Goal: Task Accomplishment & Management: Use online tool/utility

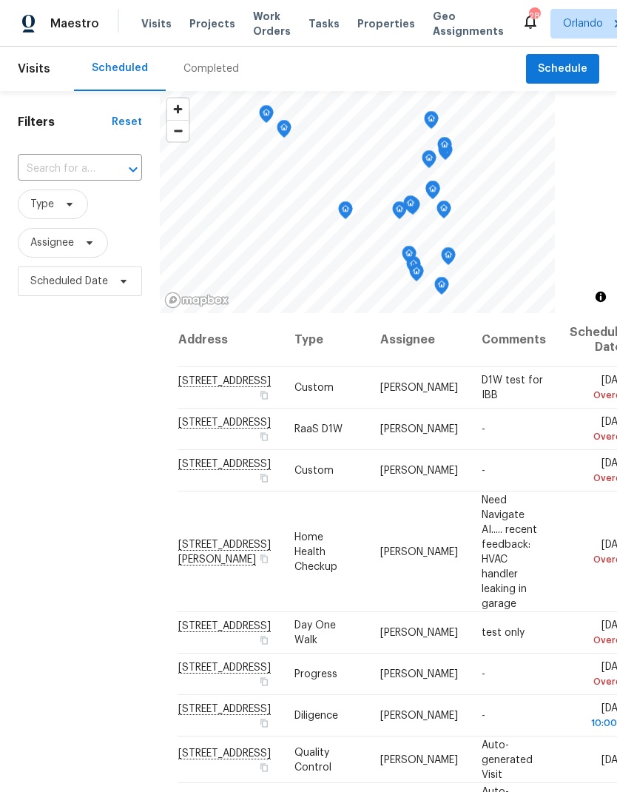
click at [207, 20] on span "Projects" at bounding box center [212, 23] width 46 height 15
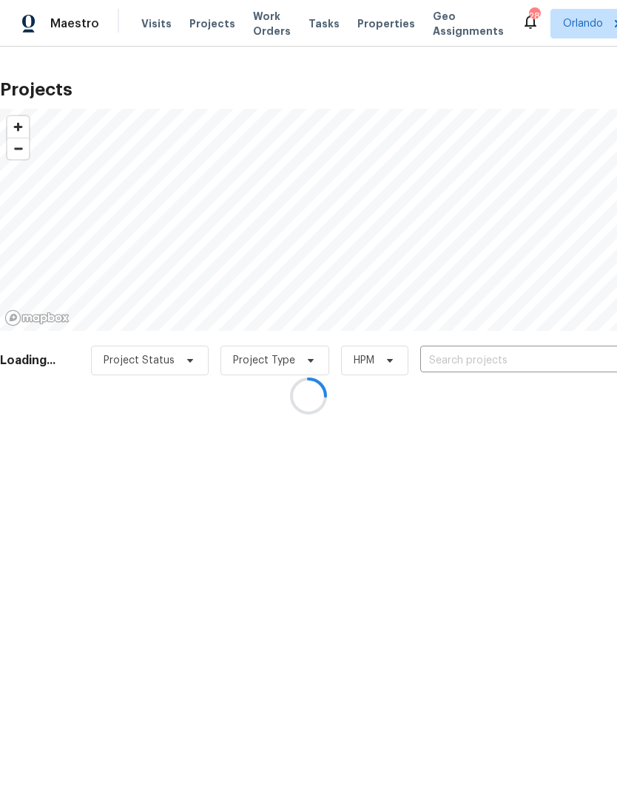
click at [491, 366] on div at bounding box center [308, 396] width 617 height 792
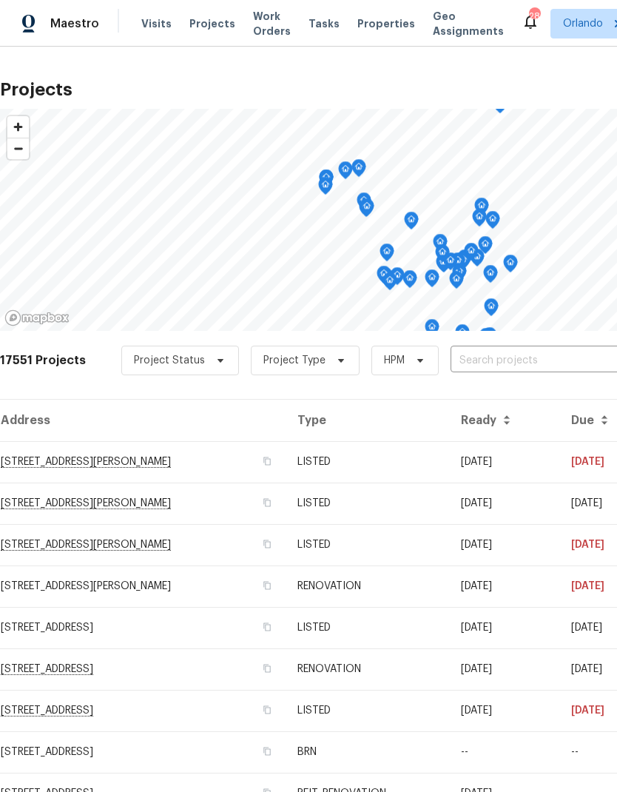
click at [511, 357] on input "text" at bounding box center [535, 360] width 169 height 23
type input "3056"
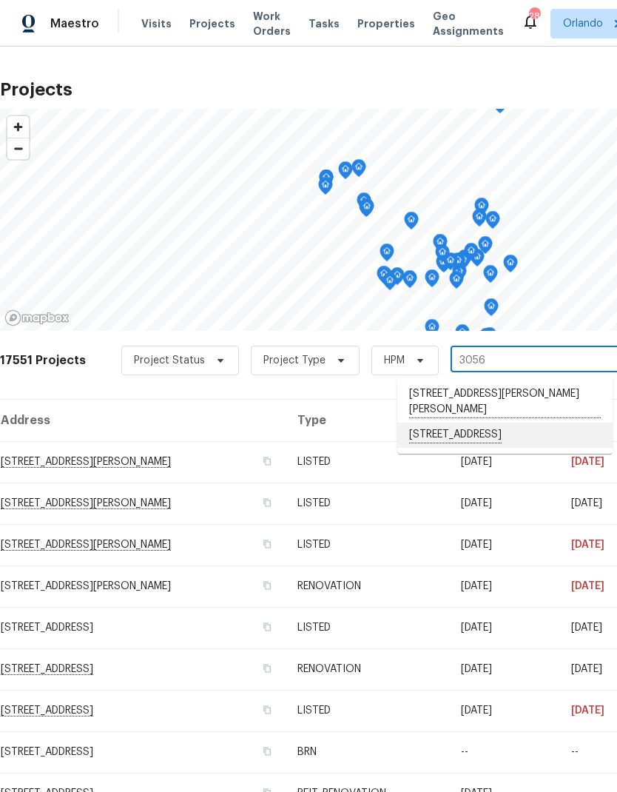
click at [522, 423] on li "[STREET_ADDRESS]" at bounding box center [504, 435] width 215 height 25
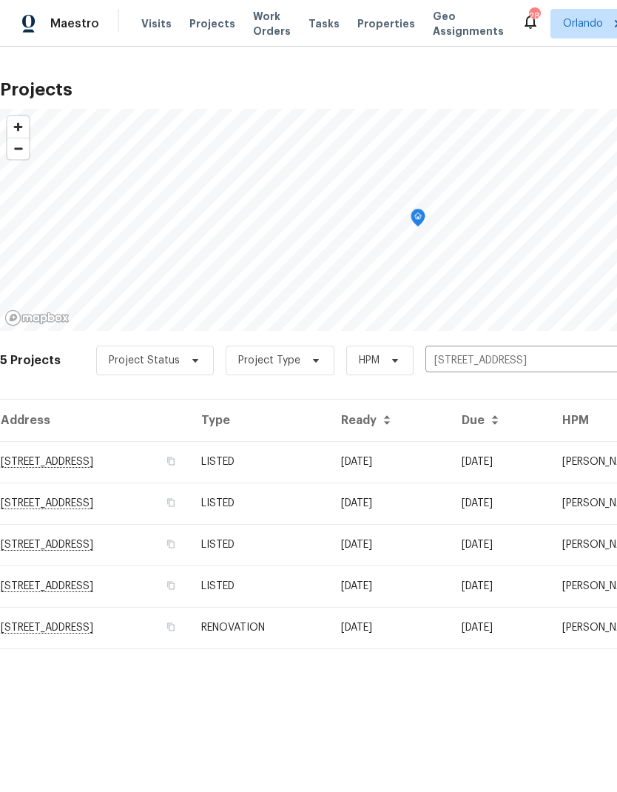
click at [450, 457] on td "08/18/25" at bounding box center [389, 461] width 121 height 41
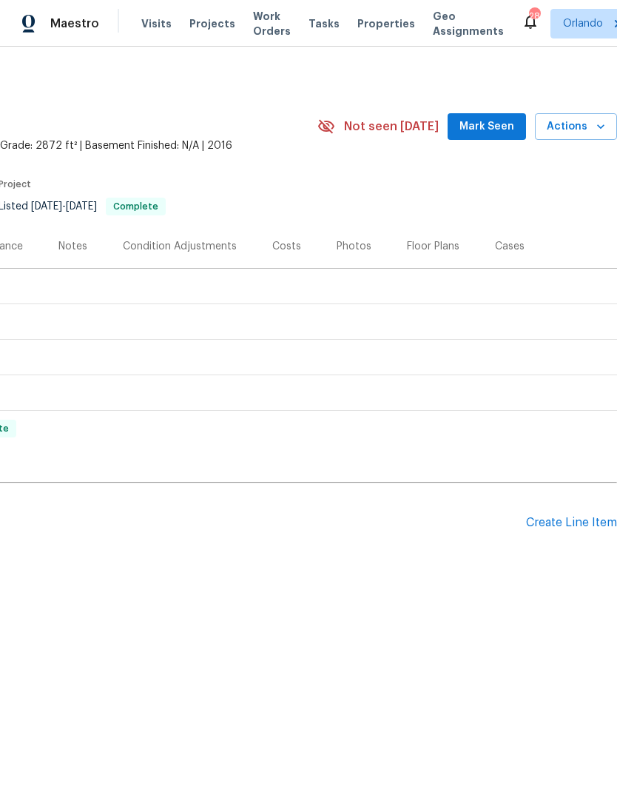
scroll to position [0, 219]
click at [562, 524] on div "Create Line Item" at bounding box center [571, 523] width 91 height 14
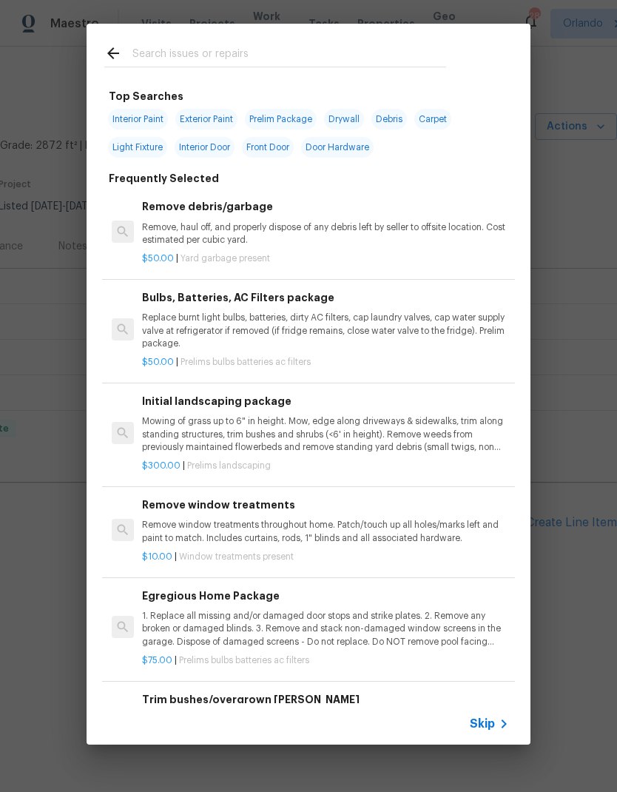
click at [346, 61] on input "text" at bounding box center [289, 55] width 314 height 22
type input "Baseb"
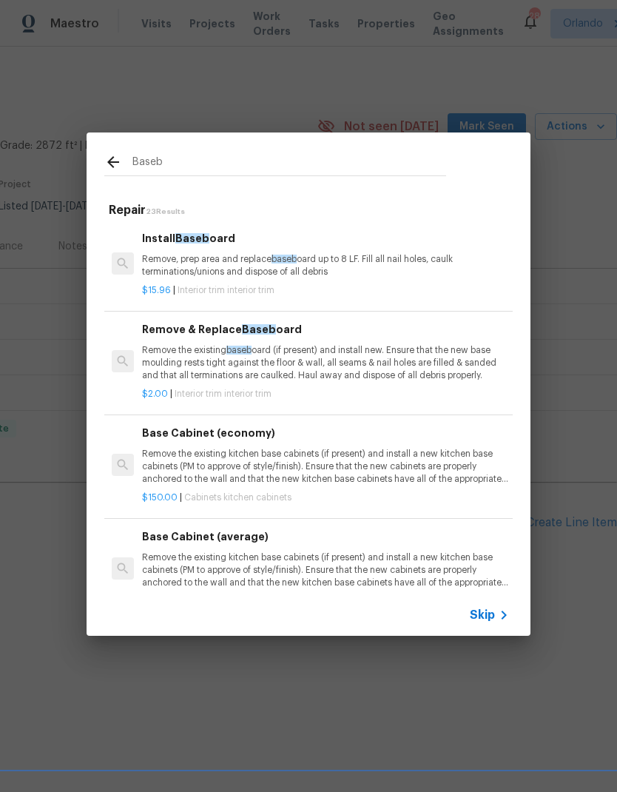
click at [377, 271] on p "Remove, prep area and replace baseb oard up to 8 LF. Fill all nail holes, caulk…" at bounding box center [325, 265] width 367 height 25
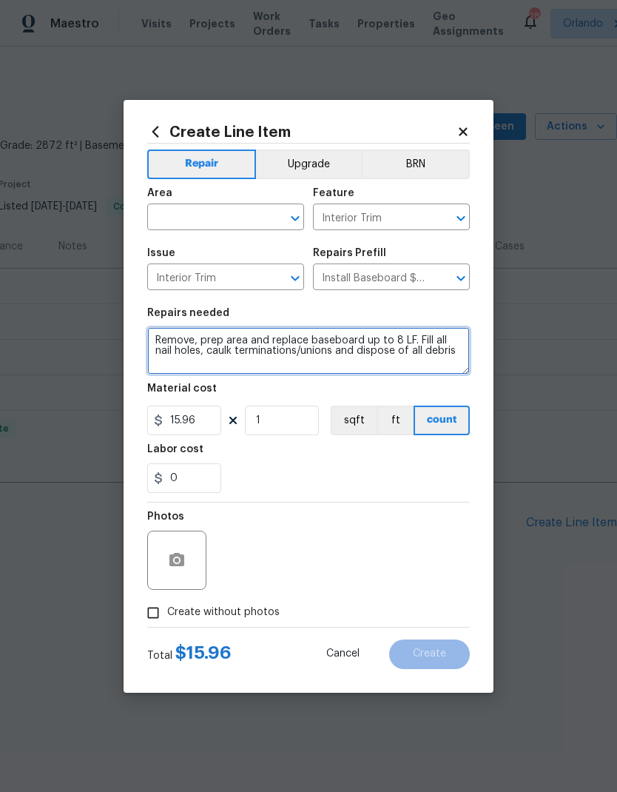
click at [166, 343] on textarea "Remove, prep area and replace baseboard up to 8 LF. Fill all nail holes, caulk …" at bounding box center [308, 350] width 323 height 47
click at [165, 343] on textarea "Remove, prep area and replace baseboard up to 8 LF. Fill all nail holes, caulk …" at bounding box center [308, 350] width 323 height 47
click at [163, 349] on textarea "Remove, prep area and replace baseboard up to 8 LF. Fill all nail holes, caulk …" at bounding box center [308, 350] width 323 height 47
click at [162, 349] on textarea "Remove, prep area and replace baseboard up to 8 LF. Fill all nail holes, caulk …" at bounding box center [308, 350] width 323 height 47
click at [166, 343] on textarea "Remove, prep area and replace baseboard up to 8 LF. Fill all nail holes, caulk …" at bounding box center [308, 350] width 323 height 47
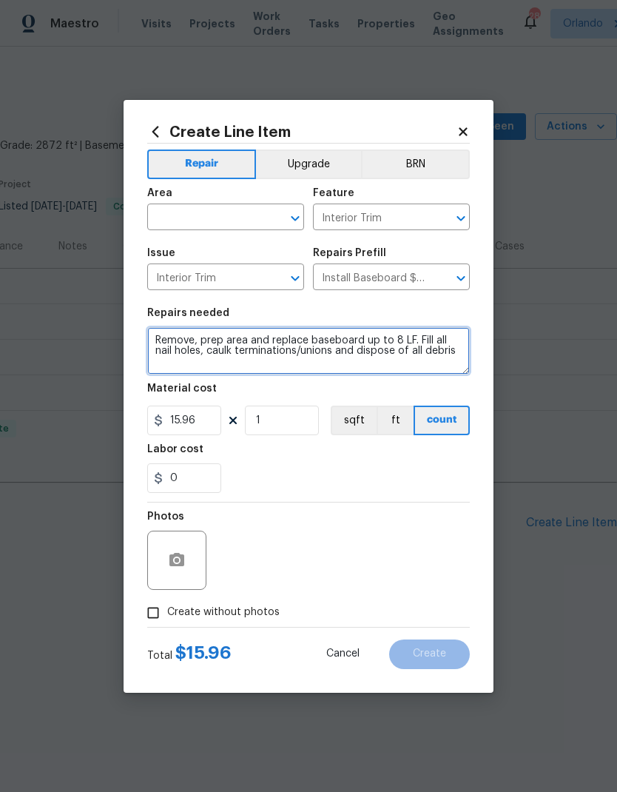
click at [240, 368] on textarea "Remove, prep area and replace baseboard up to 8 LF. Fill all nail holes, caulk …" at bounding box center [308, 350] width 323 height 47
click at [169, 337] on textarea "Remove, prep area and replace baseboard up to 8 LF. Fill all nail holes, caulk …" at bounding box center [308, 350] width 323 height 47
click at [169, 336] on textarea "Remove, prep area and replace baseboard up to 8 LF. Fill all nail holes, caulk …" at bounding box center [308, 350] width 323 height 47
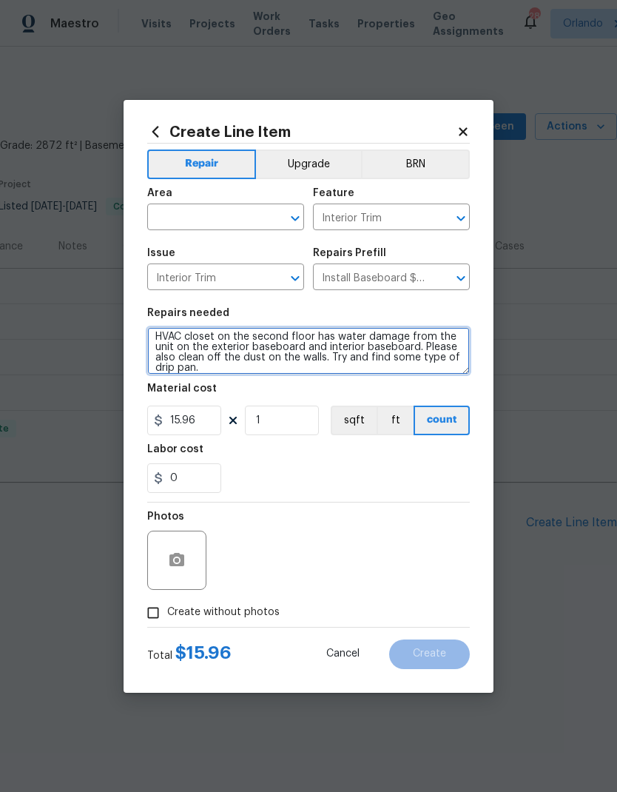
scroll to position [4, 0]
type textarea "HVAC closet on the second floor has water damage from the unit on the exterior …"
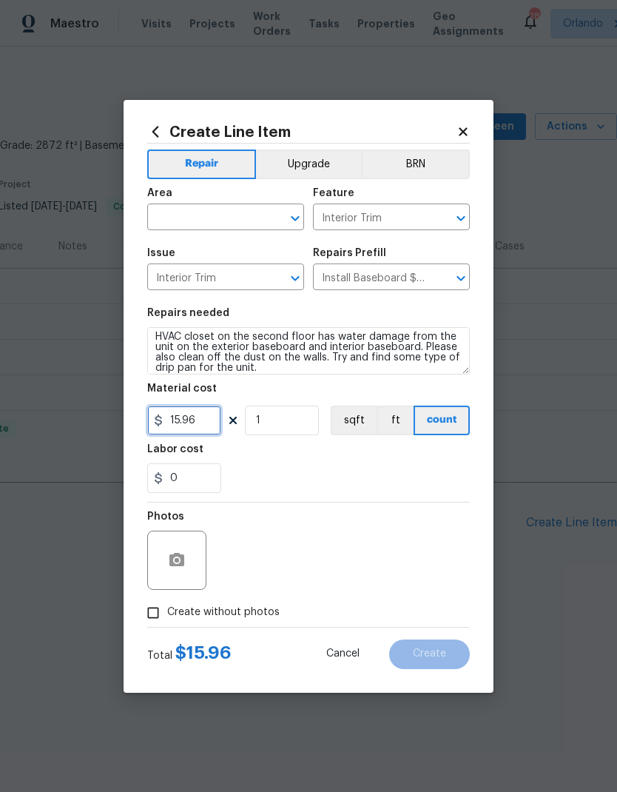
click at [208, 418] on input "15.96" at bounding box center [184, 421] width 74 height 30
type input "1000"
click at [313, 218] on input "Interior Trim" at bounding box center [370, 218] width 115 height 23
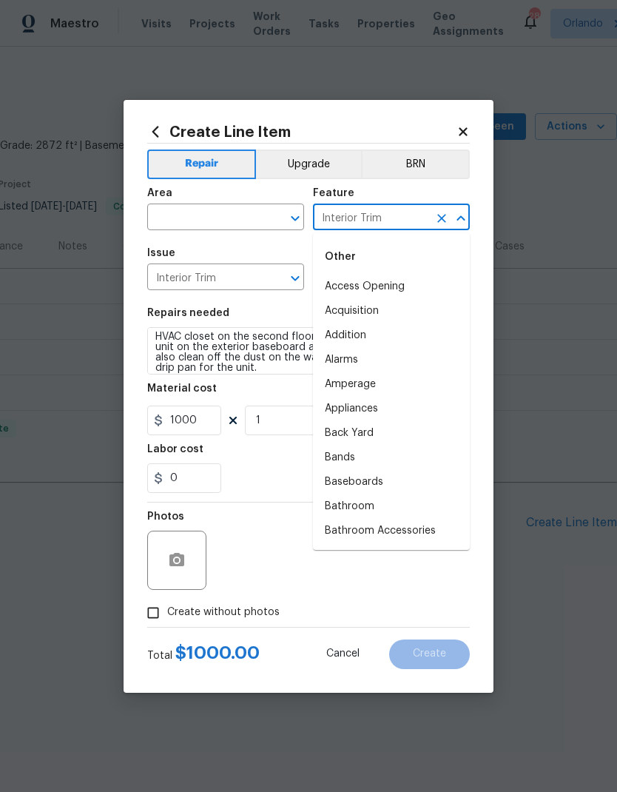
click at [298, 223] on icon "Open" at bounding box center [295, 218] width 18 height 18
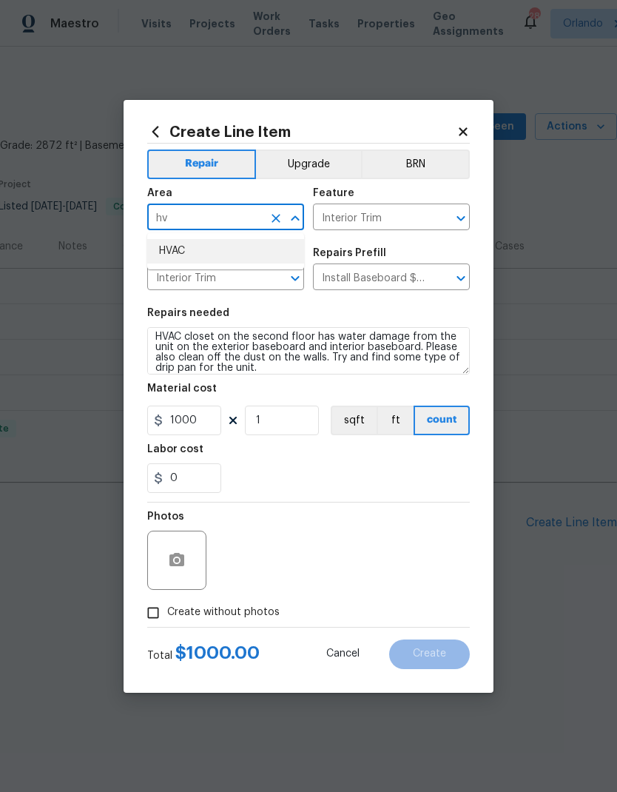
click at [235, 253] on li "HVAC" at bounding box center [225, 251] width 157 height 24
type input "HVAC"
click at [460, 218] on icon "Open" at bounding box center [461, 218] width 8 height 5
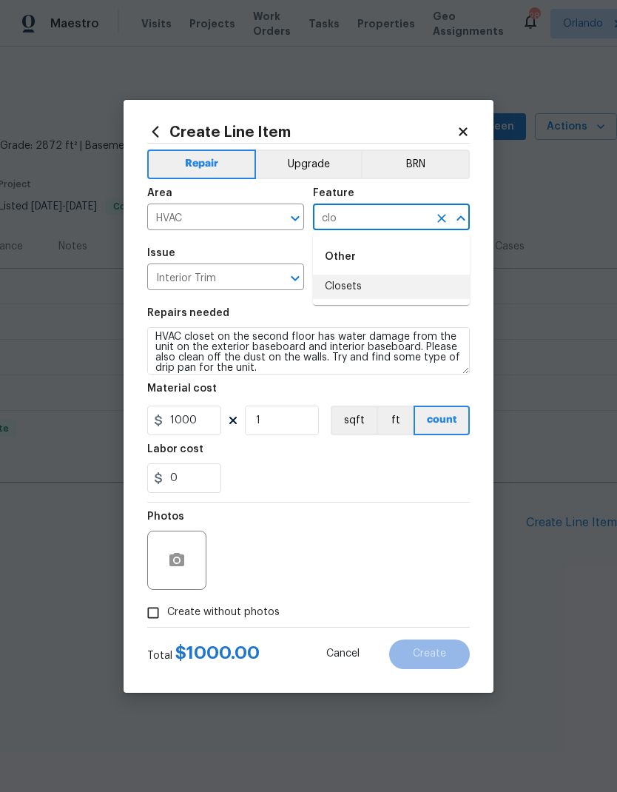
click at [370, 286] on li "Closets" at bounding box center [391, 287] width 157 height 24
type input "Closets"
click at [357, 476] on div "0" at bounding box center [308, 478] width 323 height 30
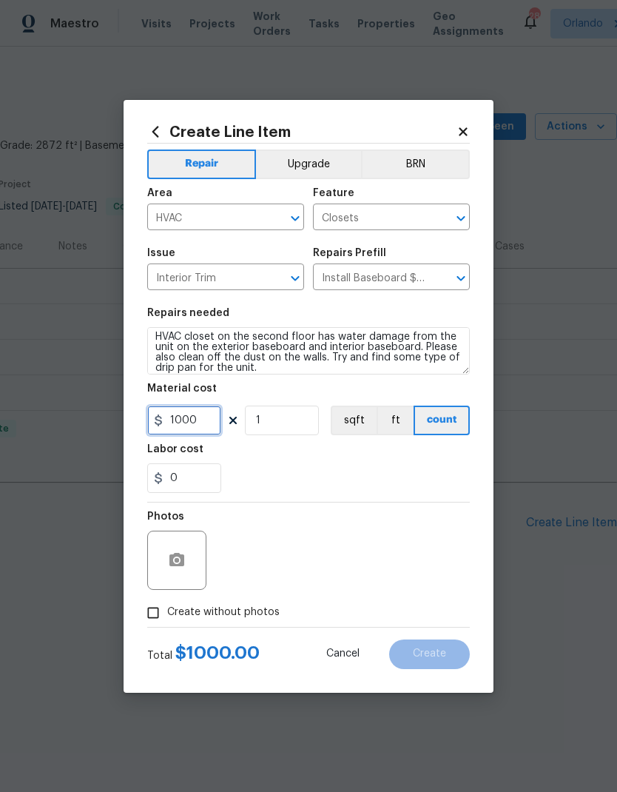
click at [220, 414] on input "1000" at bounding box center [184, 421] width 74 height 30
click at [219, 423] on input "1000" at bounding box center [184, 421] width 74 height 30
type input "100"
click at [416, 474] on div "0" at bounding box center [308, 478] width 323 height 30
click at [182, 575] on button "button" at bounding box center [177, 560] width 36 height 36
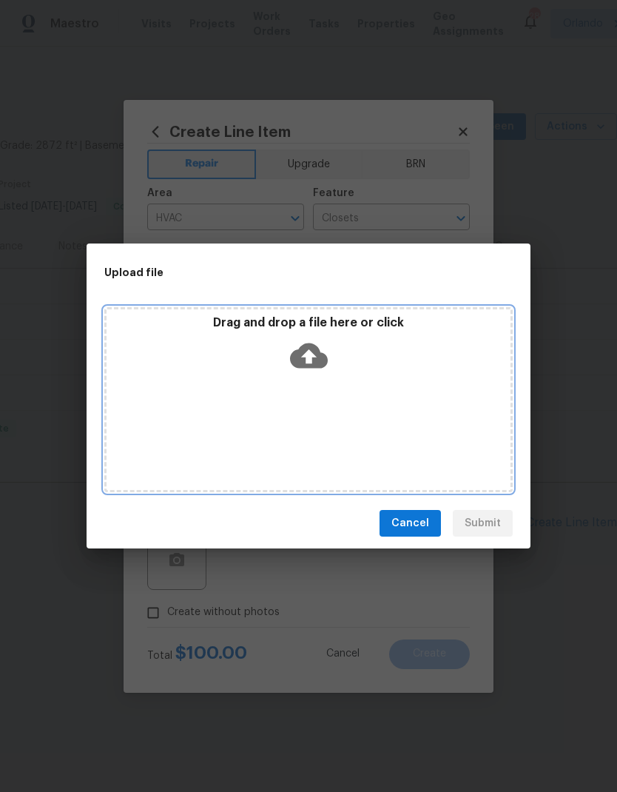
click at [311, 359] on icon at bounding box center [309, 356] width 38 height 38
click at [317, 347] on icon at bounding box center [309, 355] width 38 height 25
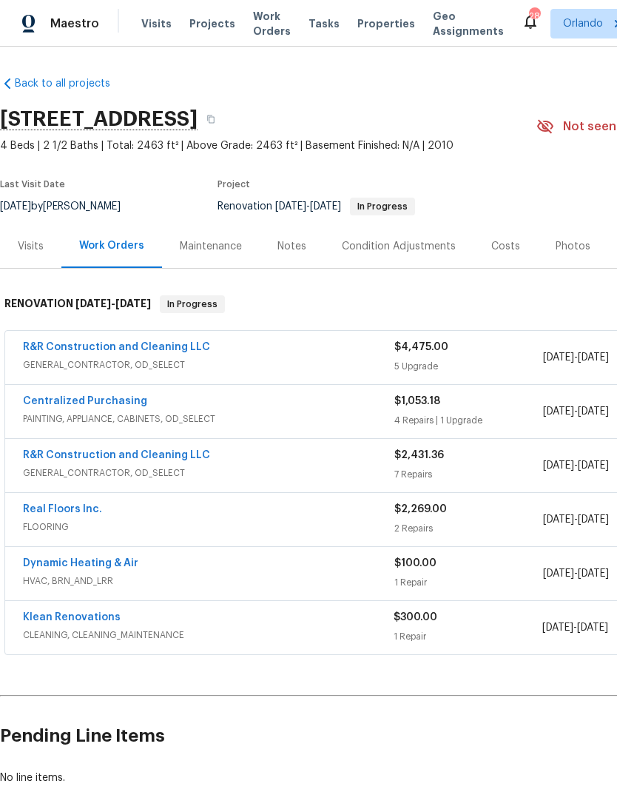
click at [178, 445] on div "R&R Construction and Cleaning LLC GENERAL_CONTRACTOR, OD_SELECT $2,431.36 7 Rep…" at bounding box center [418, 465] width 826 height 53
click at [155, 460] on link "R&R Construction and Cleaning LLC" at bounding box center [116, 455] width 187 height 10
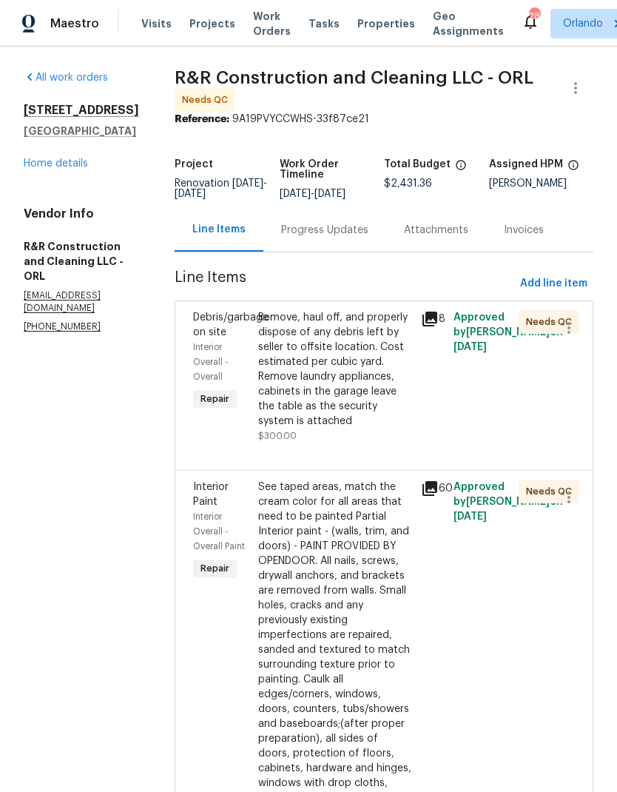
click at [366, 443] on div "Remove, haul off, and properly dispose of any debris left by seller to offsite …" at bounding box center [335, 376] width 154 height 133
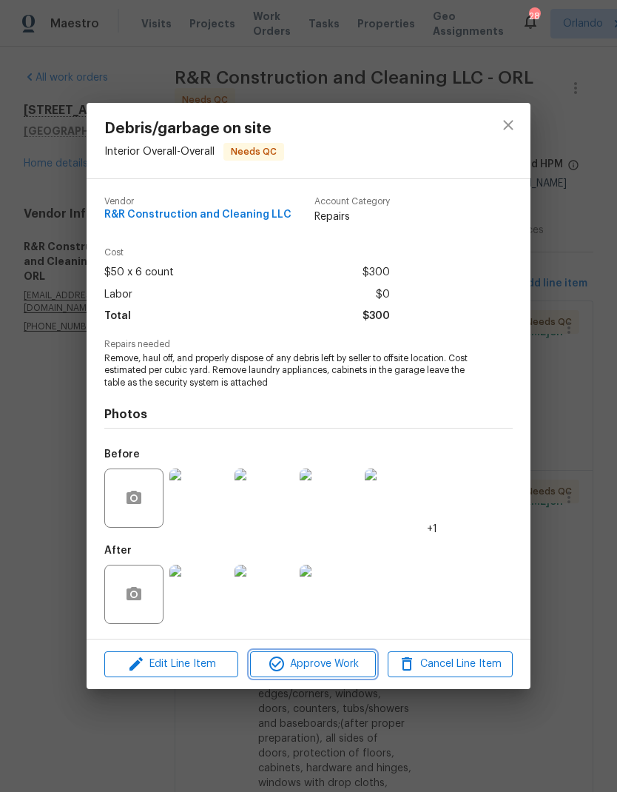
click at [329, 674] on button "Approve Work" at bounding box center [312, 664] width 125 height 26
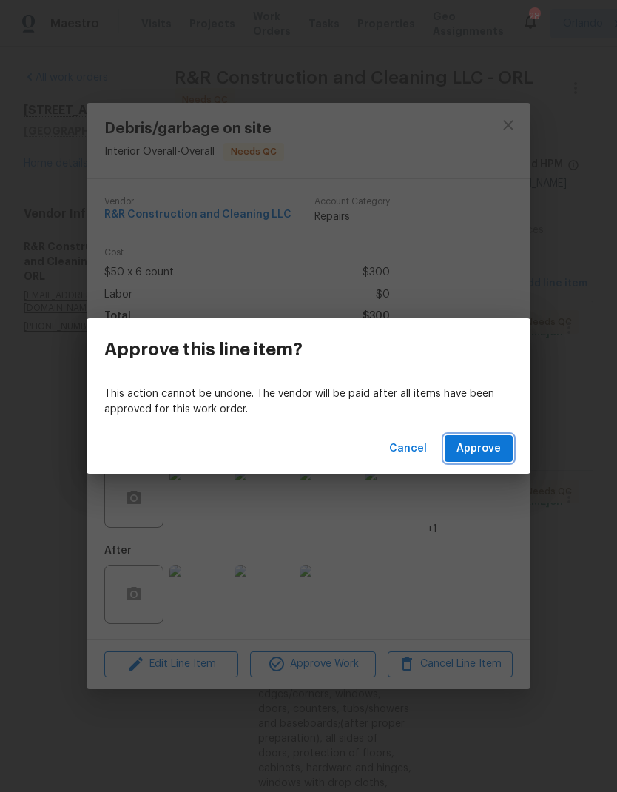
click at [480, 442] on span "Approve" at bounding box center [479, 449] width 44 height 19
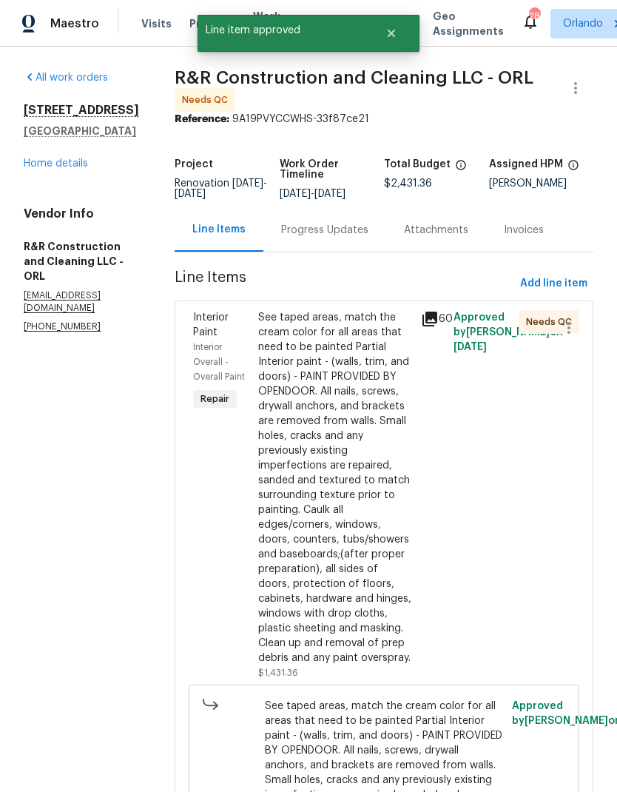
click at [361, 463] on div "See taped areas, match the cream color for all areas that need to be painted Pa…" at bounding box center [335, 487] width 154 height 355
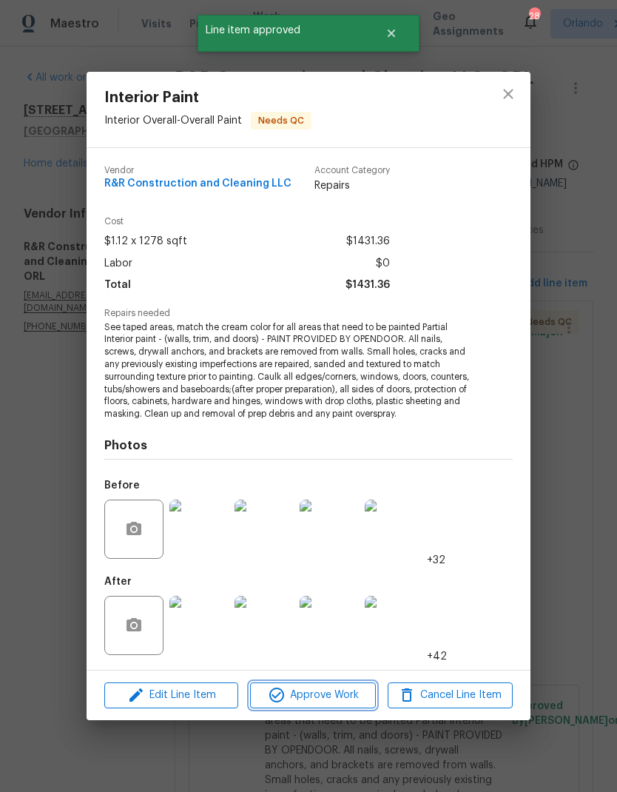
click at [327, 695] on span "Approve Work" at bounding box center [313, 695] width 116 height 19
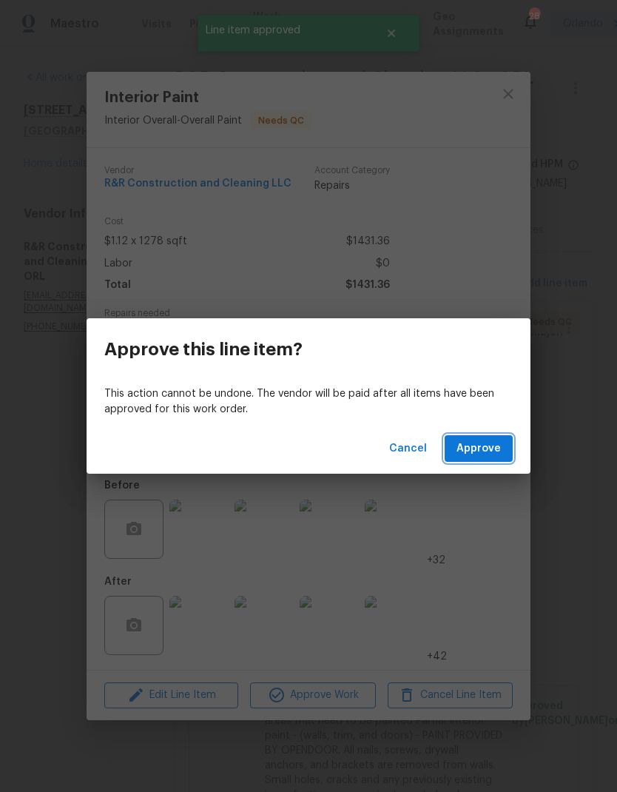
click at [468, 457] on span "Approve" at bounding box center [479, 449] width 44 height 19
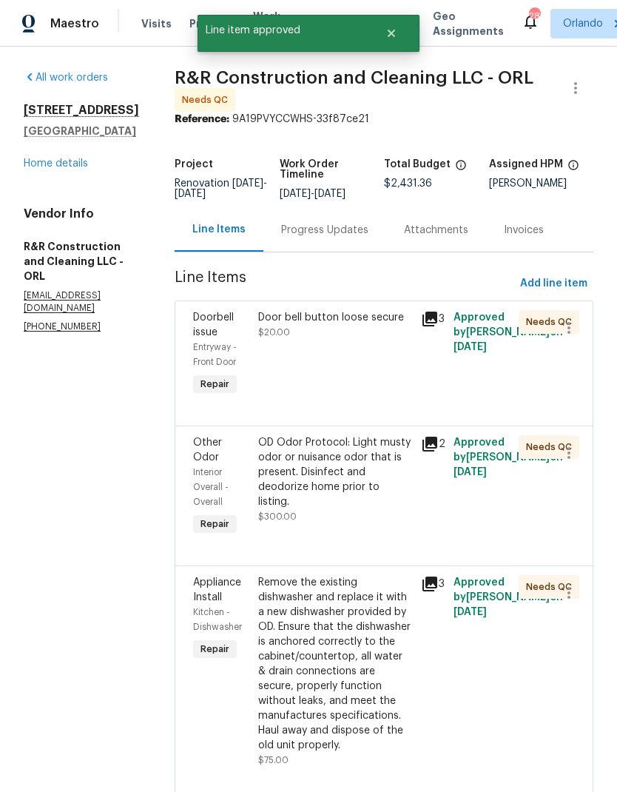
click at [377, 403] on div "Door bell button loose secure $20.00" at bounding box center [335, 355] width 163 height 98
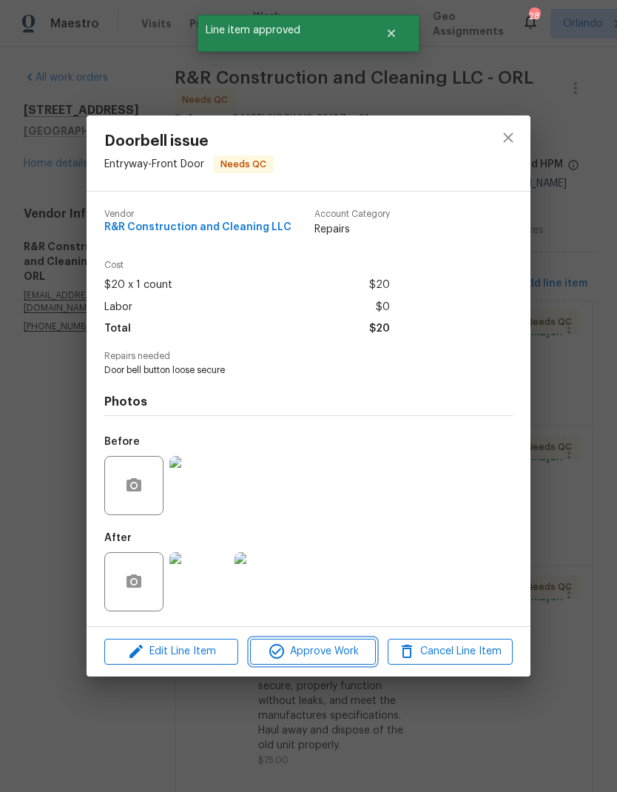
click at [326, 658] on span "Approve Work" at bounding box center [313, 651] width 116 height 19
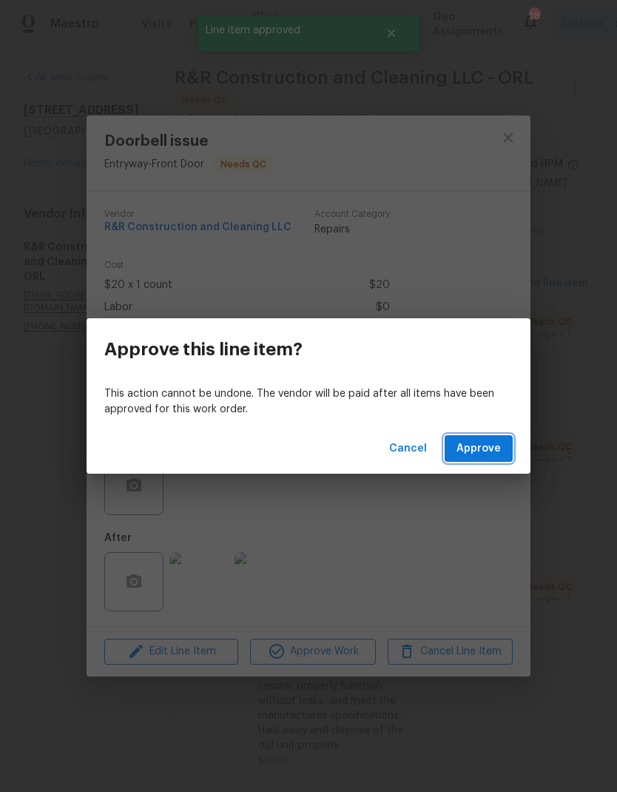
click at [498, 455] on span "Approve" at bounding box center [479, 449] width 44 height 19
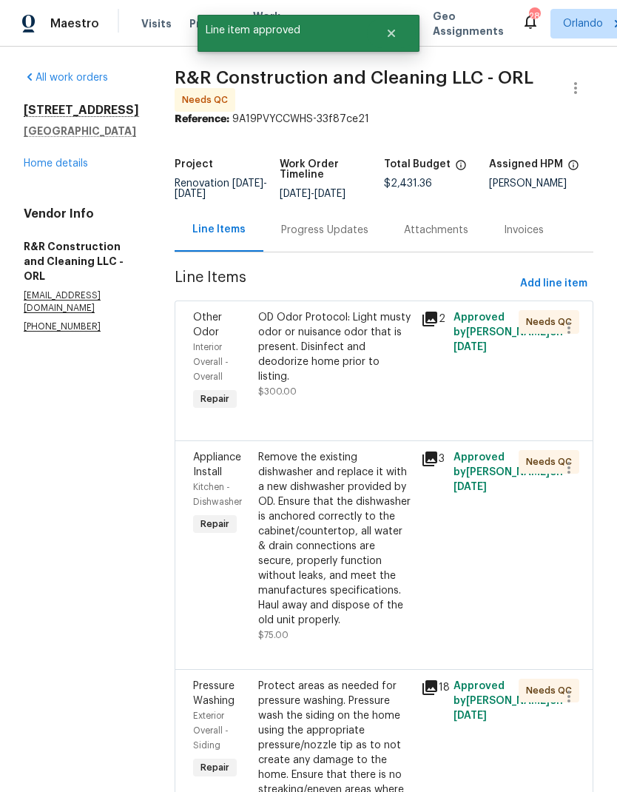
click at [374, 399] on div "OD Odor Protocol: Light musty odor or nuisance odor that is present. Disinfect …" at bounding box center [335, 354] width 154 height 89
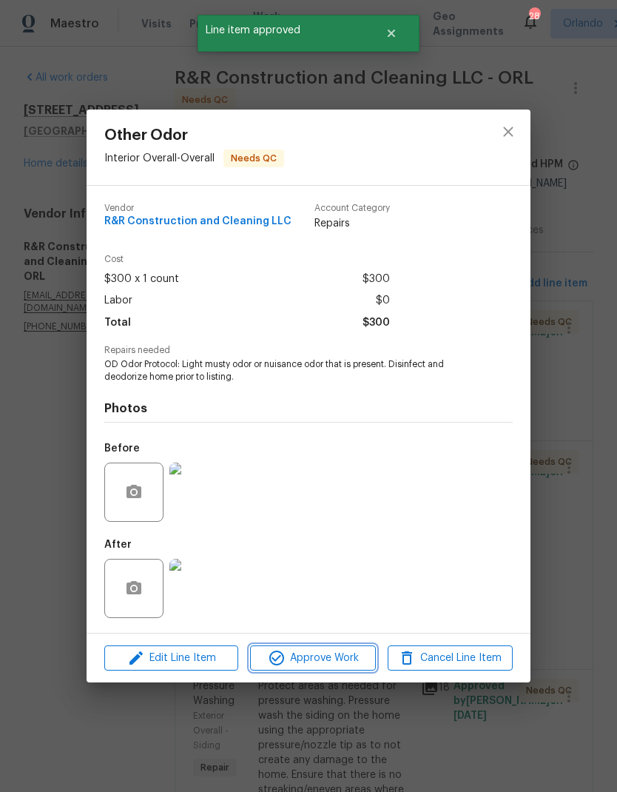
click at [340, 669] on button "Approve Work" at bounding box center [312, 658] width 125 height 26
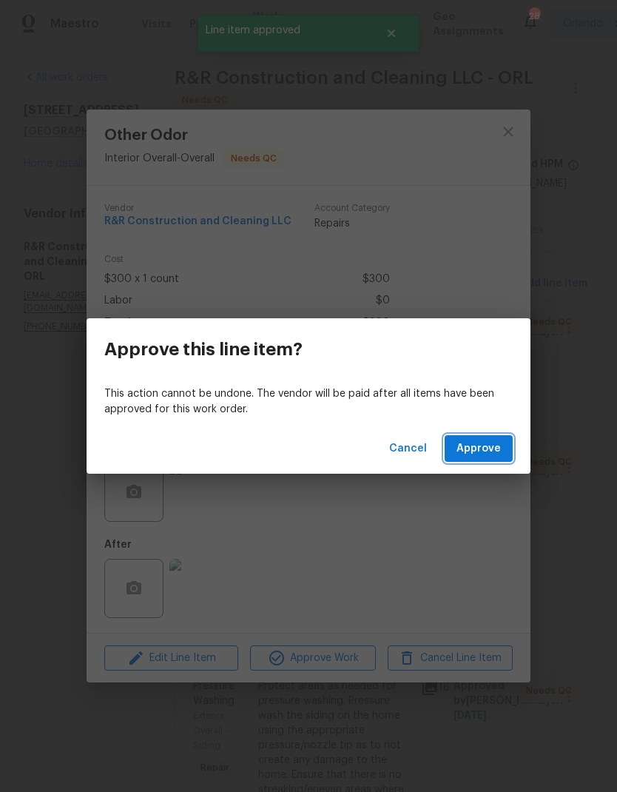
click at [497, 452] on span "Approve" at bounding box center [479, 449] width 44 height 19
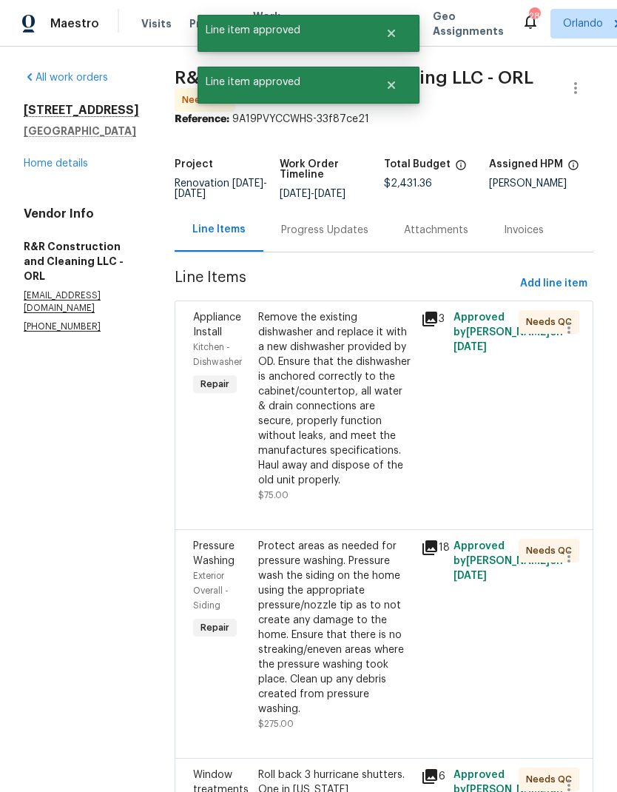
click at [356, 417] on div "Remove the existing dishwasher and replace it with a new dishwasher provided by…" at bounding box center [335, 399] width 154 height 178
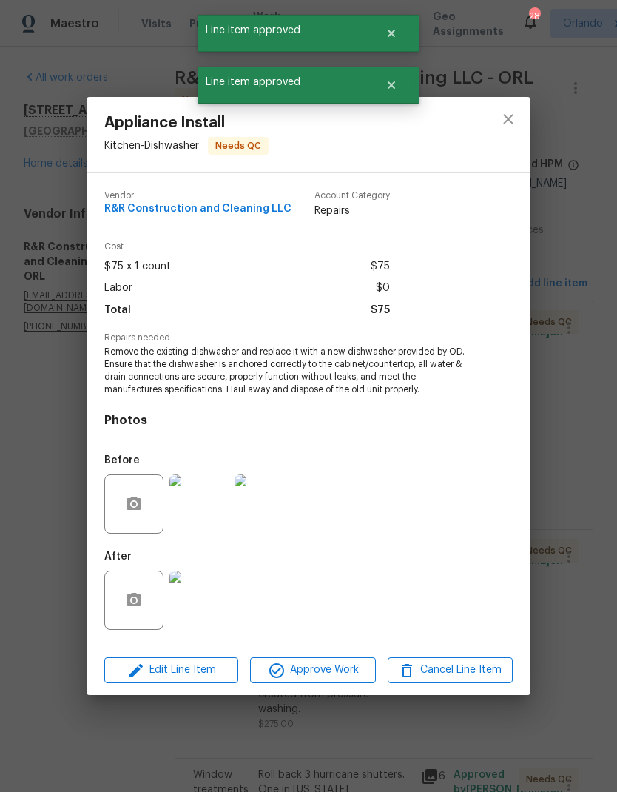
click at [329, 668] on span "Approve Work" at bounding box center [313, 670] width 116 height 19
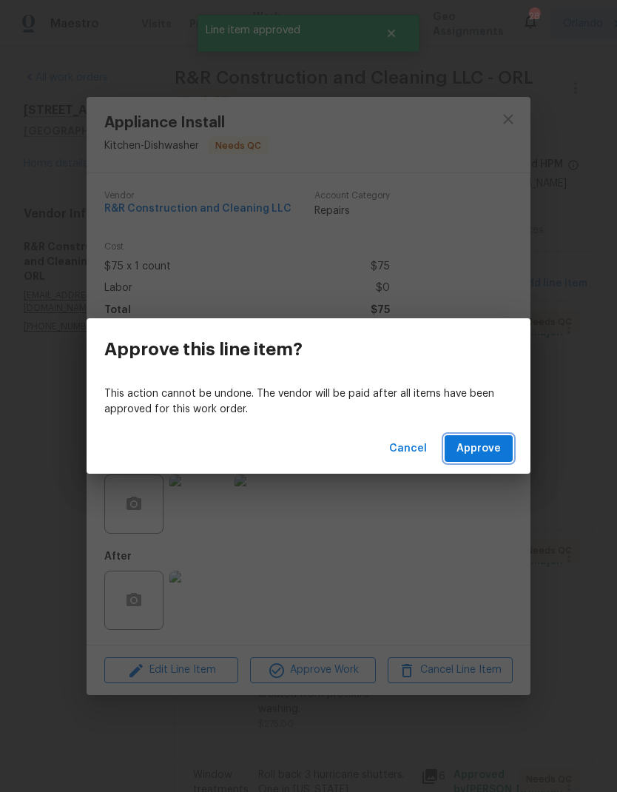
click at [485, 448] on span "Approve" at bounding box center [479, 449] width 44 height 19
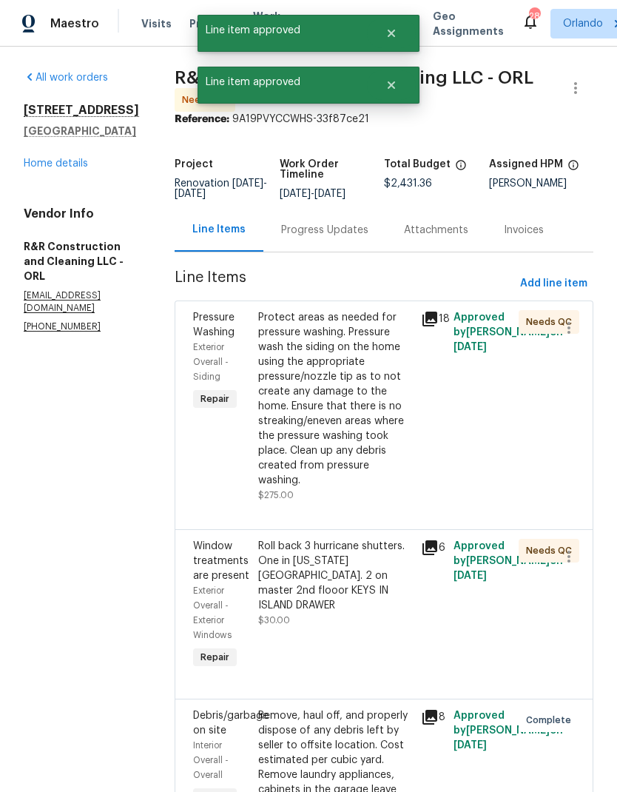
click at [377, 479] on div "Protect areas as needed for pressure washing. Pressure wash the siding on the h…" at bounding box center [335, 399] width 154 height 178
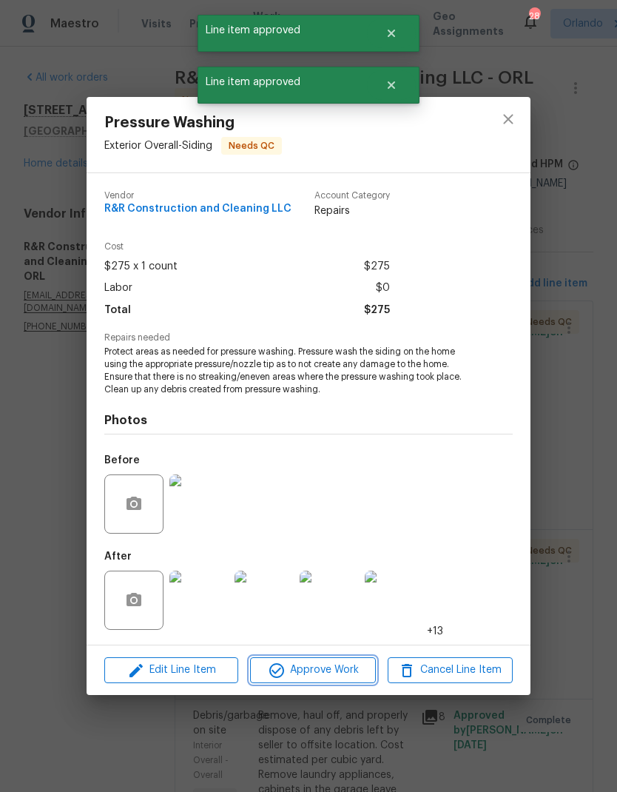
click at [332, 683] on button "Approve Work" at bounding box center [312, 670] width 125 height 26
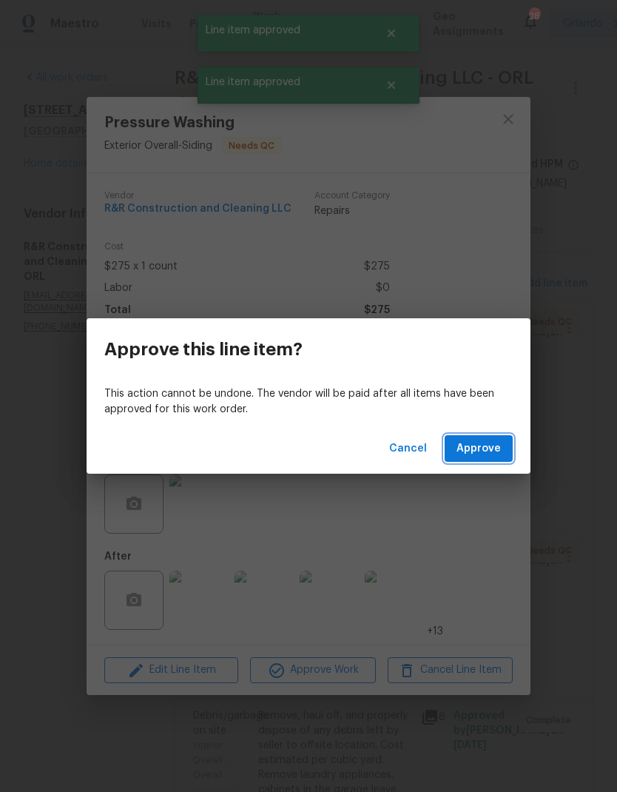
click at [493, 454] on span "Approve" at bounding box center [479, 449] width 44 height 19
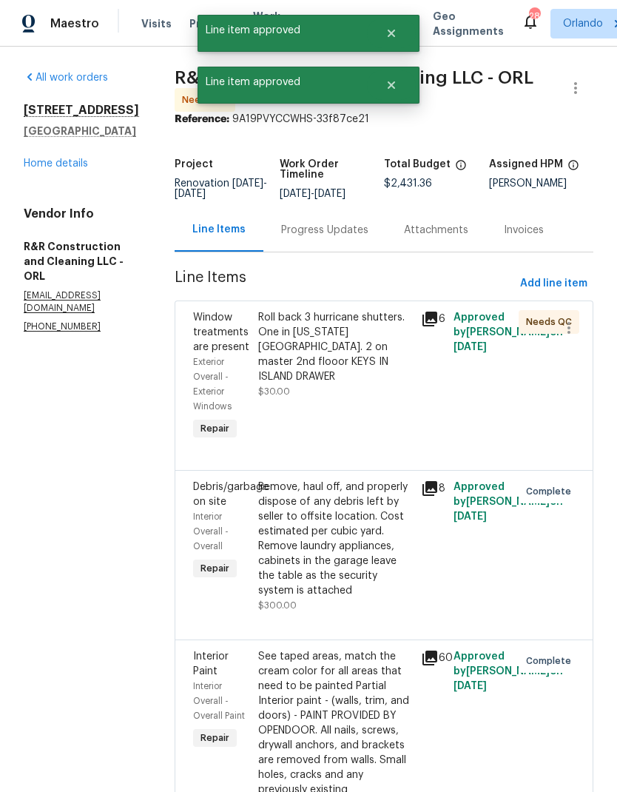
click at [366, 429] on div "Roll back 3 hurricane shutters. One in florida room. 2 on master 2nd flooor KEY…" at bounding box center [335, 377] width 163 height 142
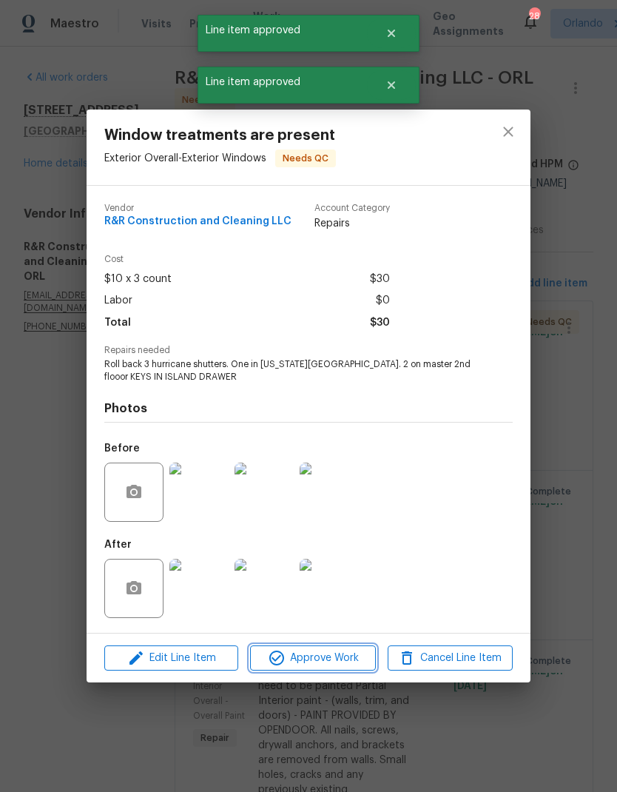
click at [333, 656] on span "Approve Work" at bounding box center [313, 658] width 116 height 19
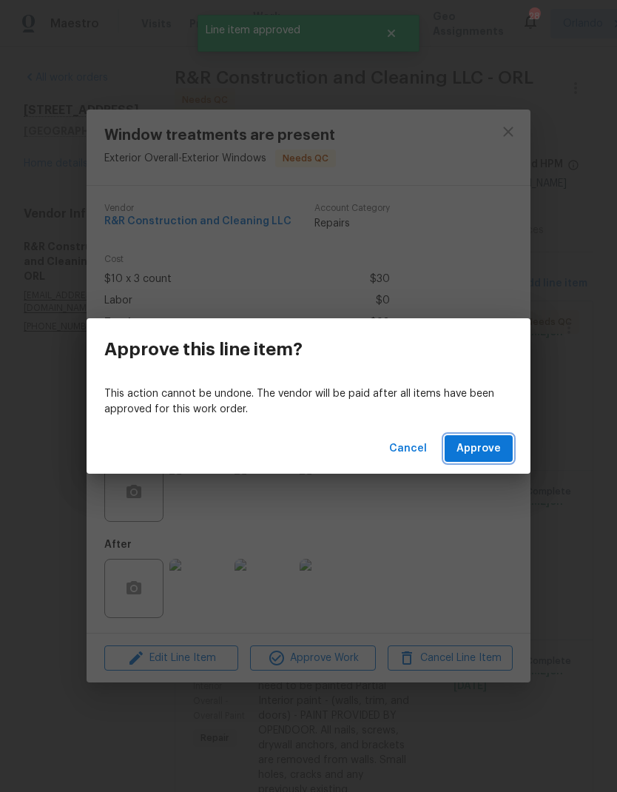
click at [480, 448] on span "Approve" at bounding box center [479, 449] width 44 height 19
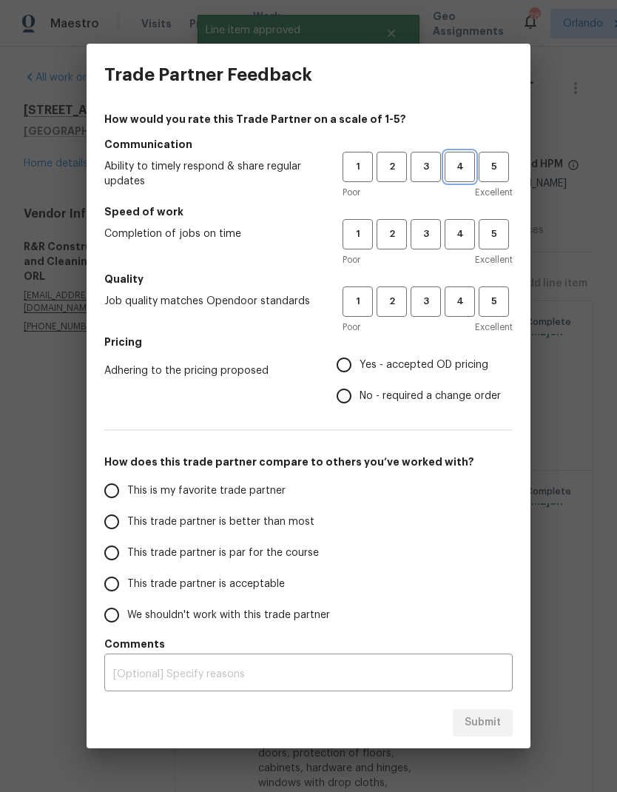
click at [456, 161] on span "4" at bounding box center [459, 166] width 27 height 17
click at [470, 221] on button "4" at bounding box center [460, 234] width 30 height 30
click at [460, 297] on span "4" at bounding box center [459, 301] width 27 height 17
click at [363, 360] on span "Yes - accepted OD pricing" at bounding box center [424, 365] width 129 height 16
click at [360, 360] on input "Yes - accepted OD pricing" at bounding box center [344, 364] width 31 height 31
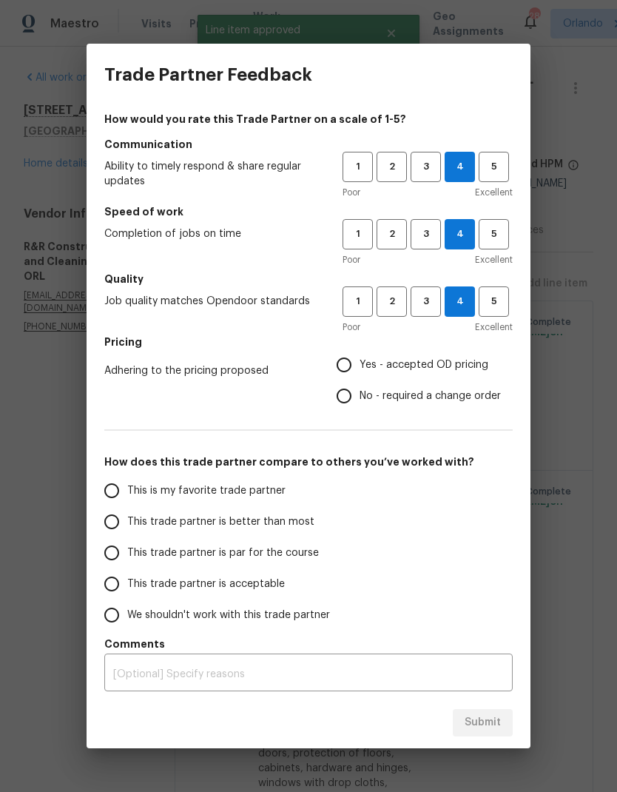
radio input "true"
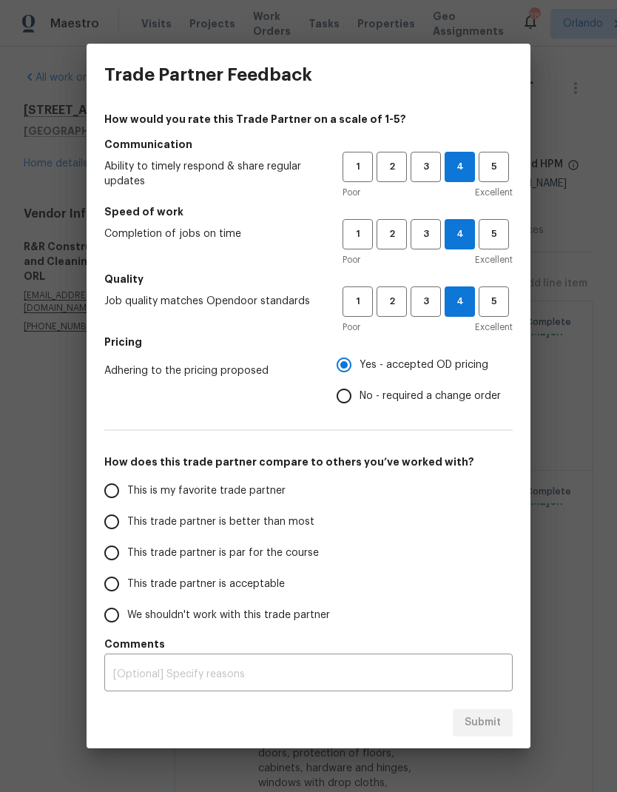
click at [294, 469] on h5 "How does this trade partner compare to others you’ve worked with?" at bounding box center [308, 461] width 408 height 15
click at [278, 503] on label "This is my favorite trade partner" at bounding box center [213, 490] width 234 height 31
click at [127, 503] on input "This is my favorite trade partner" at bounding box center [111, 490] width 31 height 31
click at [482, 718] on span "Submit" at bounding box center [483, 722] width 36 height 19
radio input "true"
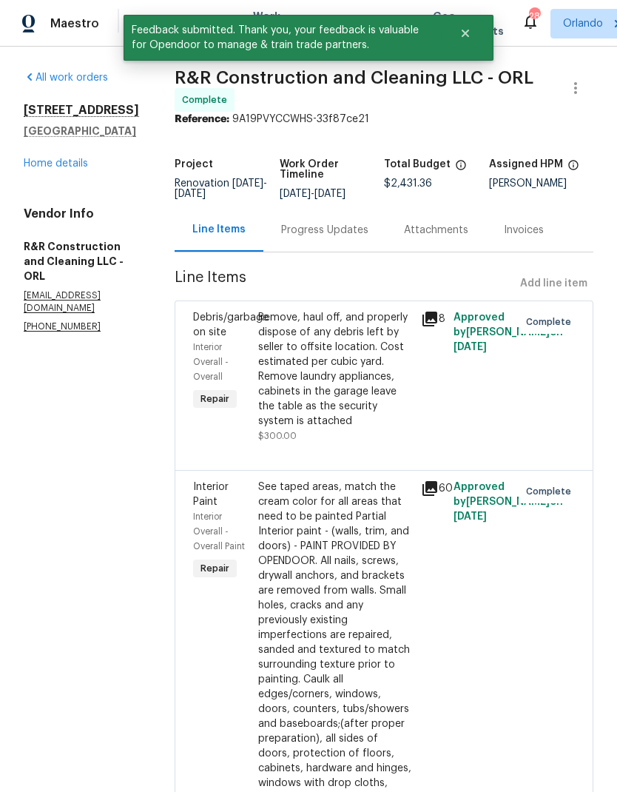
click at [53, 167] on link "Home details" at bounding box center [56, 163] width 64 height 10
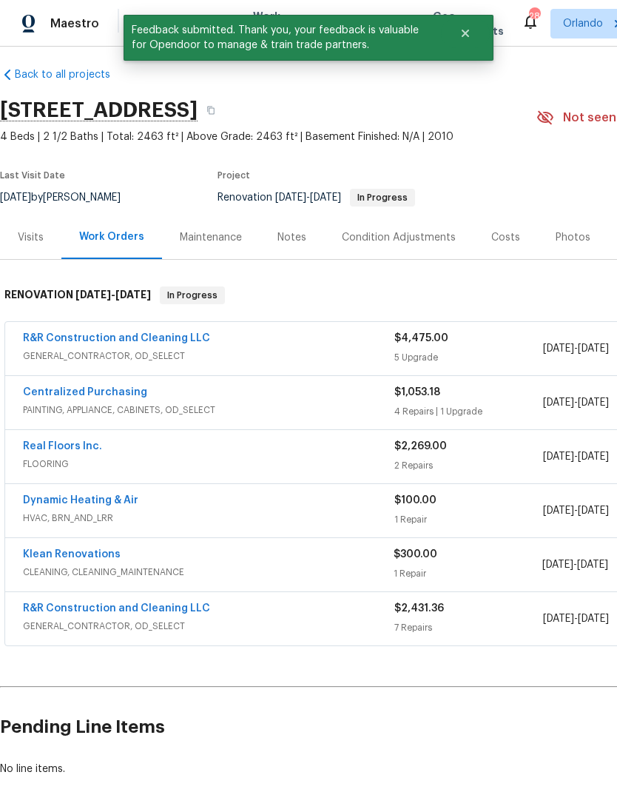
scroll to position [9, 0]
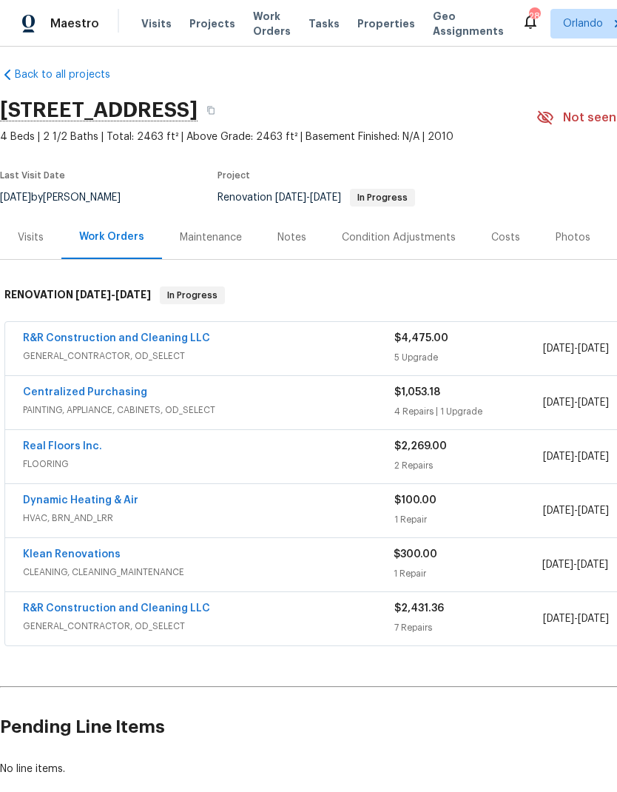
click at [154, 341] on link "R&R Construction and Cleaning LLC" at bounding box center [116, 338] width 187 height 10
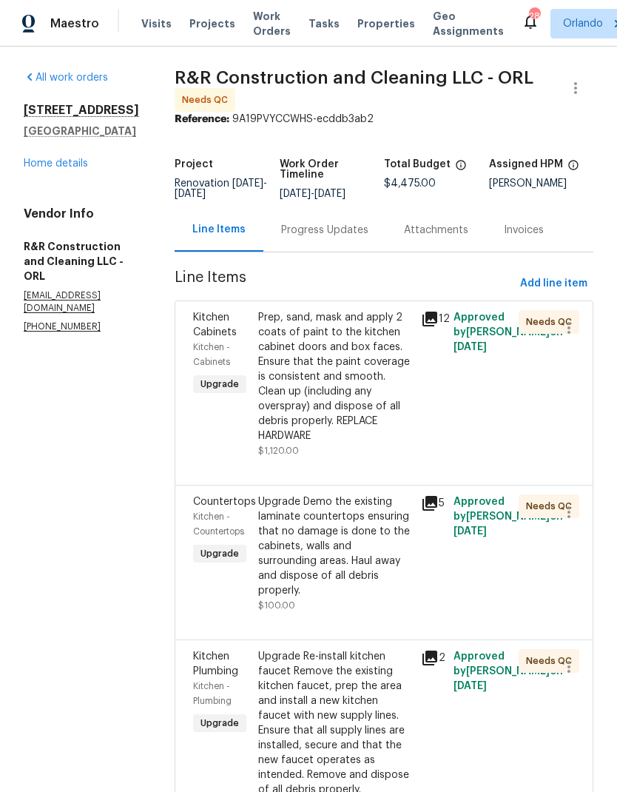
click at [382, 443] on div "Prep, sand, mask and apply 2 coats of paint to the kitchen cabinet doors and bo…" at bounding box center [335, 376] width 154 height 133
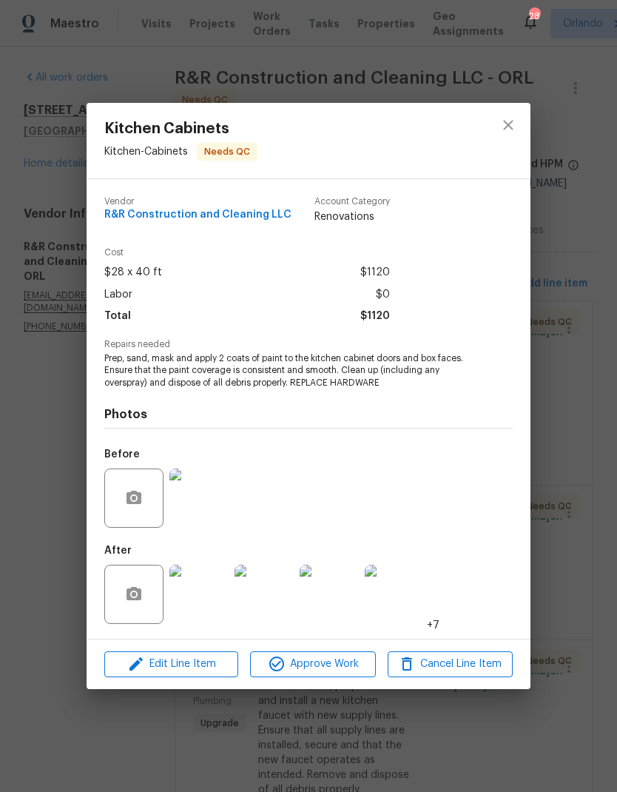
click at [212, 605] on img at bounding box center [198, 594] width 59 height 59
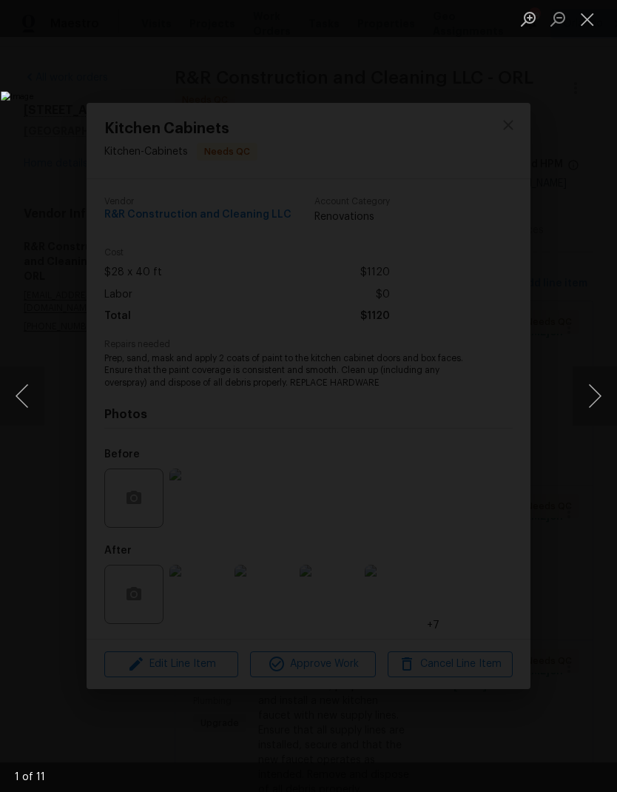
click at [594, 397] on button "Next image" at bounding box center [595, 395] width 44 height 59
click at [587, 405] on button "Next image" at bounding box center [595, 395] width 44 height 59
click at [594, 403] on button "Next image" at bounding box center [595, 395] width 44 height 59
click at [591, 403] on button "Next image" at bounding box center [595, 395] width 44 height 59
click at [591, 401] on button "Next image" at bounding box center [595, 395] width 44 height 59
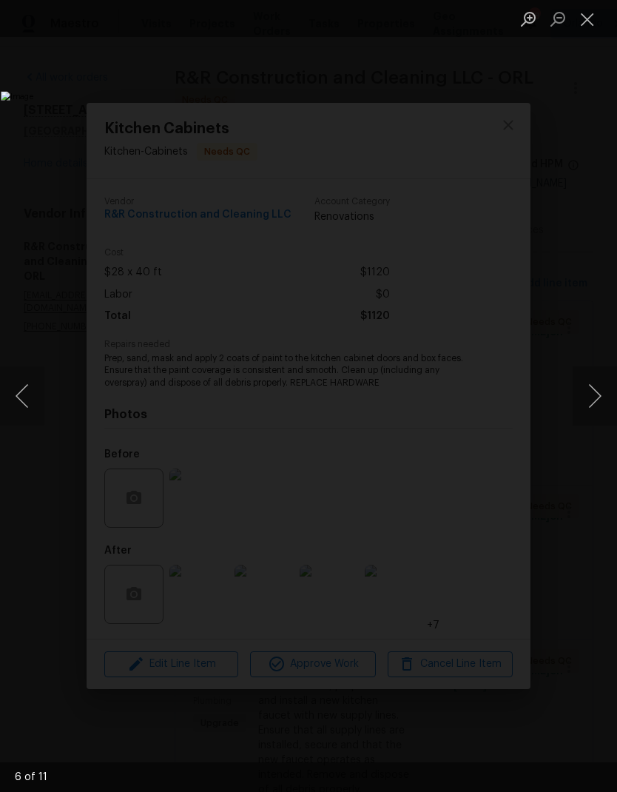
click at [594, 402] on button "Next image" at bounding box center [595, 395] width 44 height 59
click at [588, 404] on button "Next image" at bounding box center [595, 395] width 44 height 59
click at [590, 406] on button "Next image" at bounding box center [595, 395] width 44 height 59
click at [588, 406] on button "Next image" at bounding box center [595, 395] width 44 height 59
click at [582, 402] on button "Next image" at bounding box center [595, 395] width 44 height 59
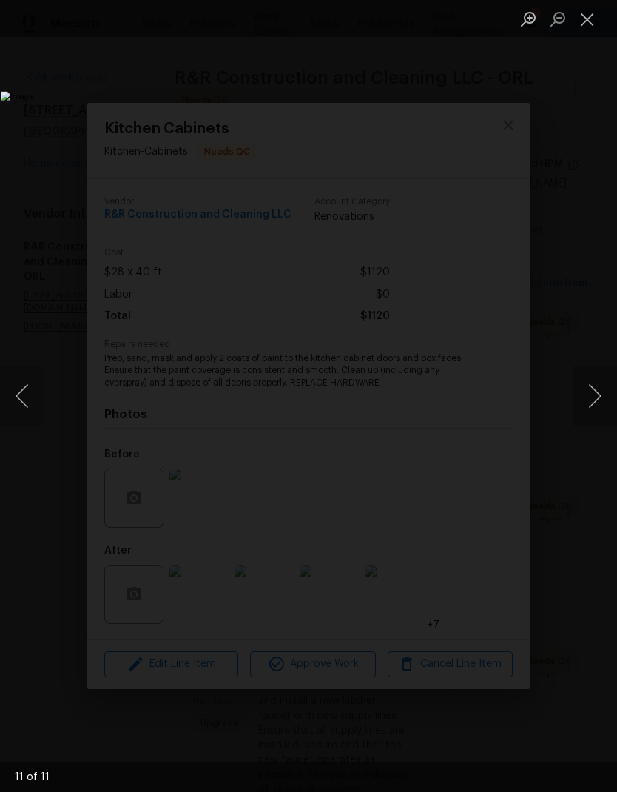
click at [592, 405] on button "Next image" at bounding box center [595, 395] width 44 height 59
click at [591, 397] on button "Next image" at bounding box center [595, 395] width 44 height 59
click at [588, 394] on button "Next image" at bounding box center [595, 395] width 44 height 59
click at [592, 386] on button "Next image" at bounding box center [595, 395] width 44 height 59
click at [599, 385] on button "Next image" at bounding box center [595, 395] width 44 height 59
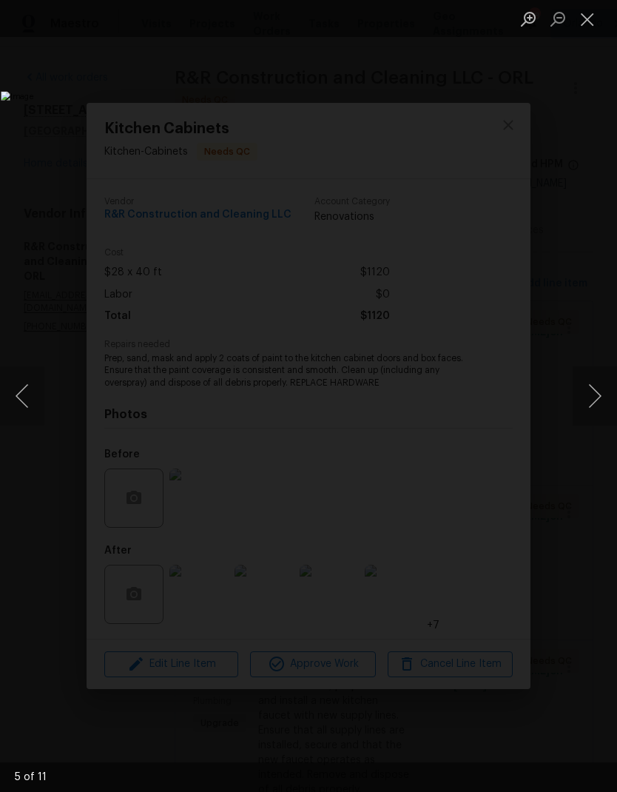
click at [580, 26] on button "Close lightbox" at bounding box center [588, 19] width 30 height 26
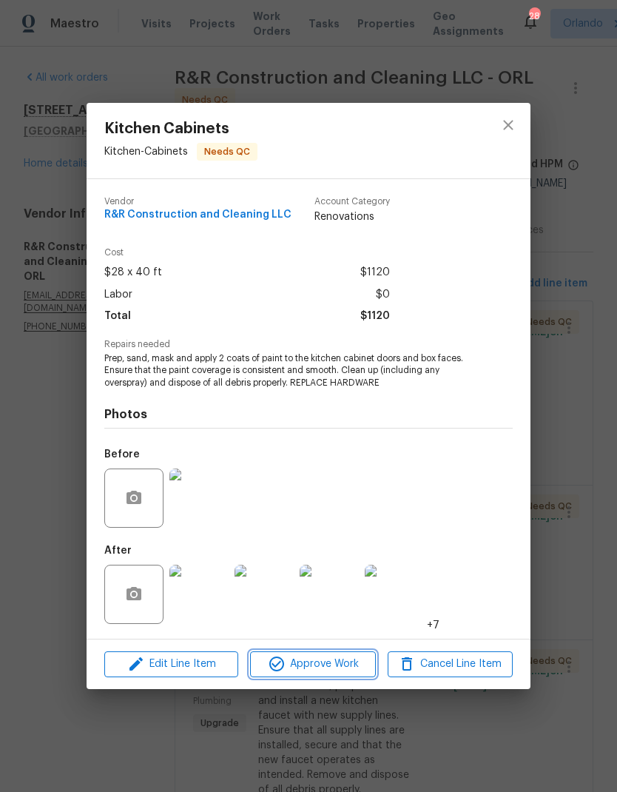
click at [324, 672] on span "Approve Work" at bounding box center [313, 664] width 116 height 19
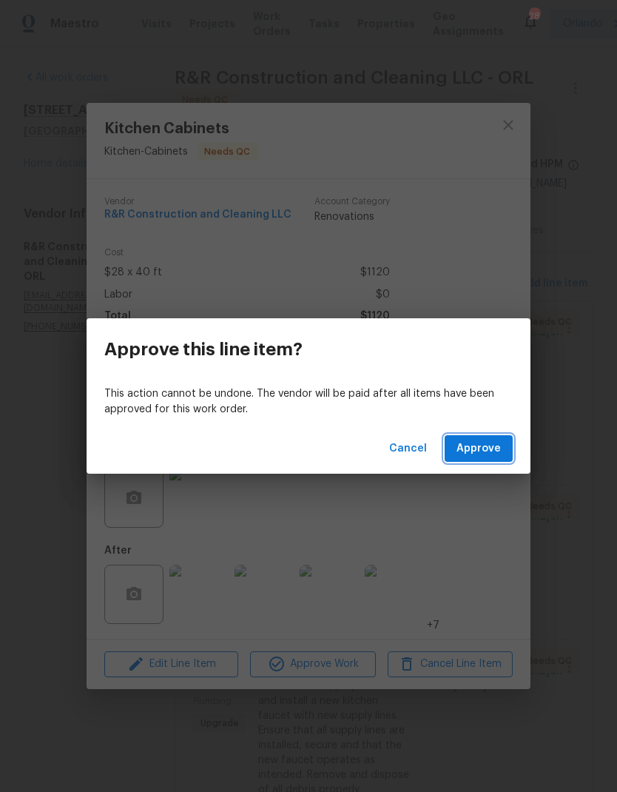
click at [492, 454] on span "Approve" at bounding box center [479, 449] width 44 height 19
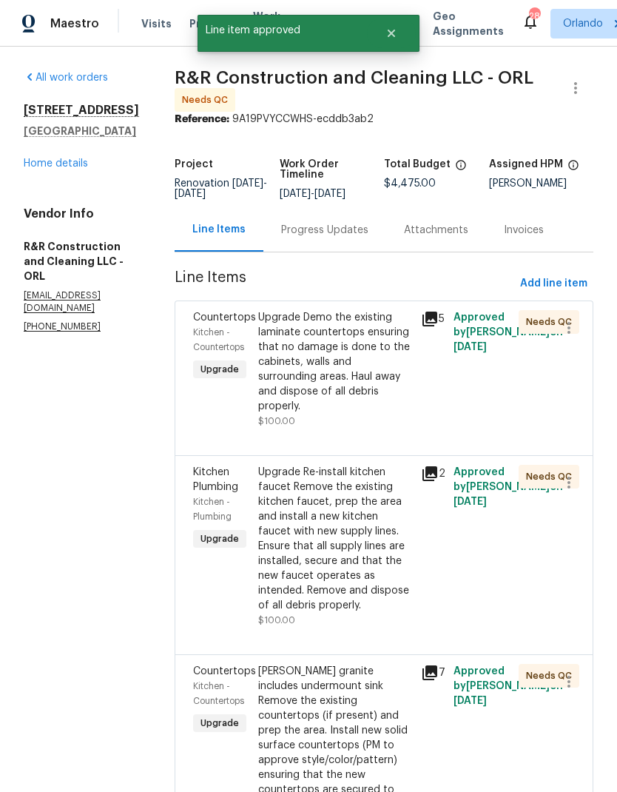
click at [380, 377] on div "Upgrade Demo the existing laminate countertops ensuring that no damage is done …" at bounding box center [335, 362] width 154 height 104
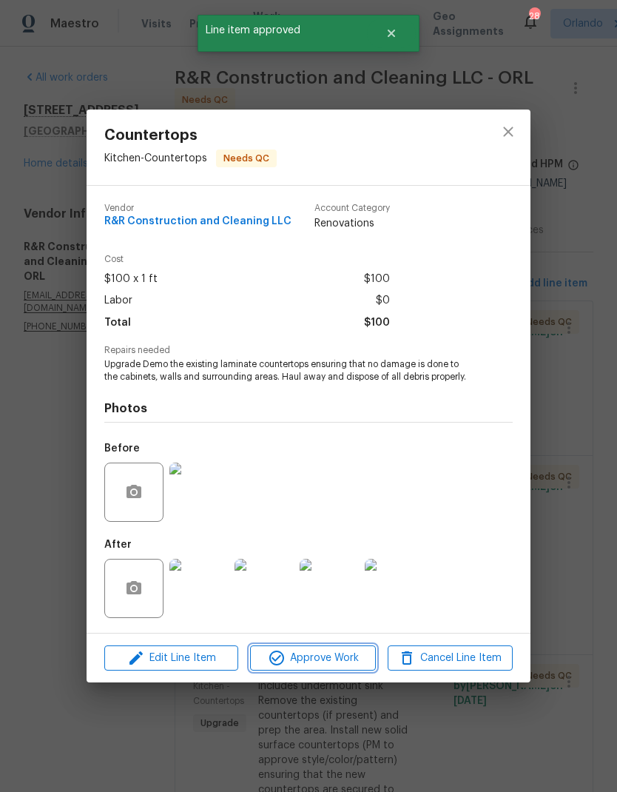
click at [319, 665] on span "Approve Work" at bounding box center [313, 658] width 116 height 19
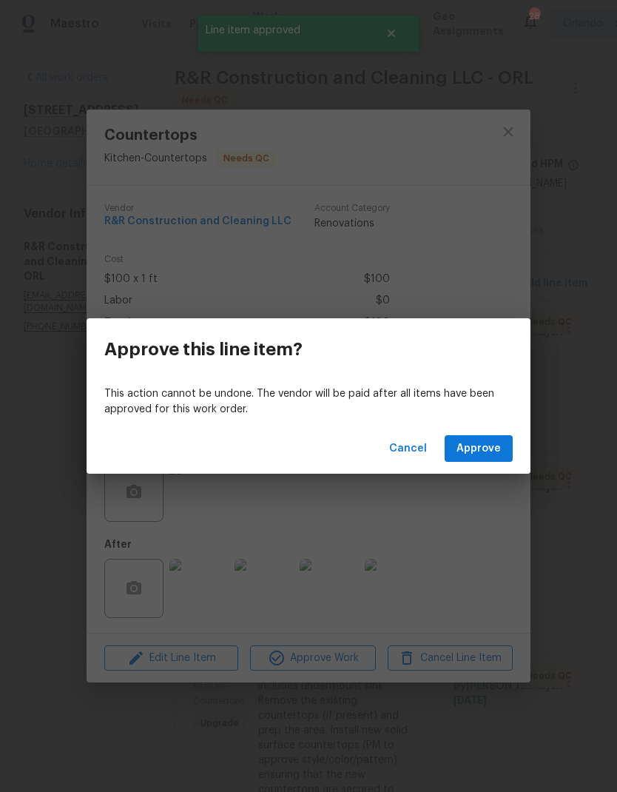
click at [481, 472] on div "Cancel Approve" at bounding box center [309, 448] width 444 height 51
click at [487, 457] on button "Approve" at bounding box center [479, 448] width 68 height 27
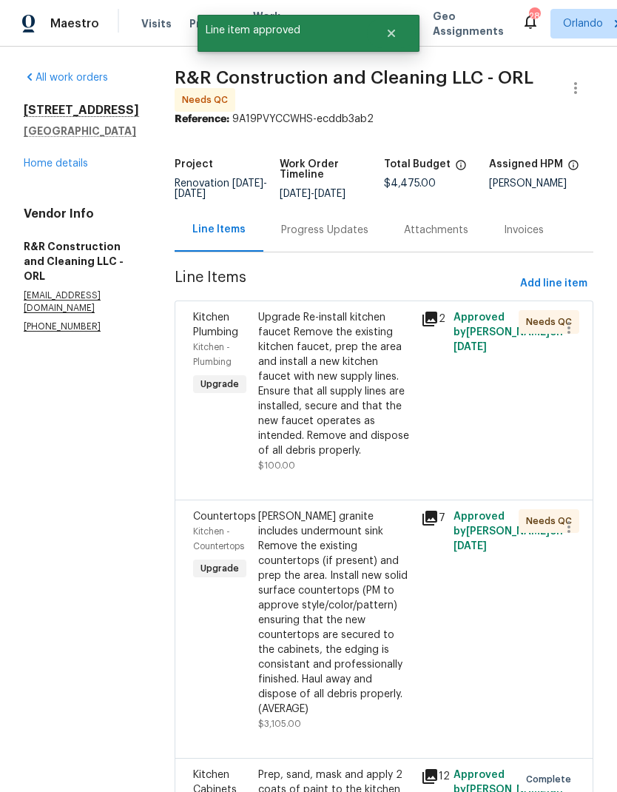
click at [385, 429] on div "Upgrade Re-install kitchen faucet Remove the existing kitchen faucet, prep the …" at bounding box center [335, 384] width 154 height 148
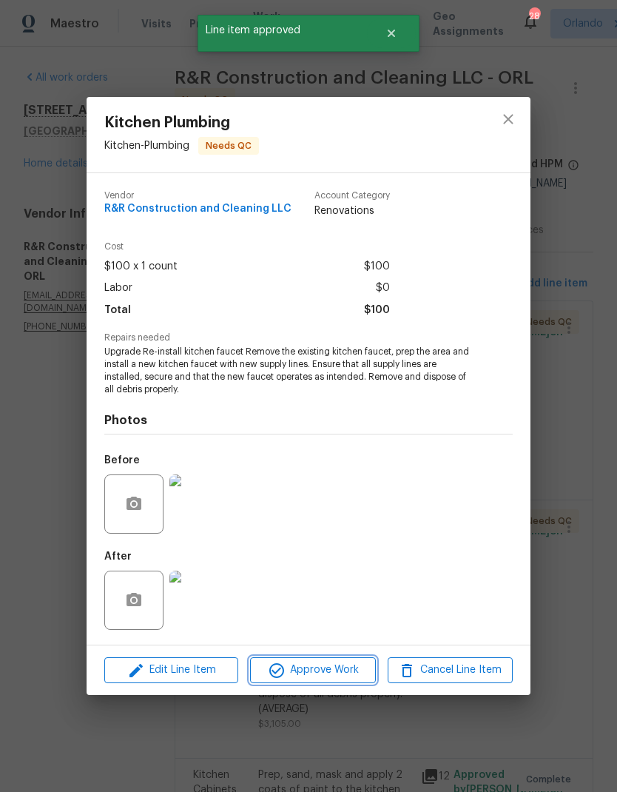
click at [342, 667] on span "Approve Work" at bounding box center [313, 670] width 116 height 19
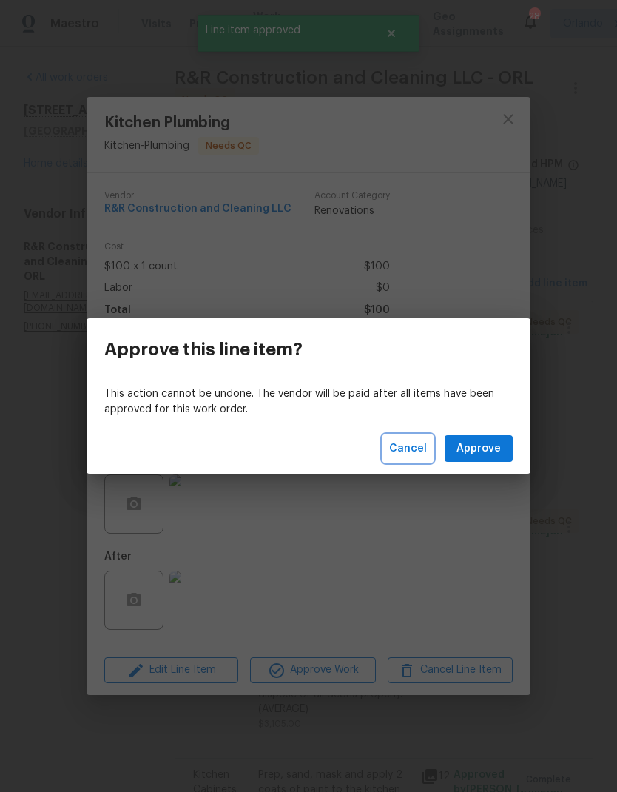
click at [413, 457] on button "Cancel" at bounding box center [408, 448] width 50 height 27
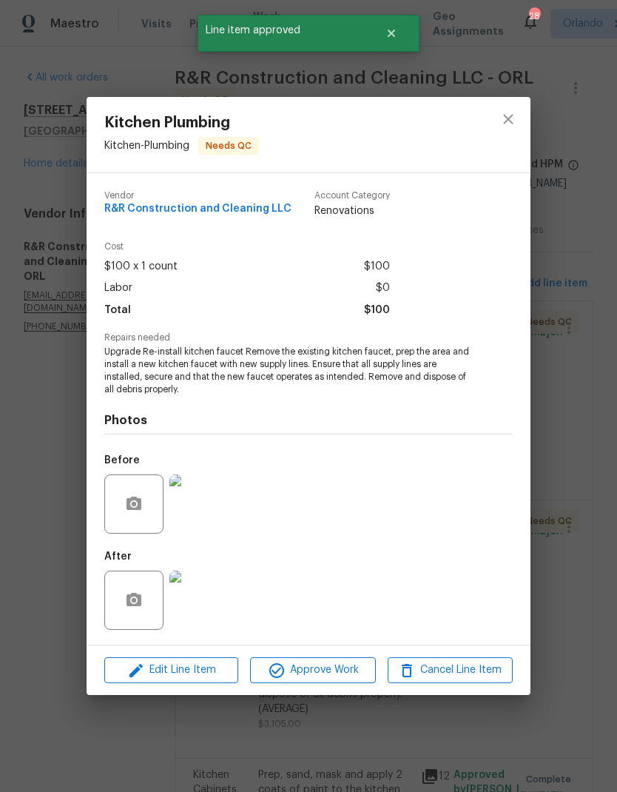
click at [212, 596] on img at bounding box center [198, 600] width 59 height 59
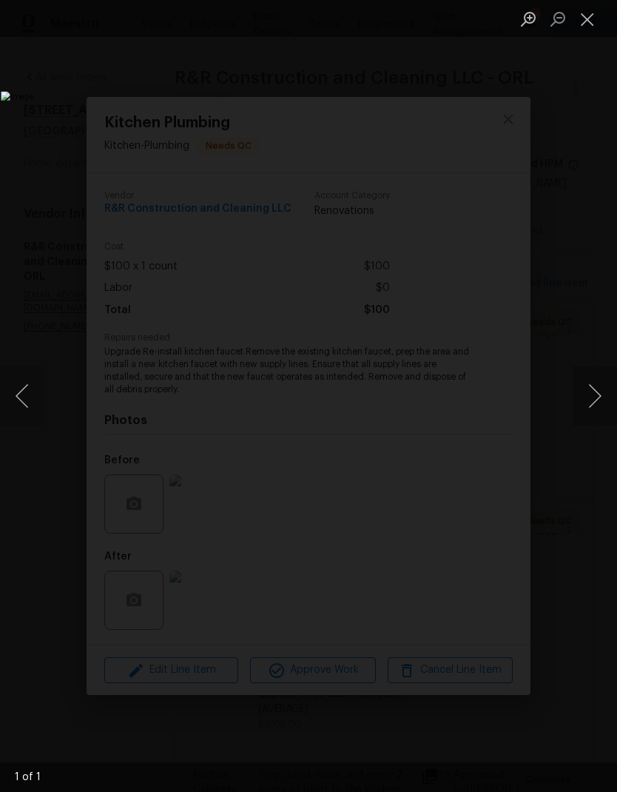
click at [587, 15] on button "Close lightbox" at bounding box center [588, 19] width 30 height 26
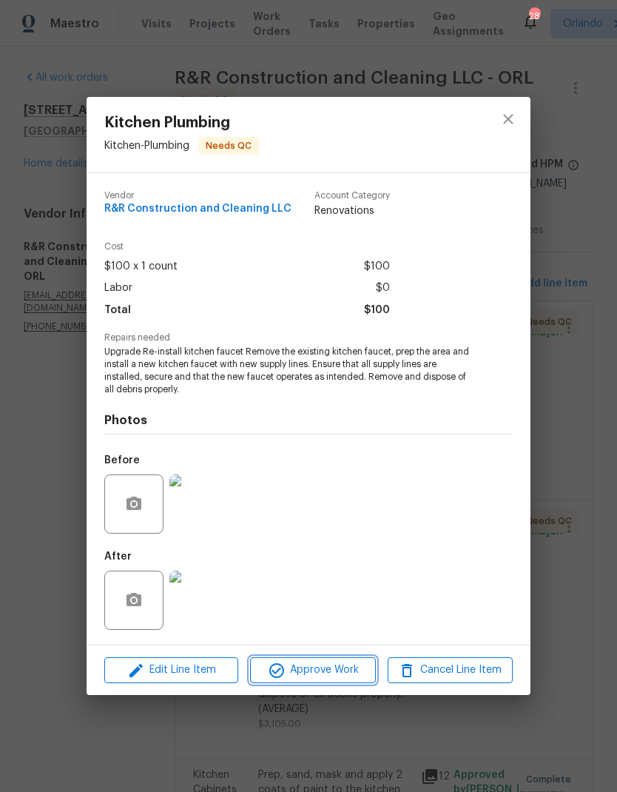
click at [332, 673] on span "Approve Work" at bounding box center [313, 670] width 116 height 19
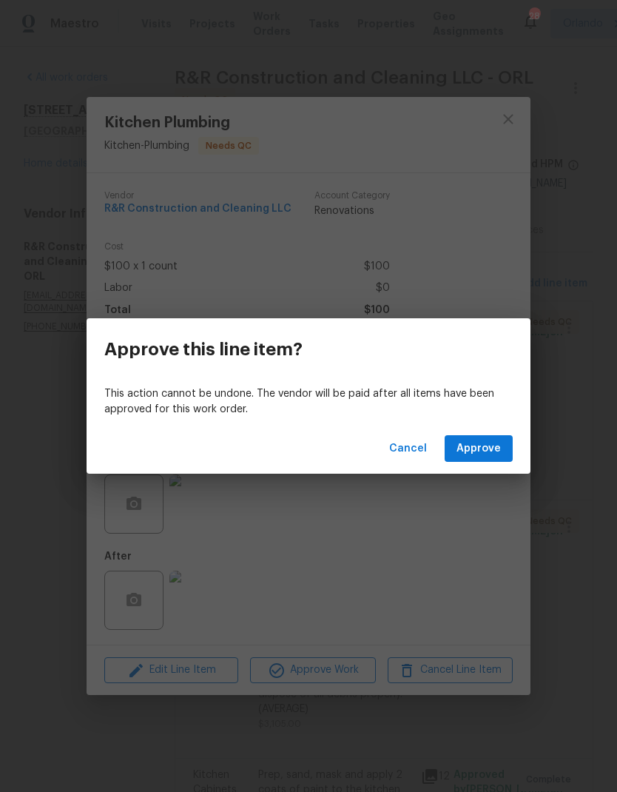
click at [501, 448] on button "Approve" at bounding box center [479, 448] width 68 height 27
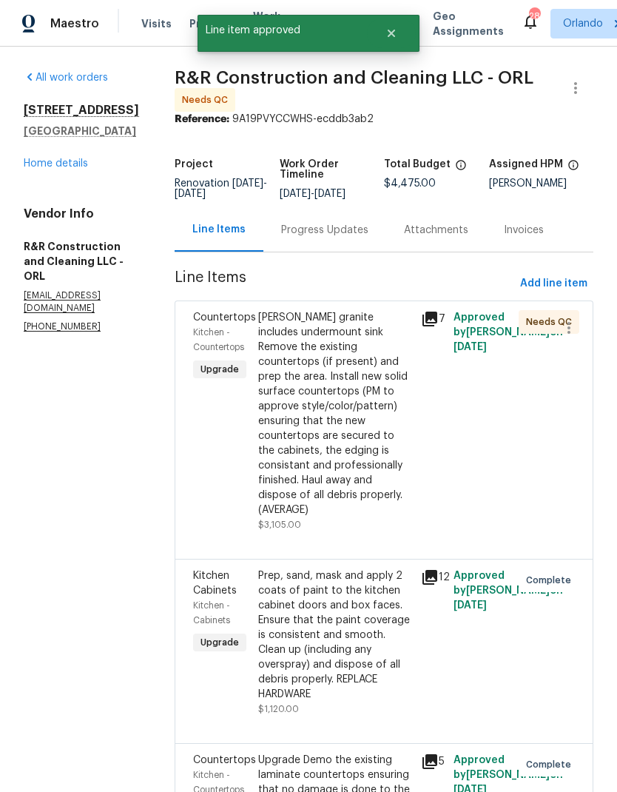
click at [384, 479] on div "Dallas white granite includes undermount sink Remove the existing countertops (…" at bounding box center [335, 413] width 154 height 207
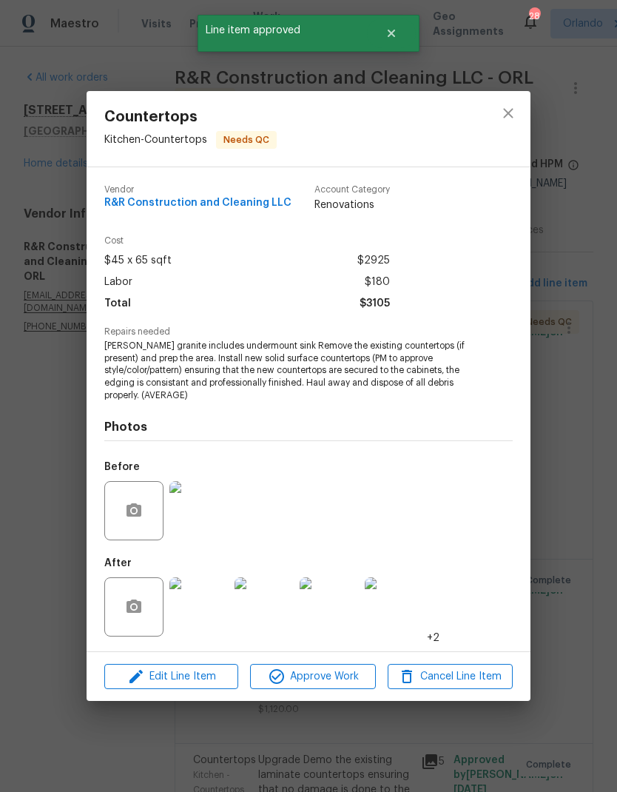
click at [197, 615] on img at bounding box center [198, 606] width 59 height 59
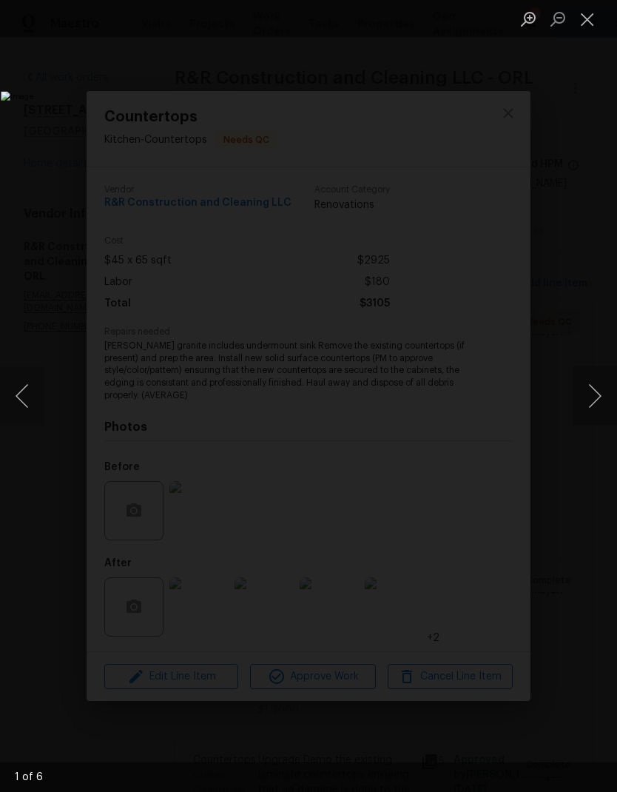
click at [598, 393] on button "Next image" at bounding box center [595, 395] width 44 height 59
click at [594, 396] on button "Next image" at bounding box center [595, 395] width 44 height 59
click at [593, 394] on button "Next image" at bounding box center [595, 395] width 44 height 59
click at [589, 25] on button "Close lightbox" at bounding box center [588, 19] width 30 height 26
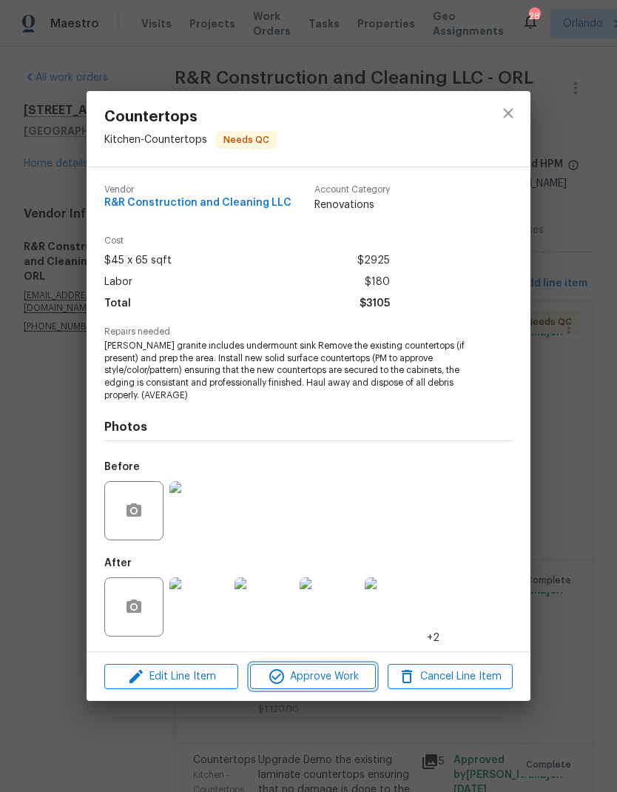
click at [332, 679] on span "Approve Work" at bounding box center [313, 677] width 116 height 19
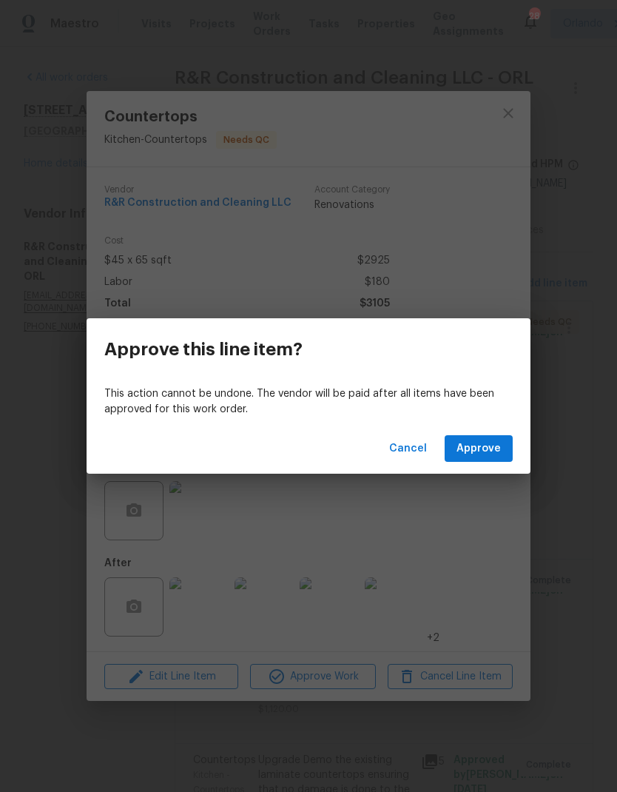
click at [483, 438] on button "Approve" at bounding box center [479, 448] width 68 height 27
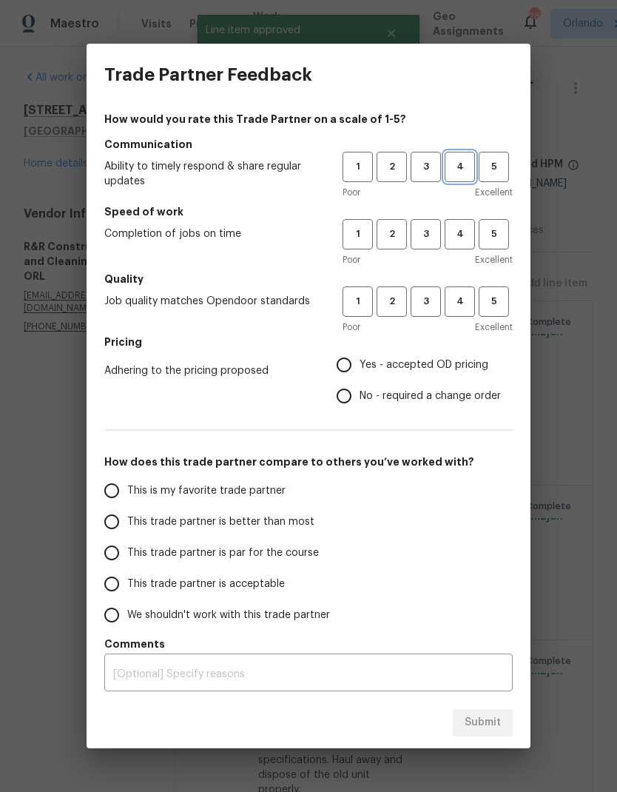
click at [463, 169] on span "4" at bounding box center [459, 166] width 27 height 17
click at [464, 232] on span "4" at bounding box center [459, 234] width 27 height 17
click at [474, 295] on button "4" at bounding box center [460, 301] width 30 height 30
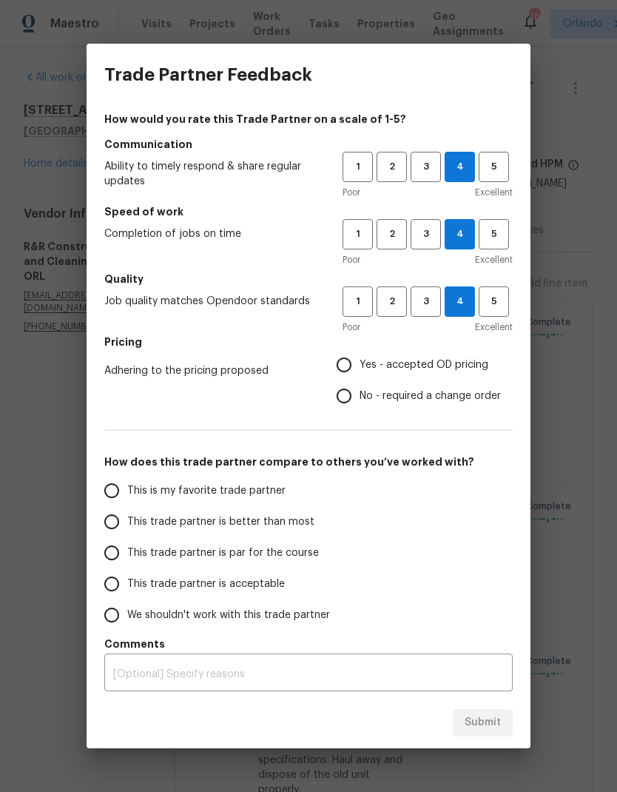
click at [389, 360] on span "Yes - accepted OD pricing" at bounding box center [424, 365] width 129 height 16
click at [360, 360] on input "Yes - accepted OD pricing" at bounding box center [344, 364] width 31 height 31
radio input "true"
click at [349, 363] on input "Yes - accepted OD pricing" at bounding box center [344, 364] width 31 height 31
click at [223, 497] on span "This is my favorite trade partner" at bounding box center [206, 491] width 158 height 16
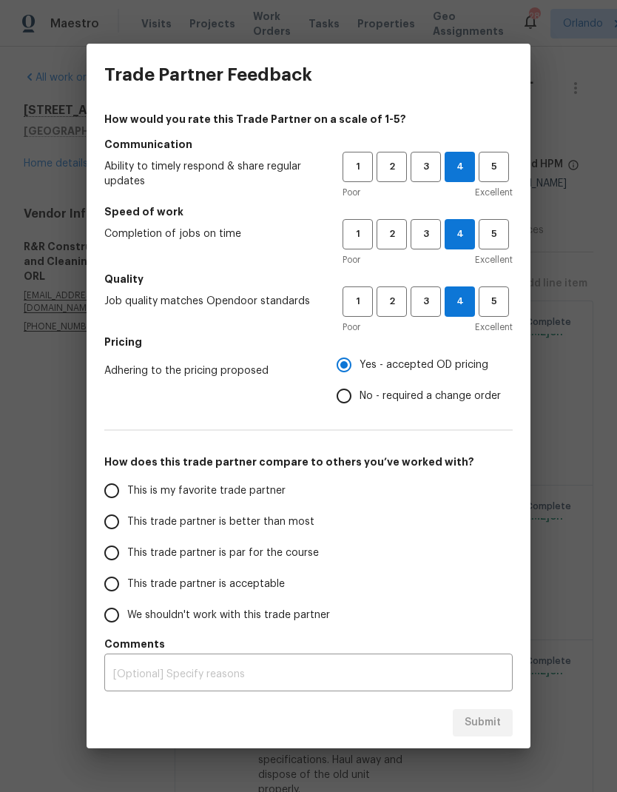
click at [127, 497] on input "This is my favorite trade partner" at bounding box center [111, 490] width 31 height 31
click at [482, 730] on span "Submit" at bounding box center [483, 722] width 36 height 19
radio input "true"
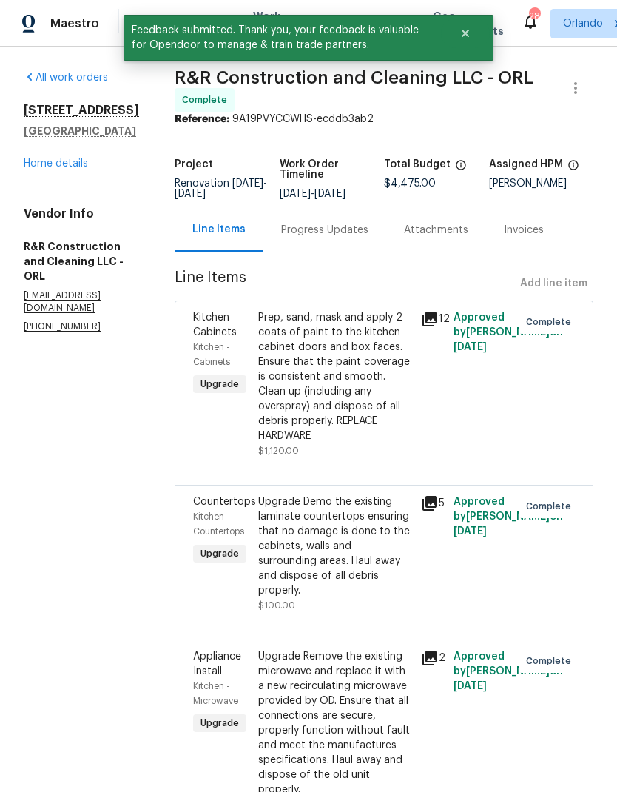
click at [70, 159] on link "Home details" at bounding box center [56, 163] width 64 height 10
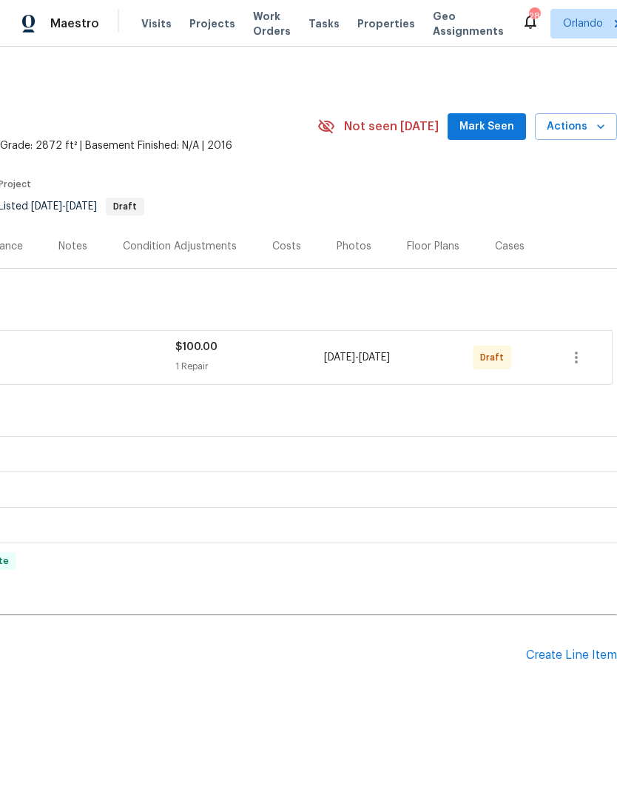
scroll to position [0, 219]
click at [578, 358] on icon "button" at bounding box center [577, 358] width 18 height 18
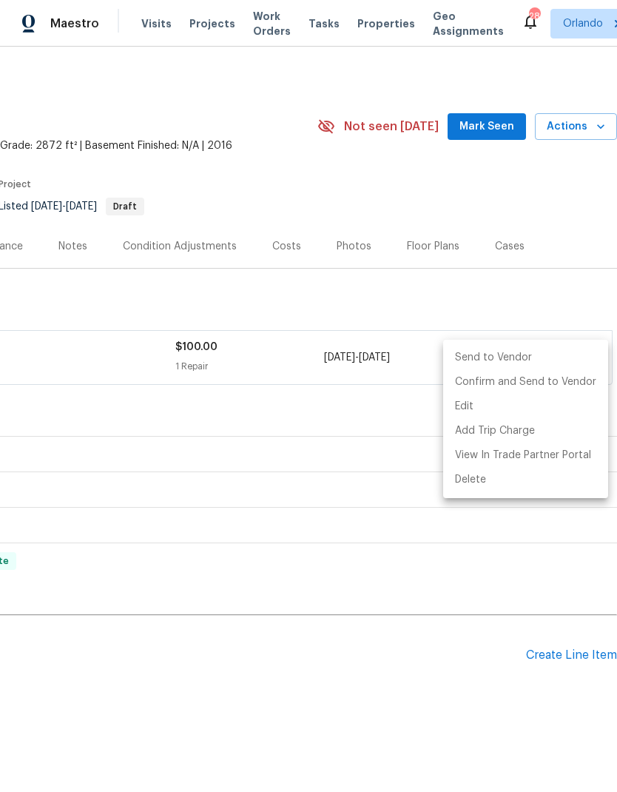
click at [540, 356] on li "Send to Vendor" at bounding box center [525, 358] width 165 height 24
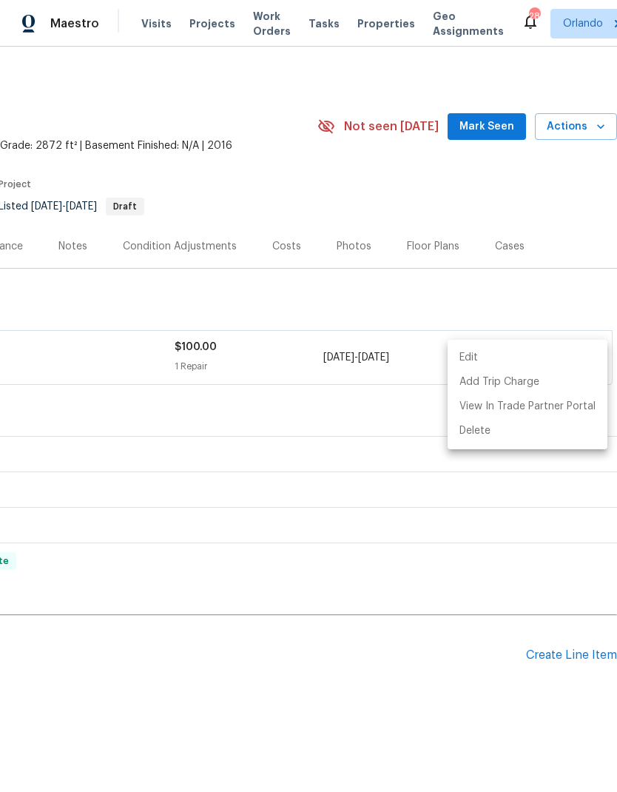
click at [504, 230] on div at bounding box center [308, 396] width 617 height 792
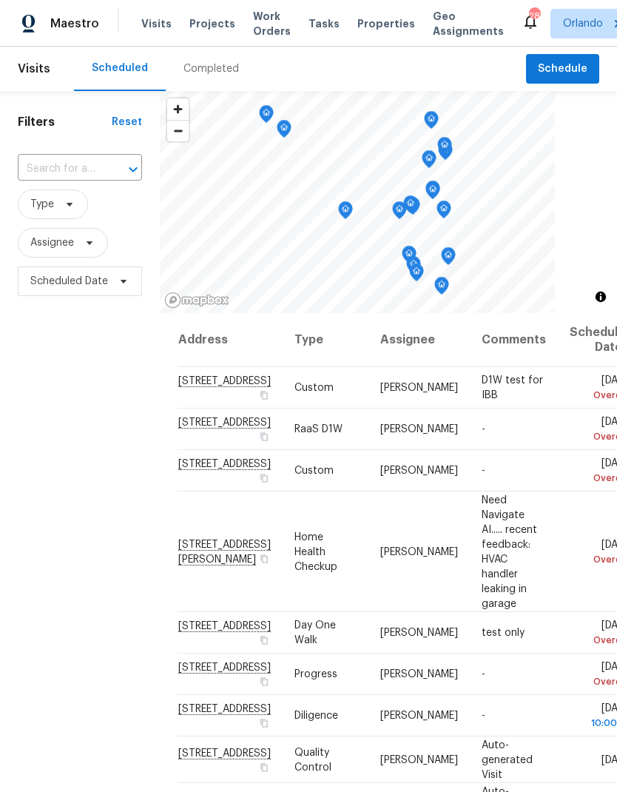
click at [210, 20] on span "Projects" at bounding box center [212, 23] width 46 height 15
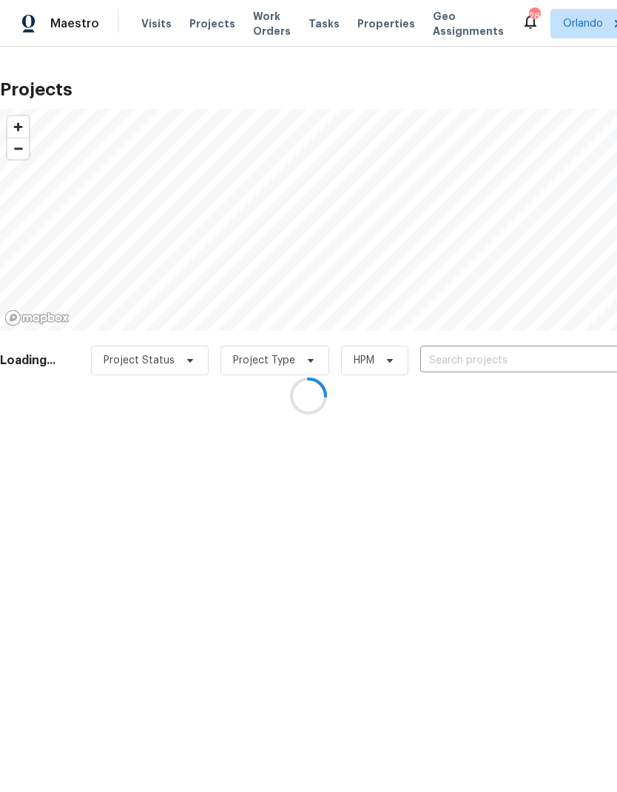
click at [500, 358] on div at bounding box center [308, 396] width 617 height 792
click at [500, 354] on div at bounding box center [308, 396] width 617 height 792
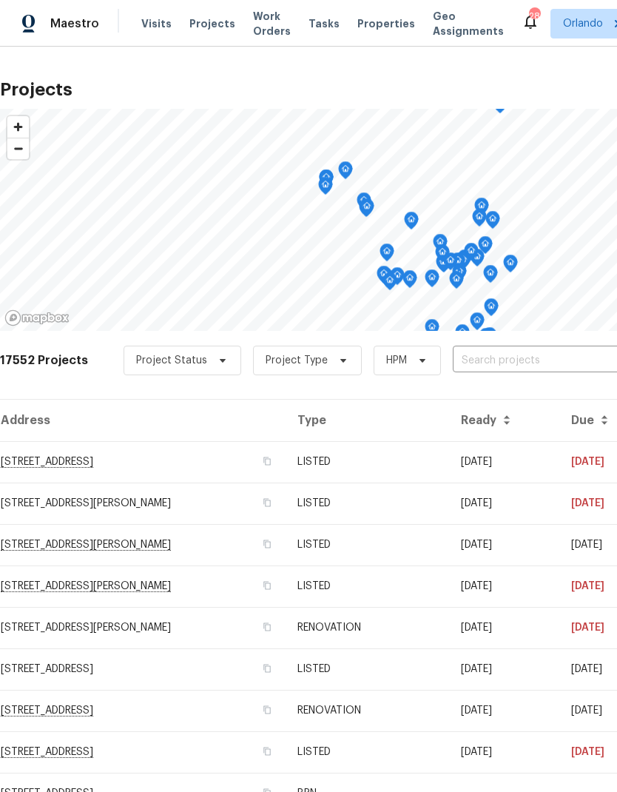
click at [516, 360] on input "text" at bounding box center [537, 360] width 169 height 23
type input "148 har"
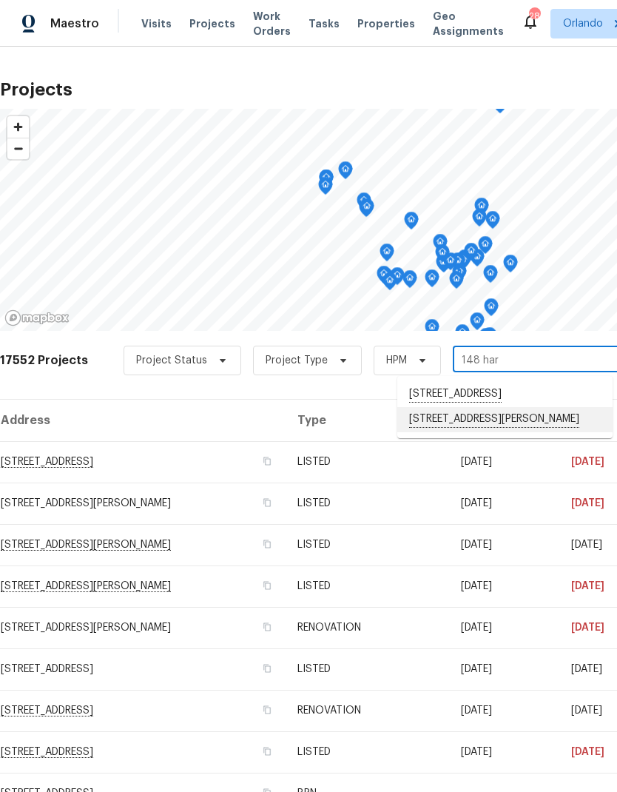
click at [558, 432] on li "148 Harwood Cir, Kissimmee, FL 34744" at bounding box center [504, 419] width 215 height 25
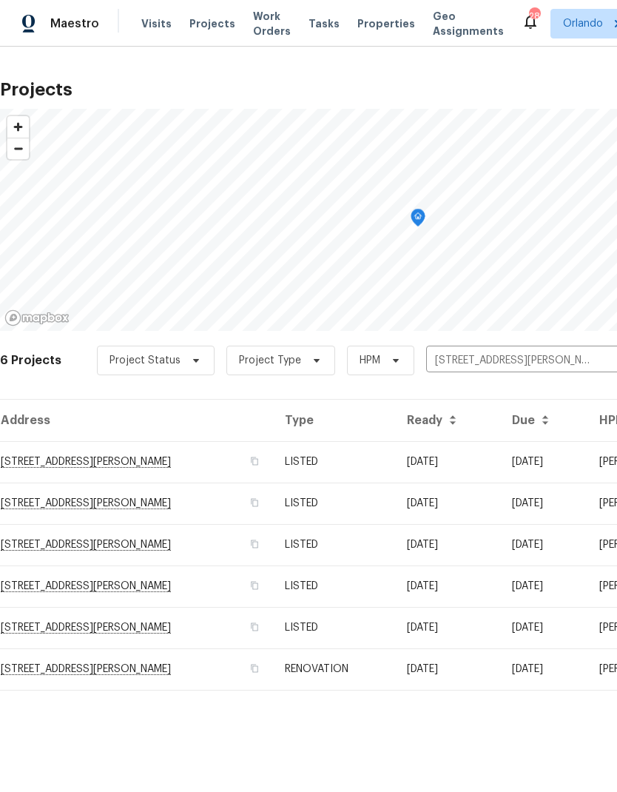
click at [427, 466] on td "08/04/25" at bounding box center [447, 461] width 105 height 41
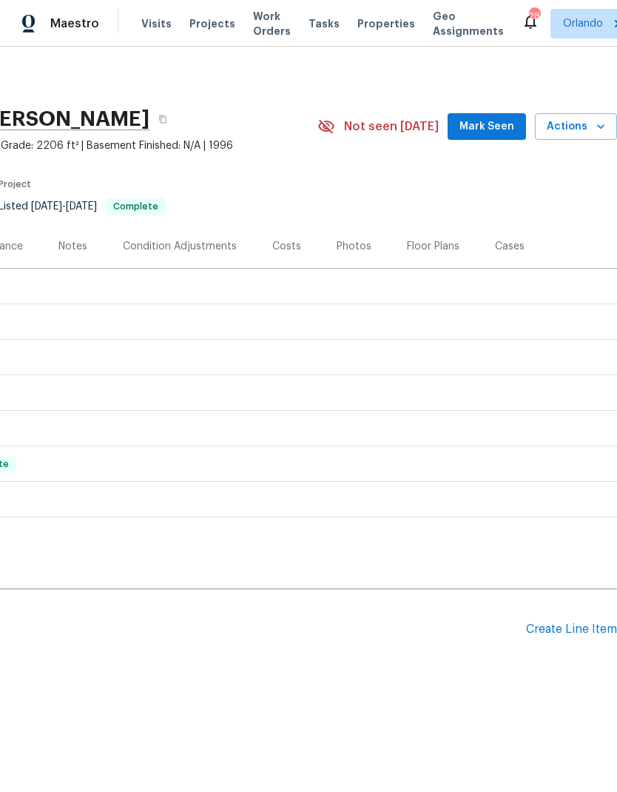
scroll to position [0, 219]
click at [572, 634] on div "Create Line Item" at bounding box center [571, 629] width 91 height 14
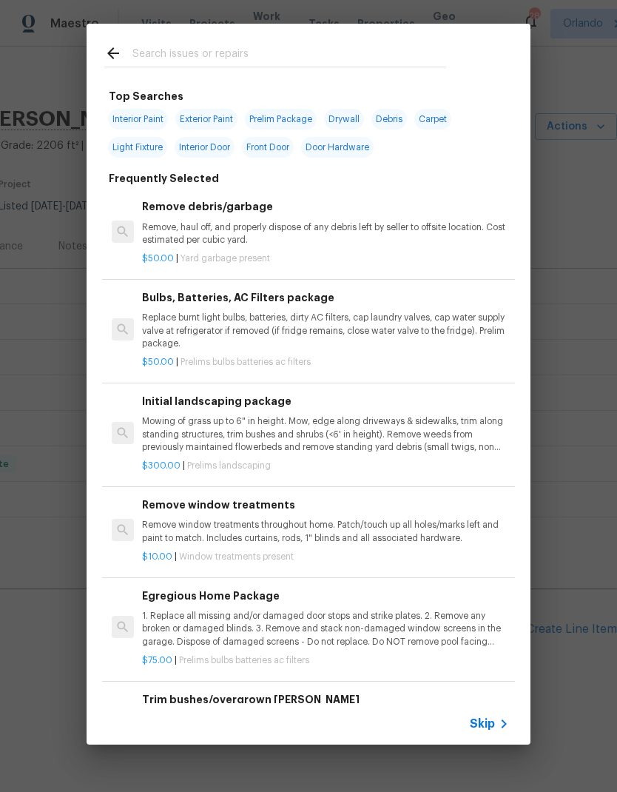
click at [292, 45] on input "text" at bounding box center [289, 55] width 314 height 22
type input "Mirror"
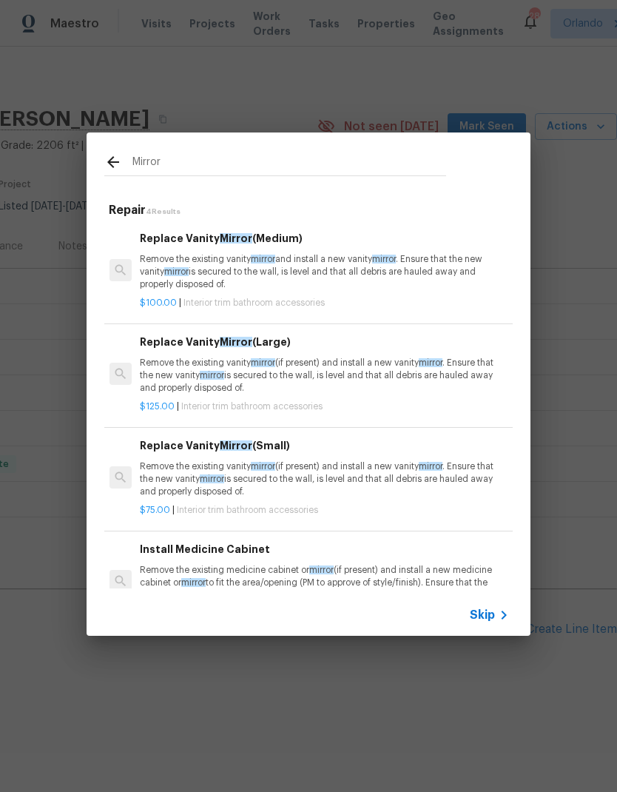
scroll to position [0, 2]
click at [343, 289] on p "Remove the existing vanity mirror and install a new vanity mirror . Ensure that…" at bounding box center [323, 272] width 367 height 38
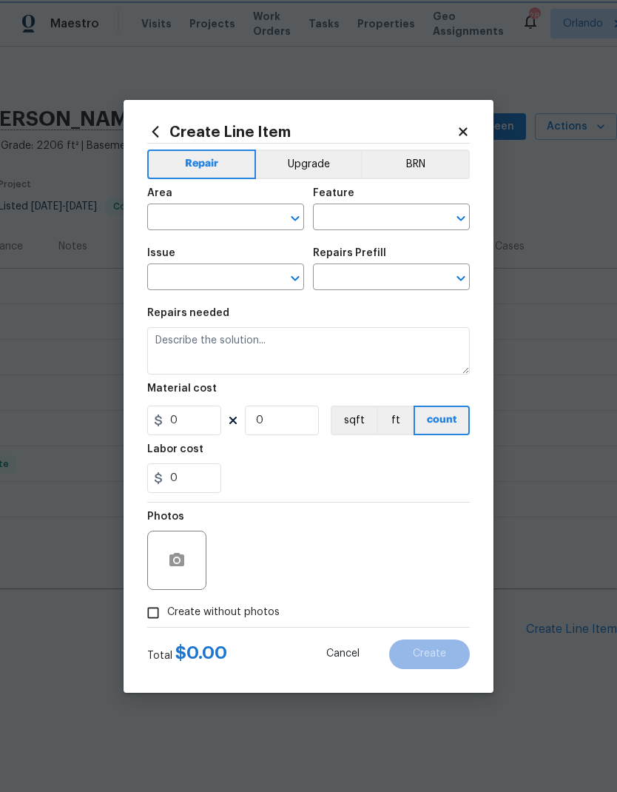
type input "Interior Trim"
type input "Bathroom Accesories"
type textarea "Remove the existing vanity mirror and install a new vanity mirror. Ensure that …"
type input "1"
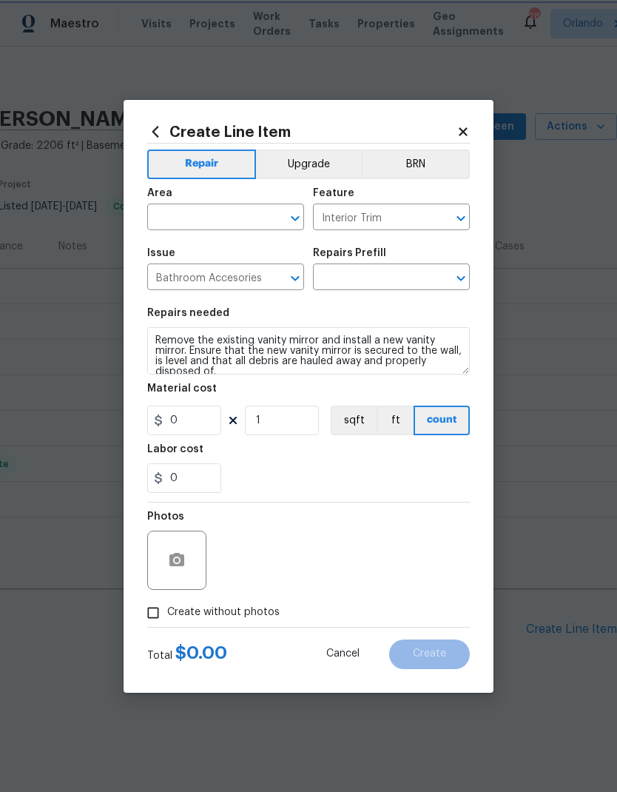
type input "Replace Vanity Mirror (Medium) $100.00"
type input "100"
click at [343, 289] on input "Replace Vanity Mirror (Medium) $100.00" at bounding box center [370, 278] width 115 height 23
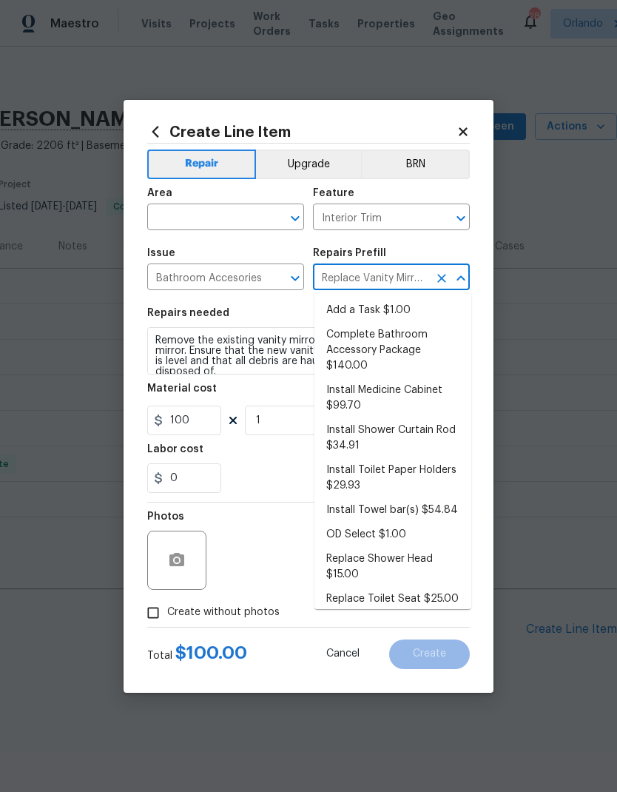
click at [474, 197] on div "Create Line Item Repair Upgrade BRN Area ​ Feature Interior Trim ​ Issue Bathro…" at bounding box center [309, 396] width 370 height 593
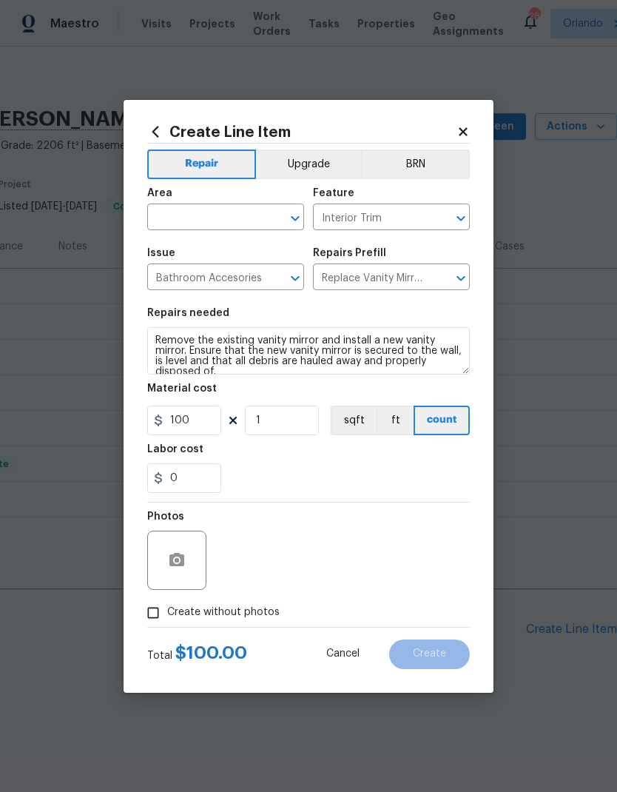
click at [301, 216] on icon "Open" at bounding box center [295, 218] width 18 height 18
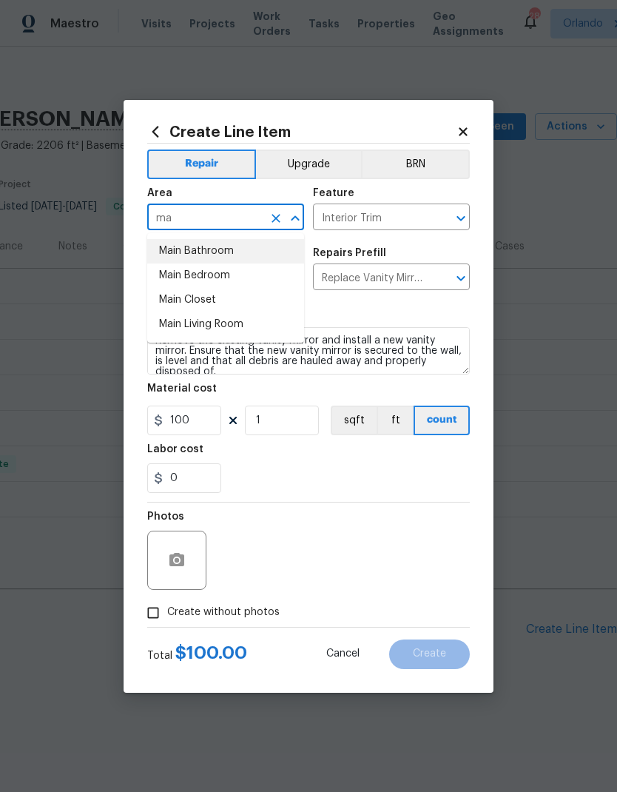
click at [244, 253] on li "Main Bathroom" at bounding box center [225, 251] width 157 height 24
type input "Main Bathroom"
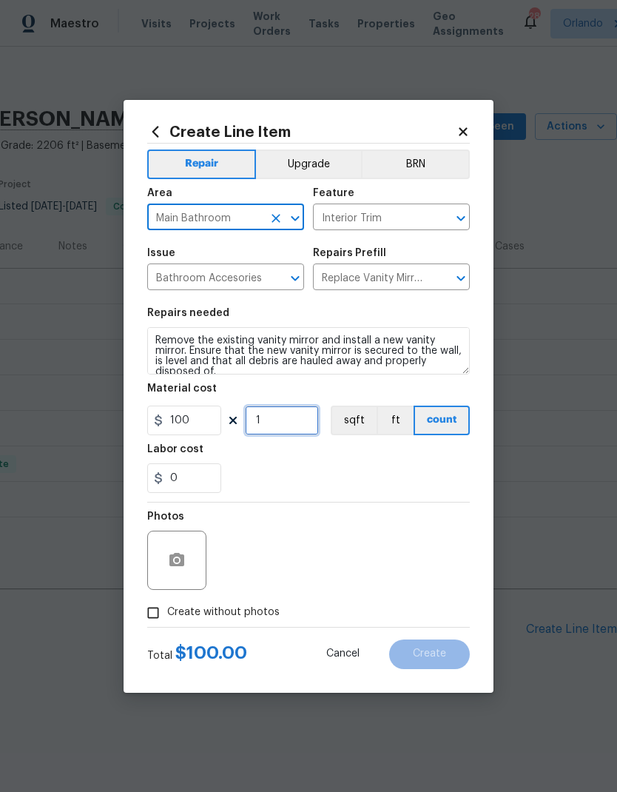
click at [294, 416] on input "1" at bounding box center [282, 421] width 74 height 30
type input "2"
click at [364, 463] on div "Labor cost" at bounding box center [308, 453] width 323 height 19
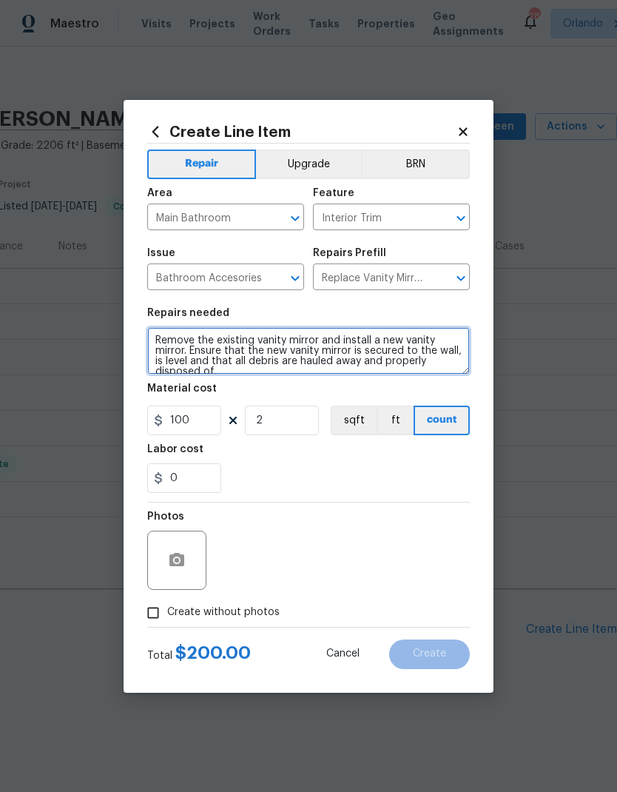
click at [158, 340] on textarea "Remove the existing vanity mirror and install a new vanity mirror. Ensure that …" at bounding box center [308, 350] width 323 height 47
click at [312, 344] on textarea "Remove the existing vanity mirror and install a new vanity mirror. Ensure that …" at bounding box center [308, 350] width 323 height 47
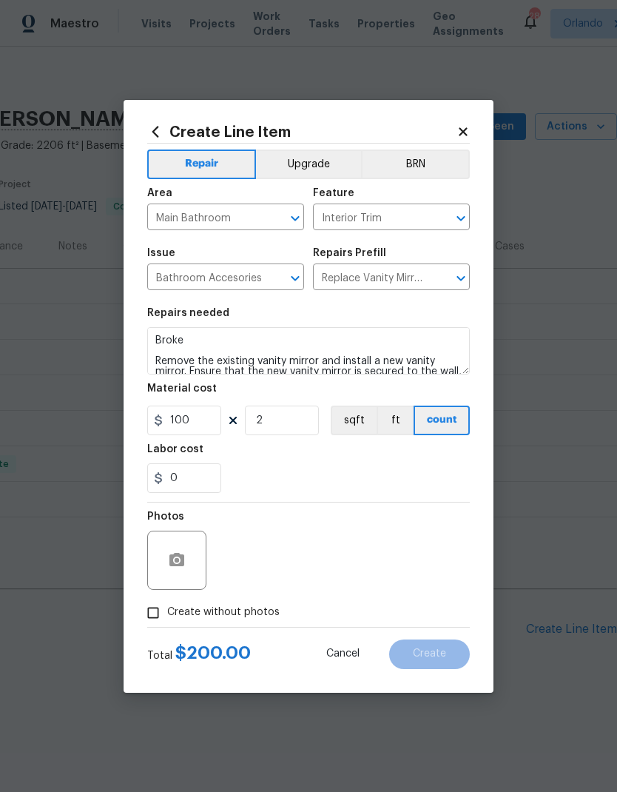
click at [351, 447] on div "Labor cost" at bounding box center [308, 453] width 323 height 19
click at [223, 346] on textarea "Broke Remove the existing vanity mirror and install a new vanity mirror. Ensure…" at bounding box center [308, 350] width 323 height 47
type textarea "Broken Remove the existing vanity mirror and install a new vanity mirror. Ensur…"
click at [372, 455] on div "Labor cost" at bounding box center [308, 453] width 323 height 19
click at [191, 563] on button "button" at bounding box center [177, 560] width 36 height 36
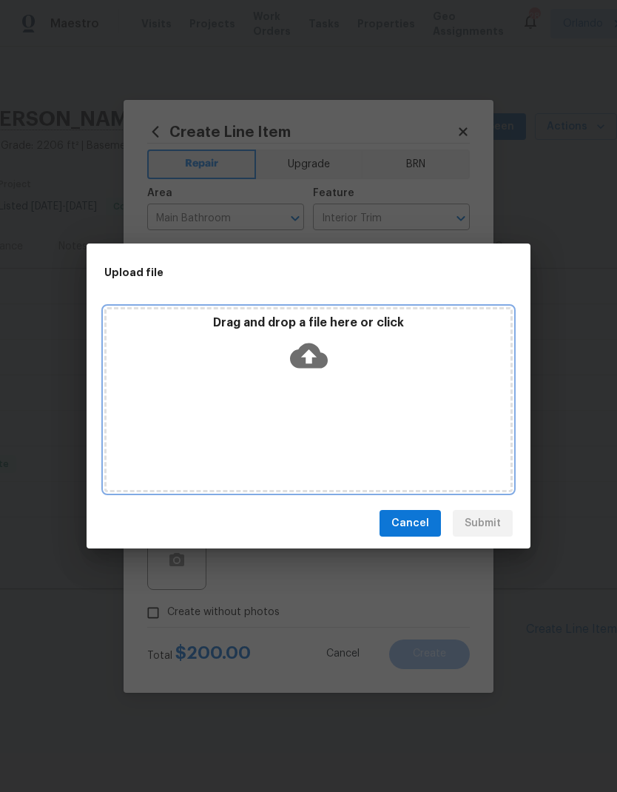
click at [323, 349] on icon at bounding box center [309, 356] width 38 height 38
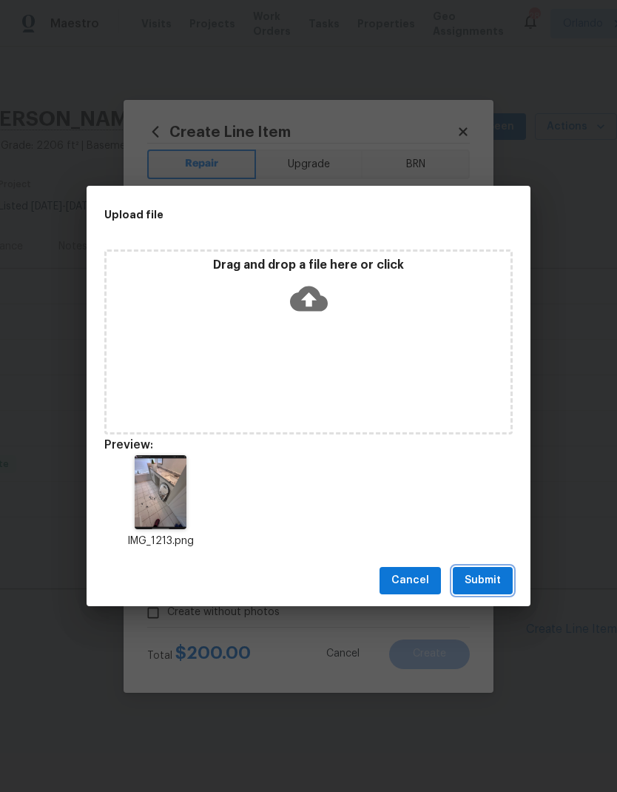
click at [482, 585] on span "Submit" at bounding box center [483, 580] width 36 height 19
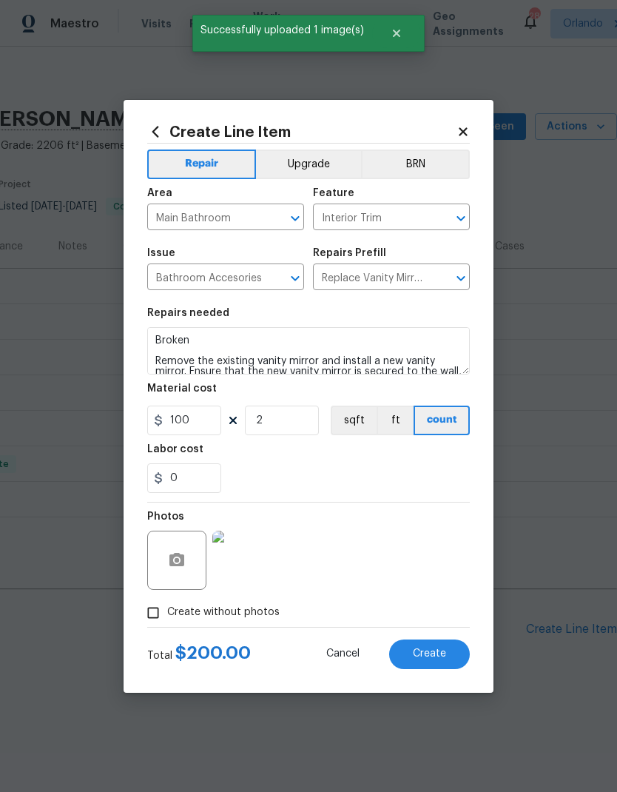
click at [432, 661] on button "Create" at bounding box center [429, 654] width 81 height 30
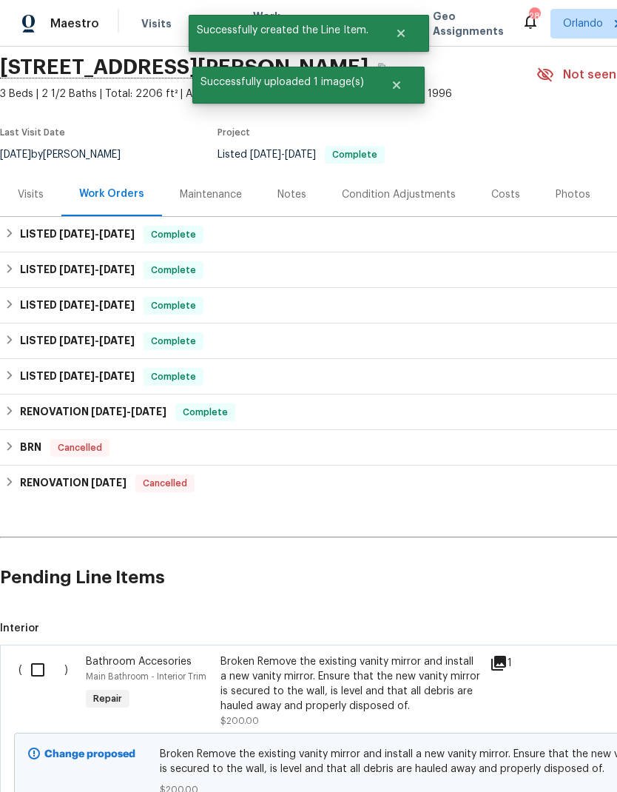
scroll to position [52, -1]
click at [42, 658] on input "checkbox" at bounding box center [43, 669] width 42 height 31
checkbox input "true"
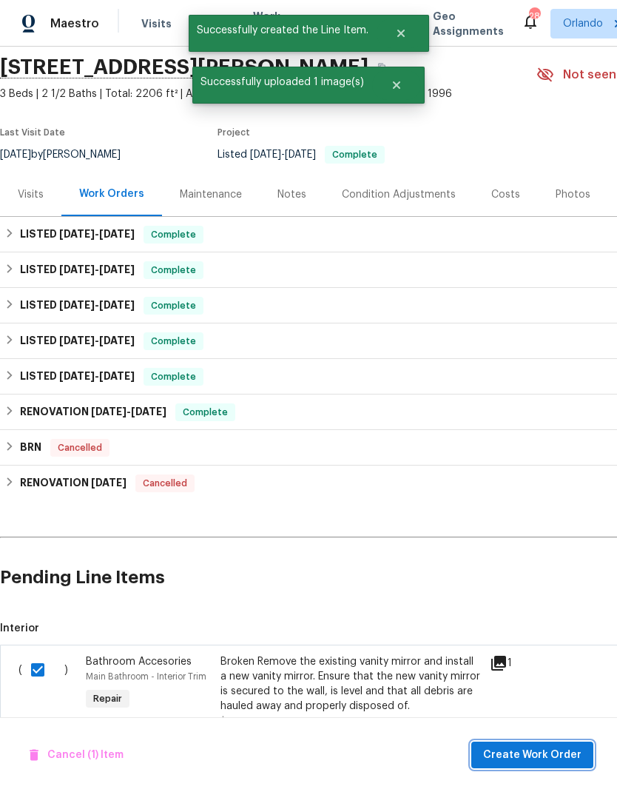
click at [539, 761] on span "Create Work Order" at bounding box center [532, 755] width 98 height 19
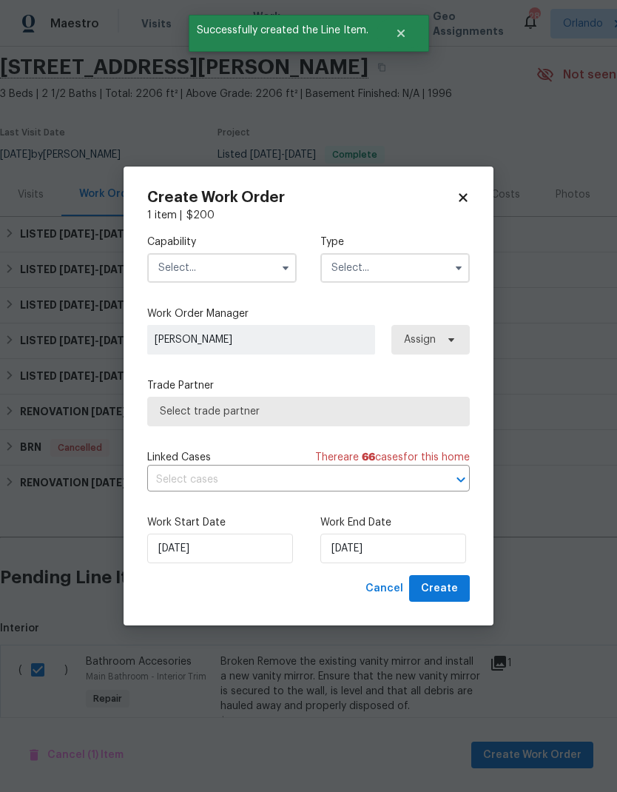
click at [273, 272] on input "text" at bounding box center [221, 268] width 149 height 30
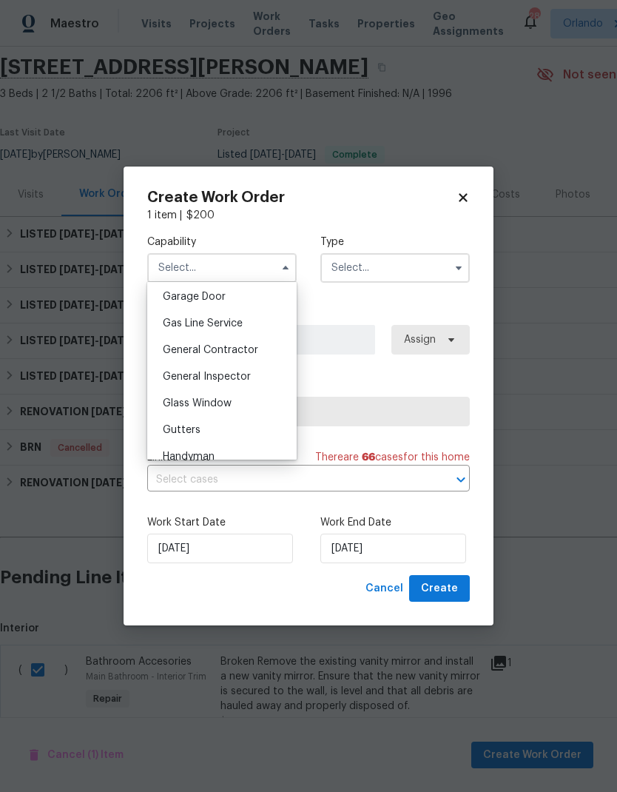
scroll to position [665, 0]
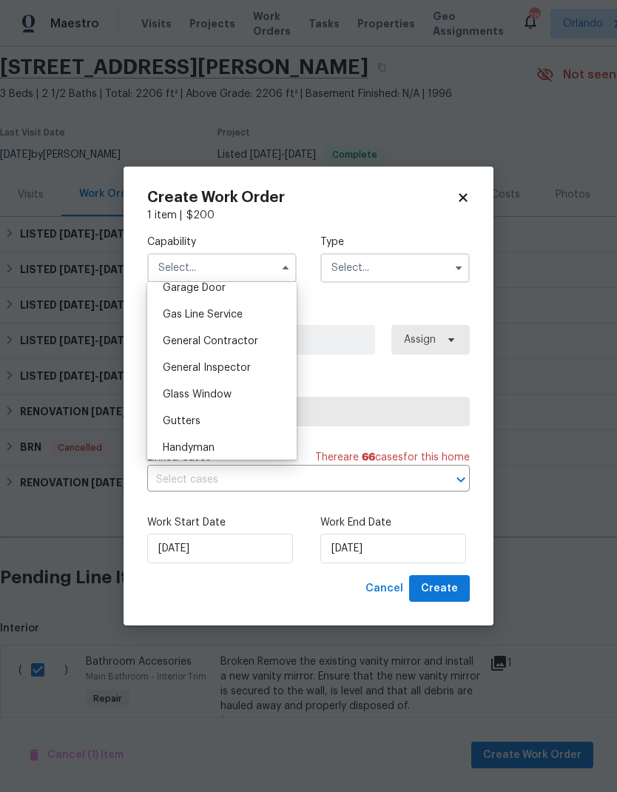
click at [268, 345] on div "General Contractor" at bounding box center [222, 341] width 142 height 27
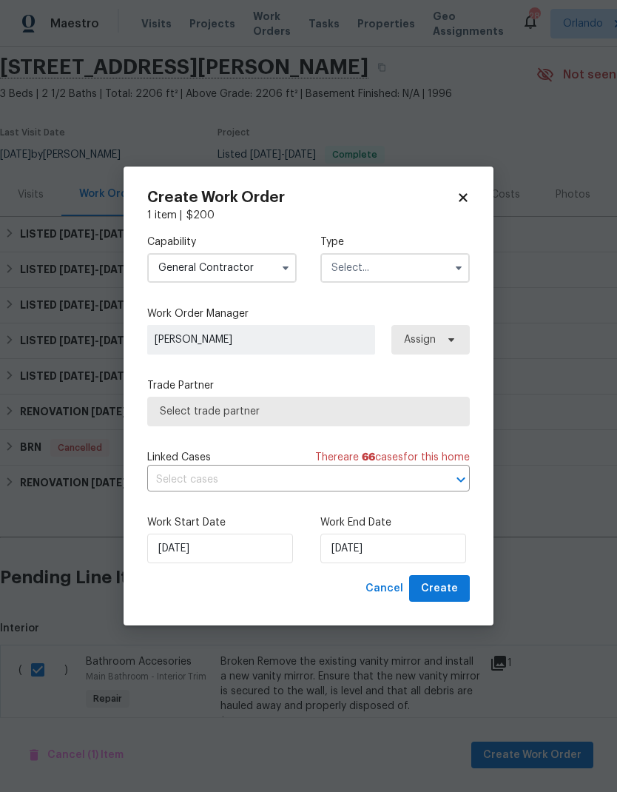
type input "General Contractor"
click at [437, 275] on input "text" at bounding box center [394, 268] width 149 height 30
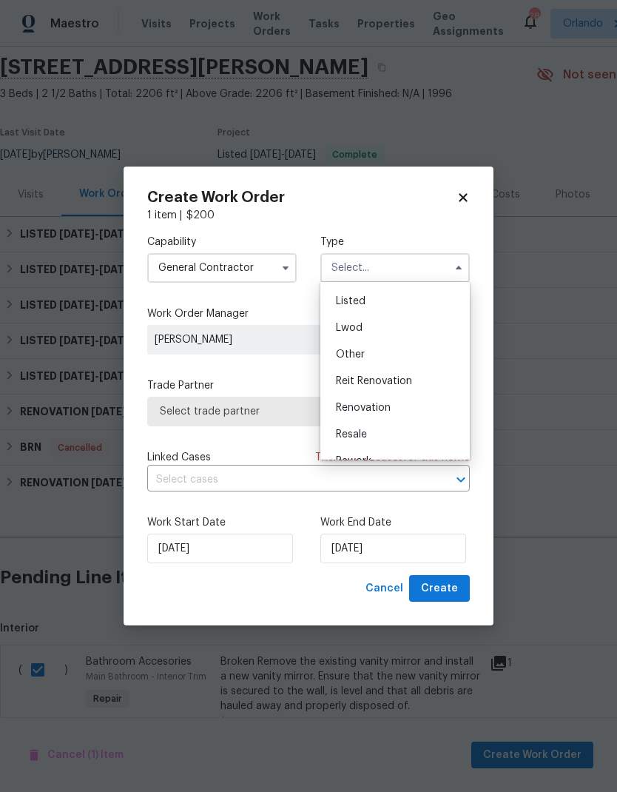
scroll to position [110, 0]
click at [390, 317] on div "Listed" at bounding box center [395, 322] width 142 height 27
type input "Listed"
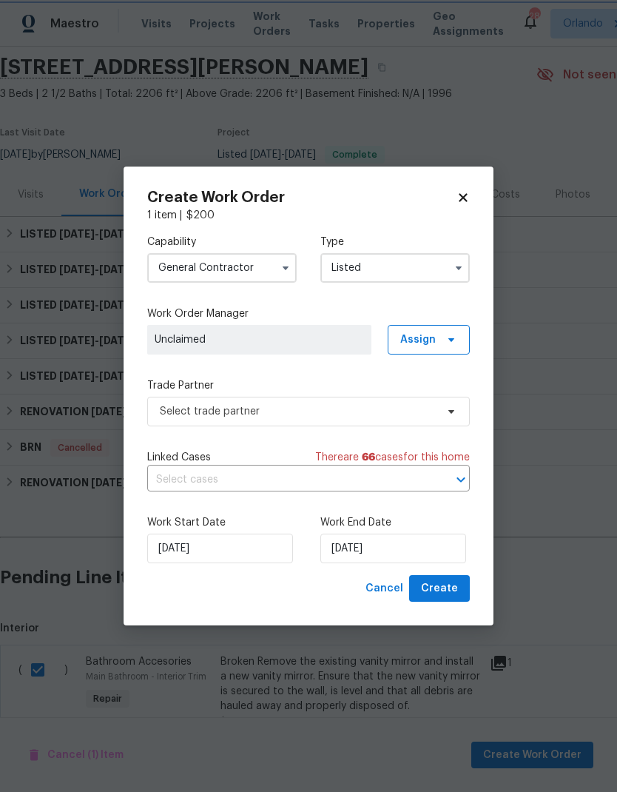
scroll to position [0, 0]
click at [458, 338] on span "Assign" at bounding box center [429, 340] width 82 height 30
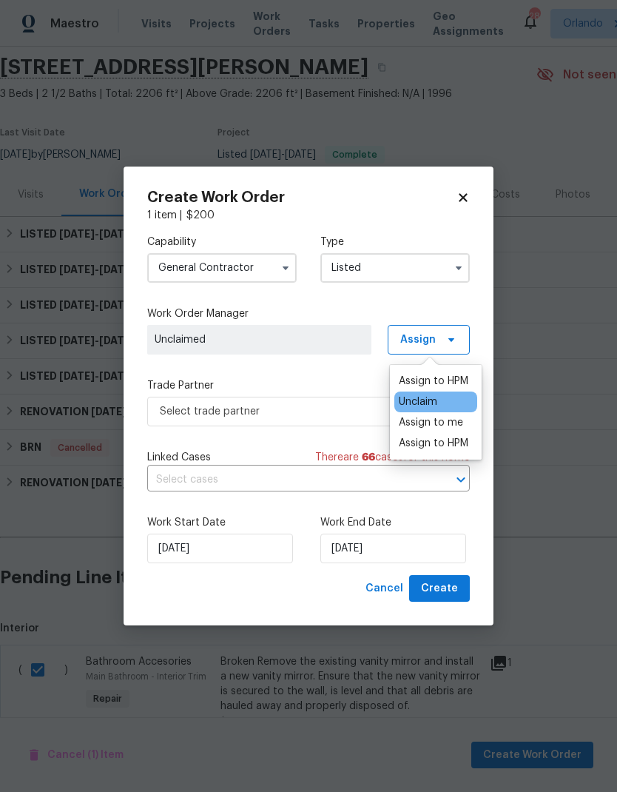
click at [446, 375] on div "Assign to HPM" at bounding box center [434, 381] width 70 height 15
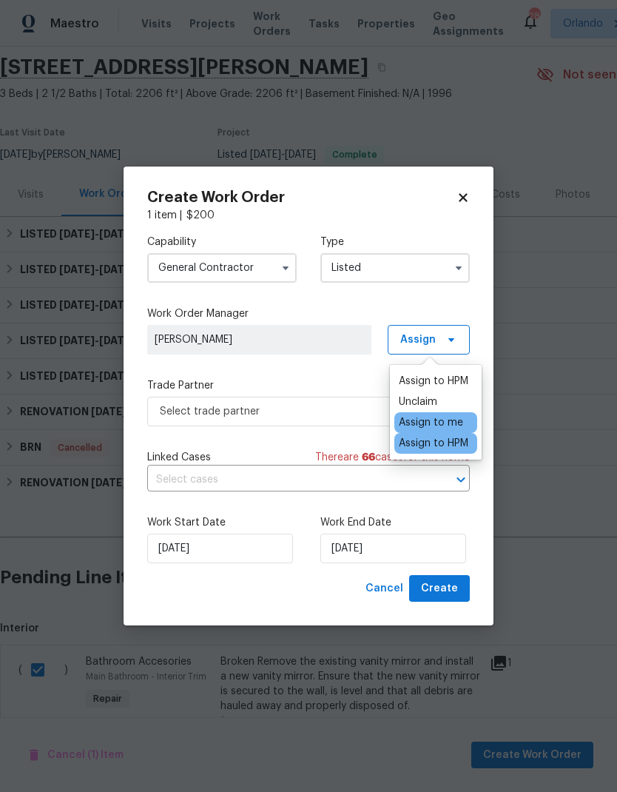
click at [347, 381] on label "Trade Partner" at bounding box center [308, 385] width 323 height 15
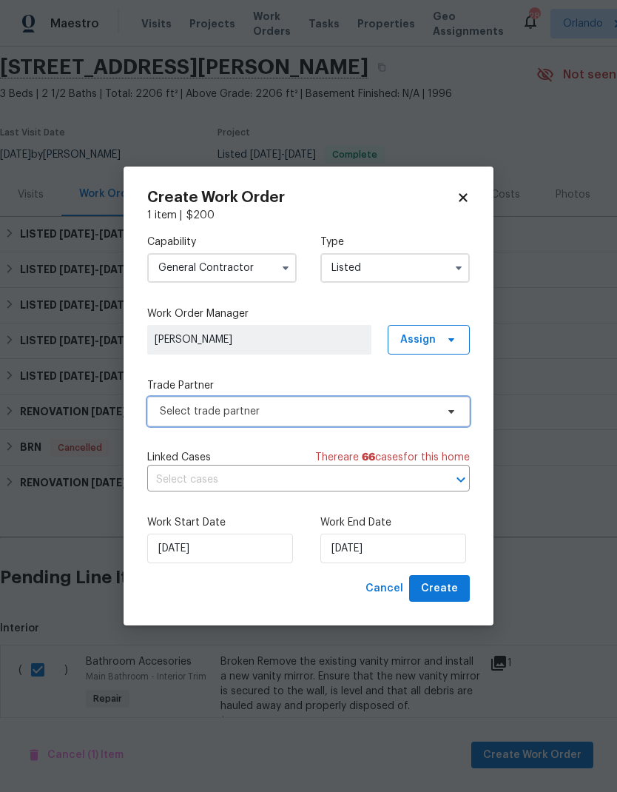
click at [414, 415] on span "Select trade partner" at bounding box center [298, 411] width 276 height 15
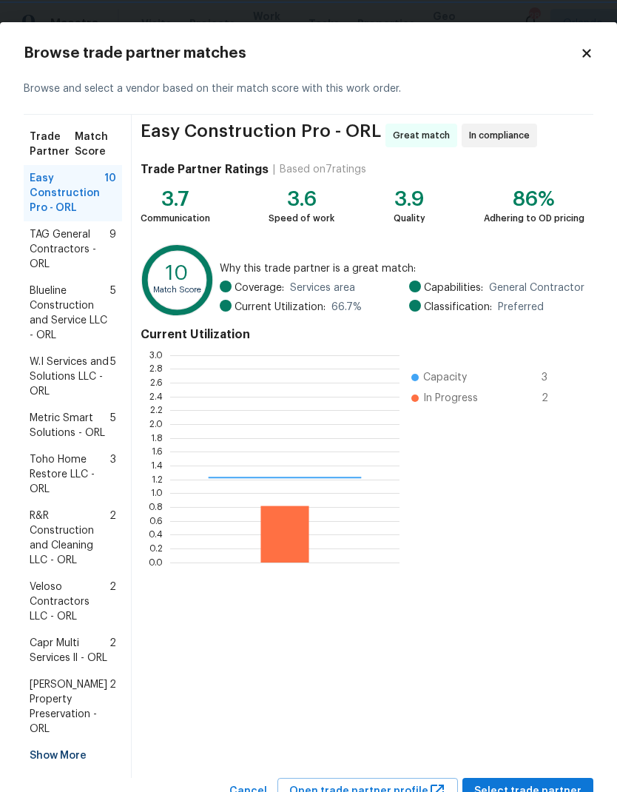
scroll to position [207, 229]
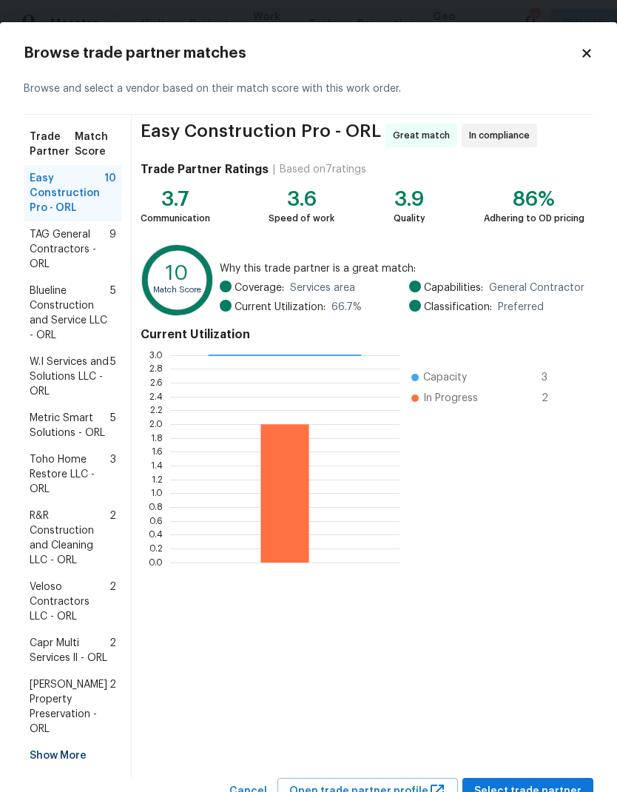
click at [104, 541] on span "R&R Construction and Cleaning LLC - ORL" at bounding box center [70, 537] width 80 height 59
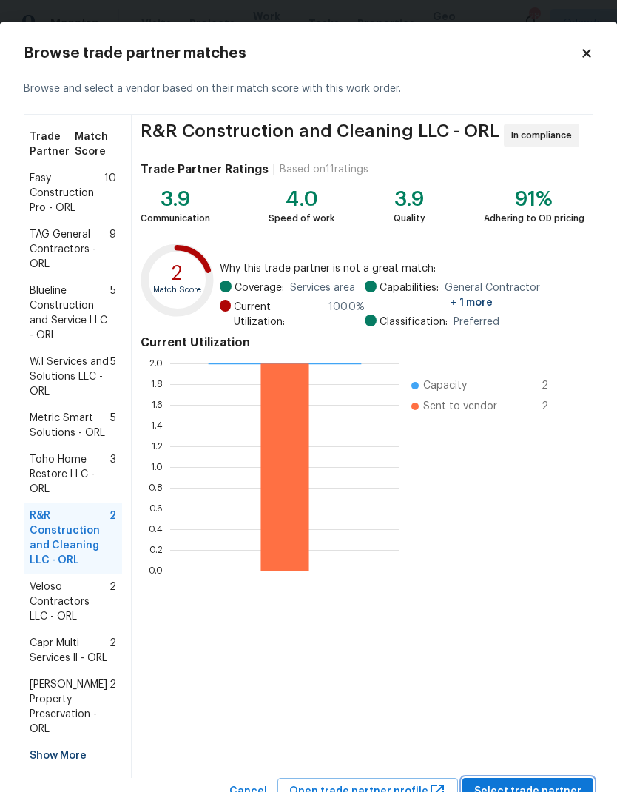
click at [560, 782] on span "Select trade partner" at bounding box center [527, 791] width 107 height 19
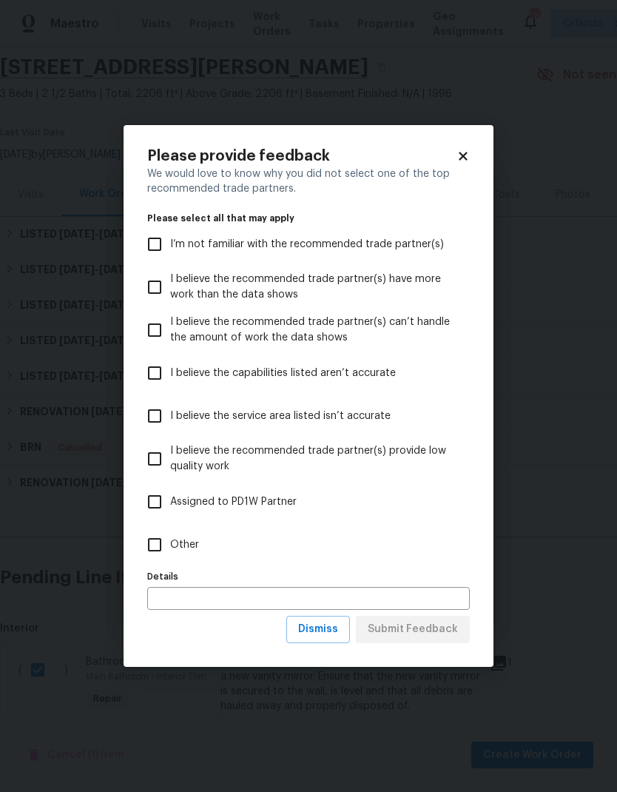
click at [161, 544] on input "Other" at bounding box center [154, 544] width 31 height 31
checkbox input "true"
click at [384, 600] on input "text" at bounding box center [308, 598] width 323 height 23
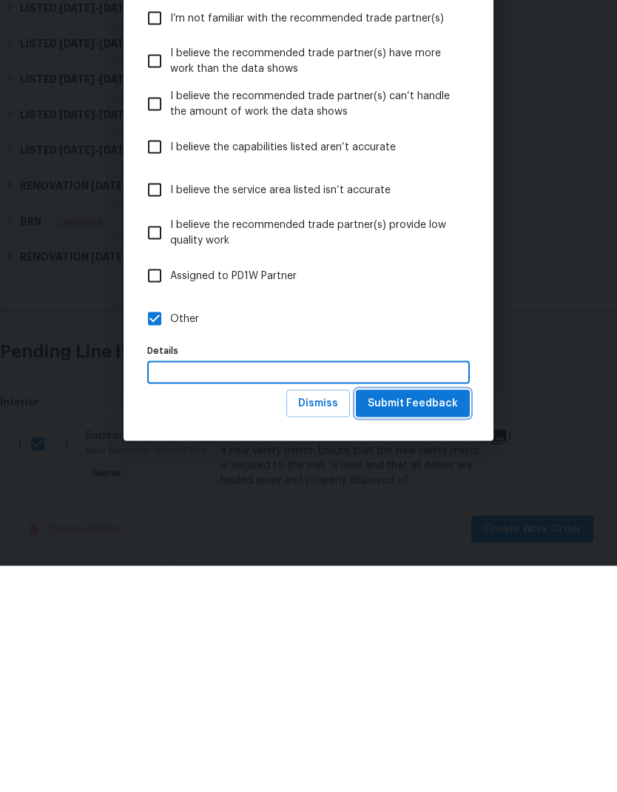
click at [434, 620] on span "Submit Feedback" at bounding box center [413, 629] width 90 height 19
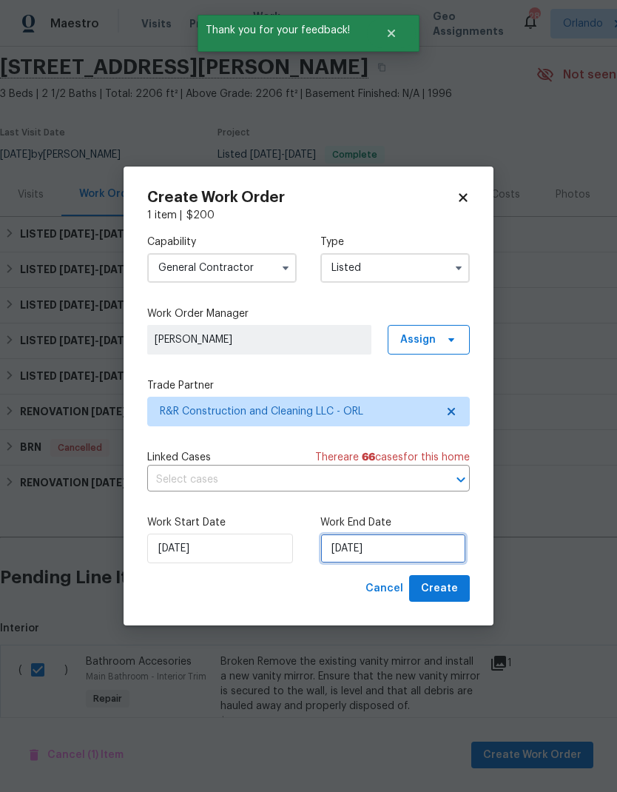
click at [423, 547] on input "[DATE]" at bounding box center [393, 549] width 146 height 30
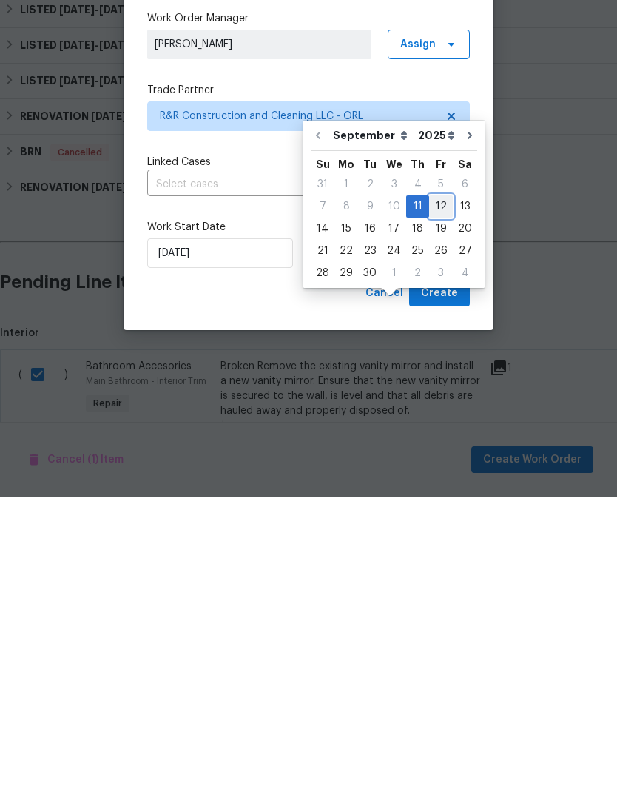
click at [434, 491] on div "12" at bounding box center [441, 501] width 24 height 21
type input "[DATE]"
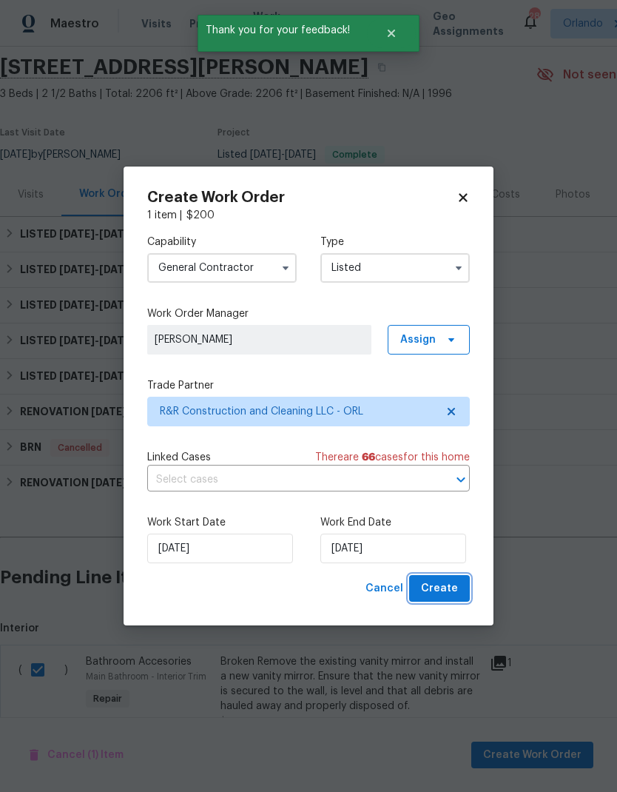
click at [449, 588] on span "Create" at bounding box center [439, 588] width 37 height 19
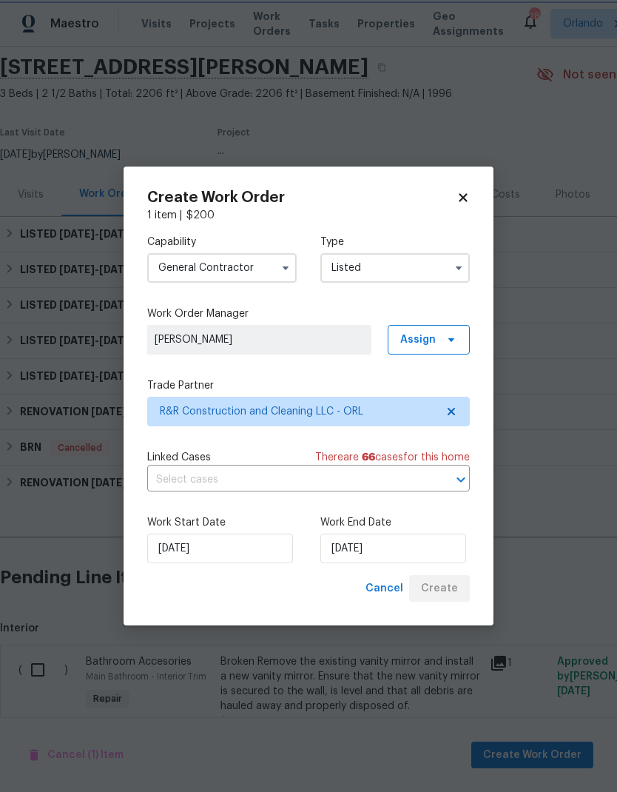
checkbox input "false"
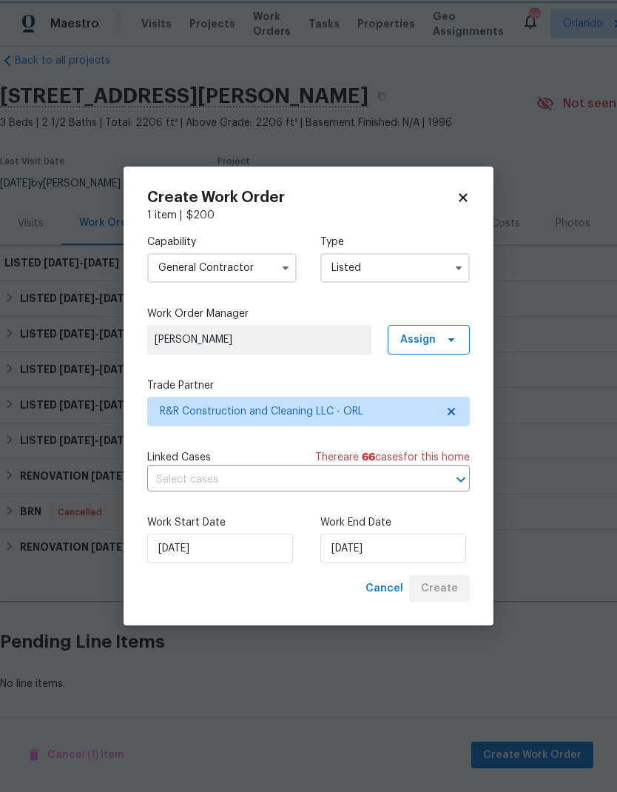
scroll to position [0, 0]
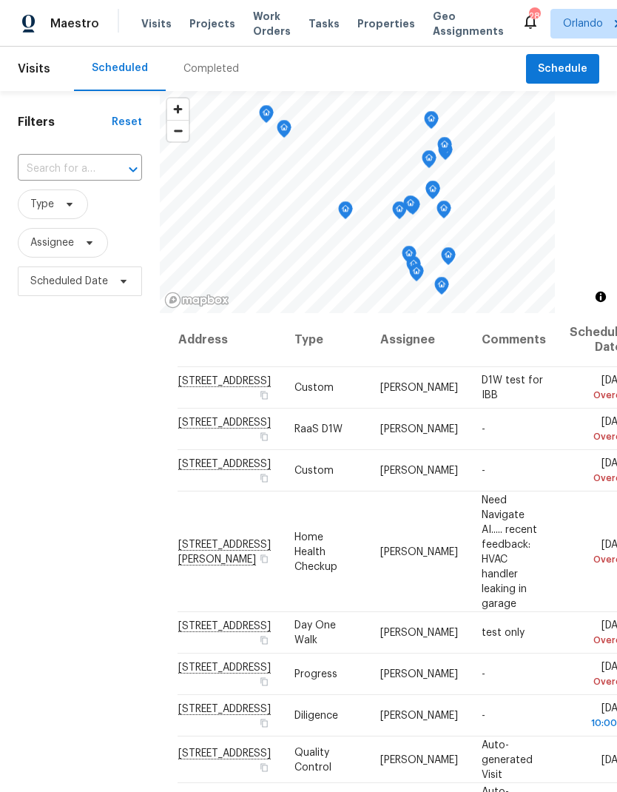
click at [204, 30] on span "Projects" at bounding box center [212, 23] width 46 height 15
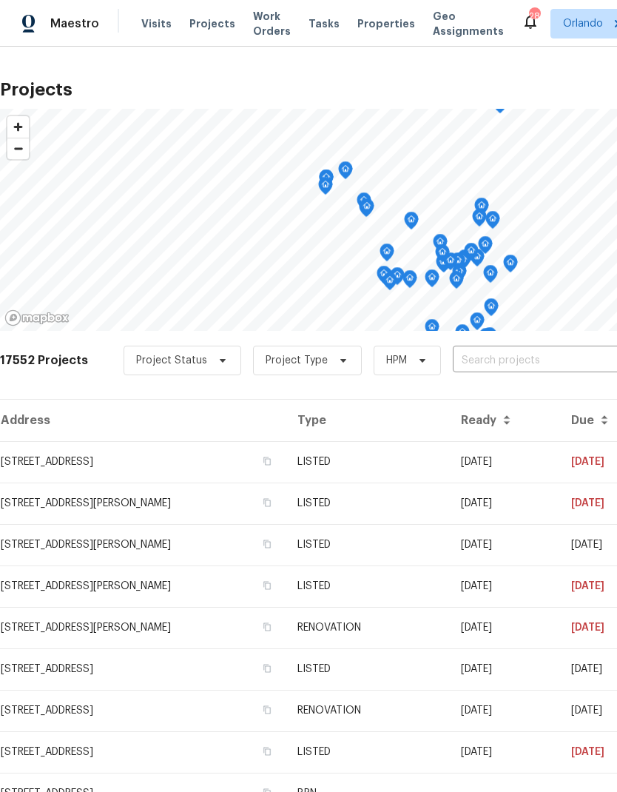
click at [516, 357] on input "text" at bounding box center [537, 360] width 169 height 23
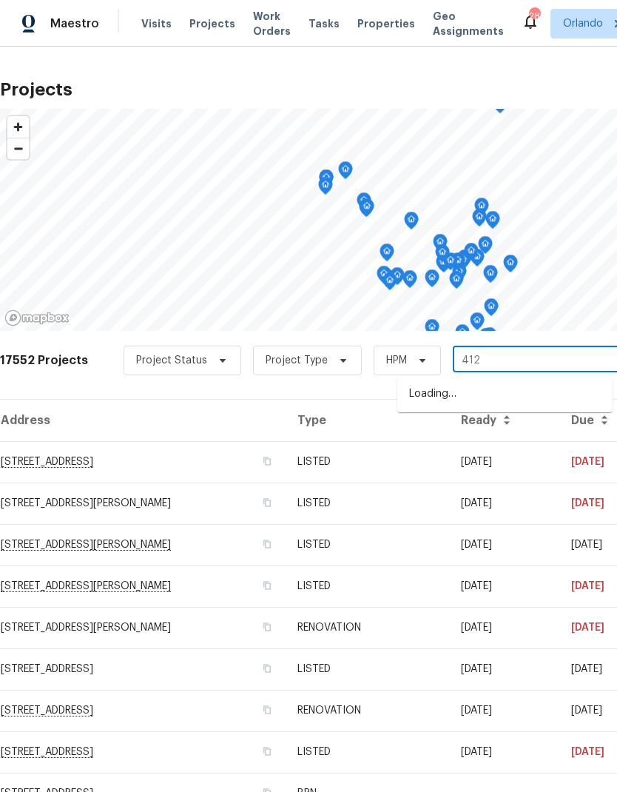
type input "4121"
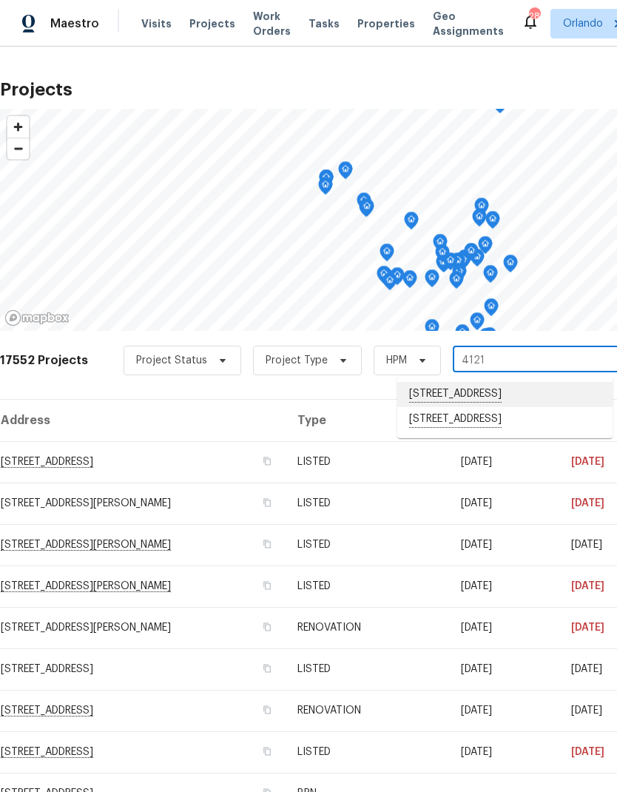
click at [529, 405] on li "[STREET_ADDRESS]" at bounding box center [504, 394] width 215 height 25
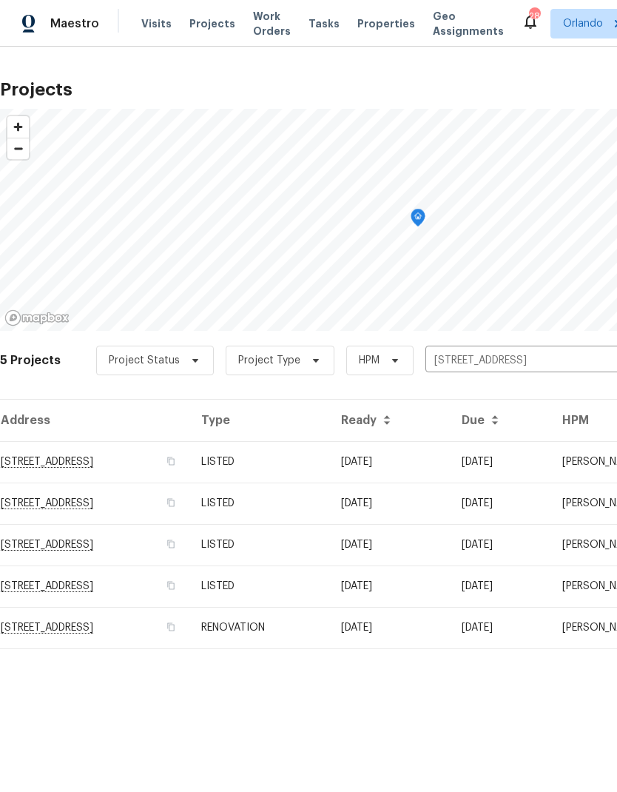
click at [437, 457] on td "09/03/25" at bounding box center [389, 461] width 121 height 41
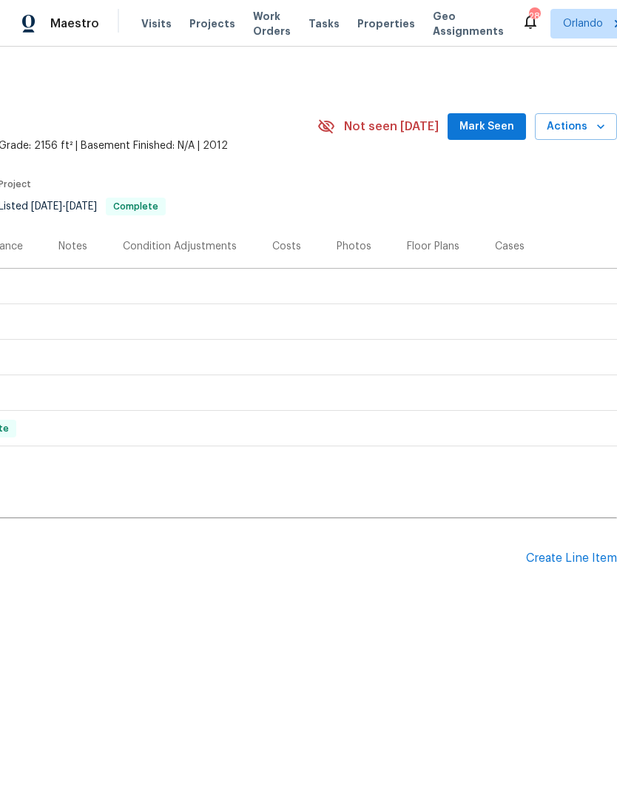
scroll to position [0, 219]
click at [576, 556] on div "Create Line Item" at bounding box center [571, 558] width 91 height 14
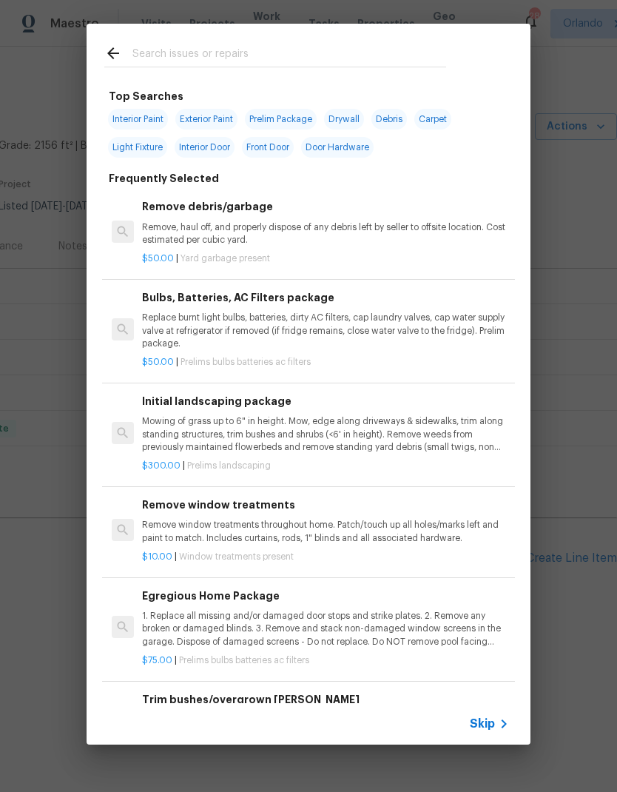
click at [313, 41] on div at bounding box center [275, 53] width 377 height 58
click at [320, 45] on input "text" at bounding box center [289, 55] width 314 height 22
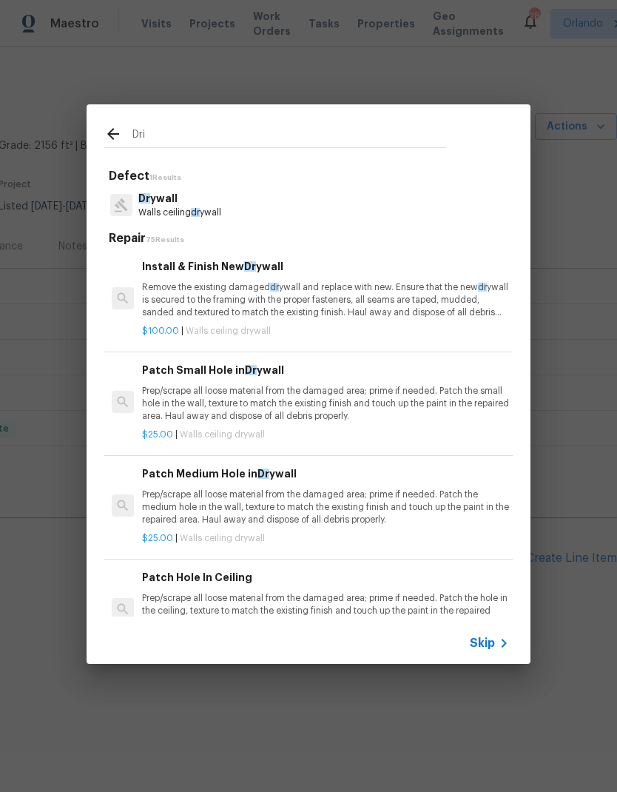
type input "Driv"
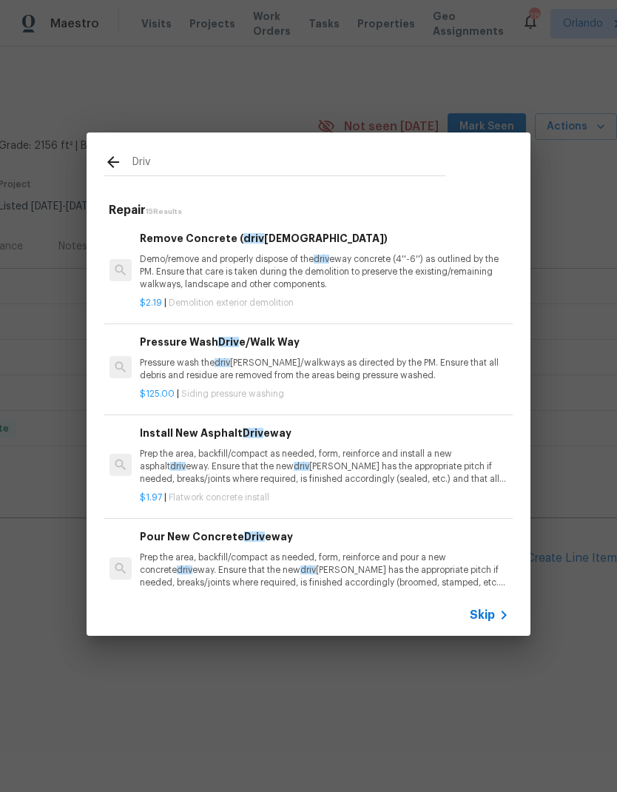
scroll to position [0, 2]
click at [340, 461] on p "Prep the area, backfill/compact as needed, form, reinforce and install a new as…" at bounding box center [323, 467] width 367 height 38
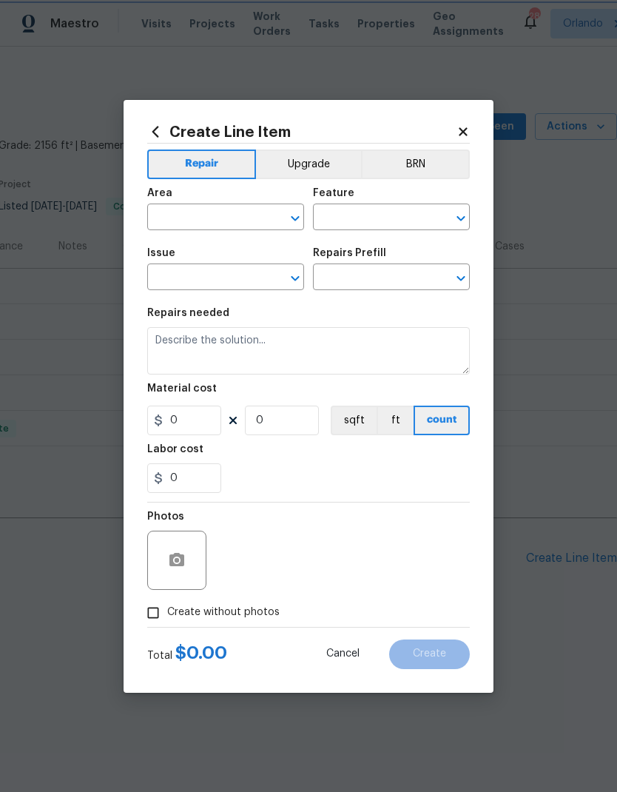
type input "Flatwork"
type input "Concrete Install"
type textarea "Prep the area, backfill/compact as needed, form, reinforce and install a new as…"
type input "1"
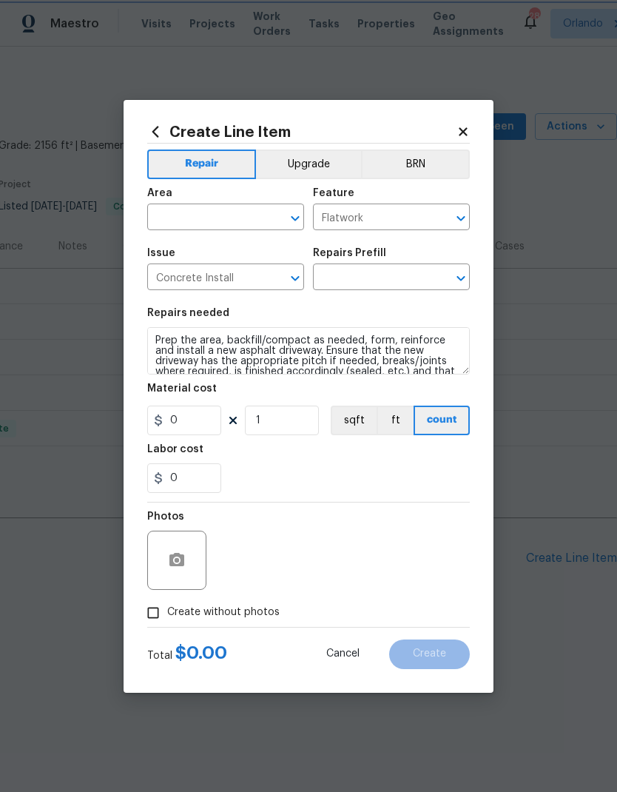
type input "Install New Asphalt Driveway $1.97"
type input "1.97"
click at [352, 457] on div "Labor cost" at bounding box center [308, 453] width 323 height 19
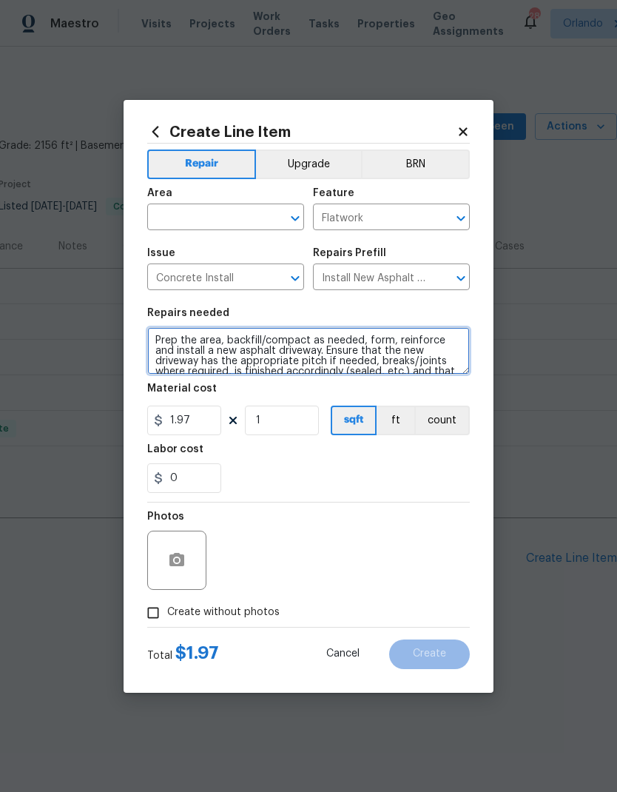
click at [164, 345] on textarea "Prep the area, backfill/compact as needed, form, reinforce and install a new as…" at bounding box center [308, 350] width 323 height 47
click at [162, 340] on textarea "Prep the area, backfill/compact as needed, form, reinforce and install a new as…" at bounding box center [308, 350] width 323 height 47
click at [161, 340] on textarea "Prep the area, backfill/compact as needed, form, reinforce and install a new as…" at bounding box center [308, 350] width 323 height 47
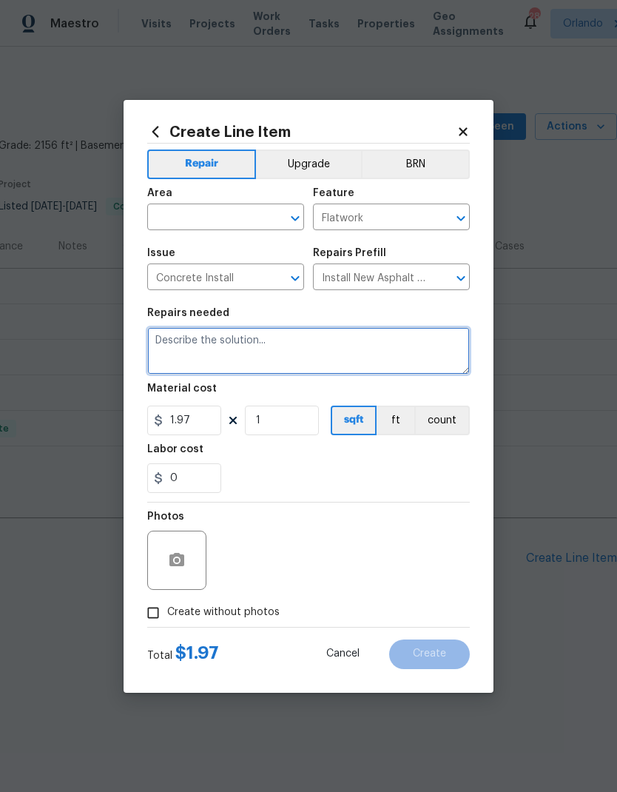
scroll to position [0, 0]
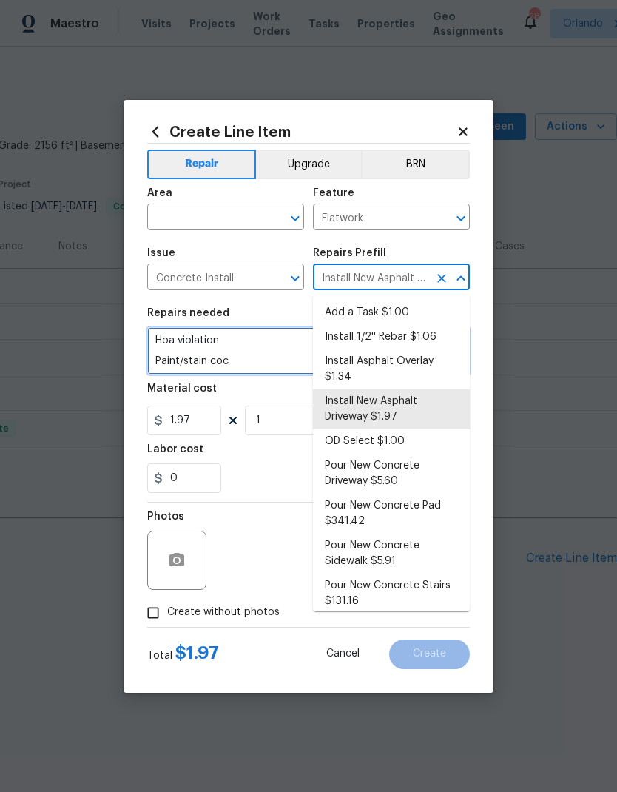
click at [257, 360] on textarea "Hoa violation Paint/stain coc" at bounding box center [308, 350] width 323 height 47
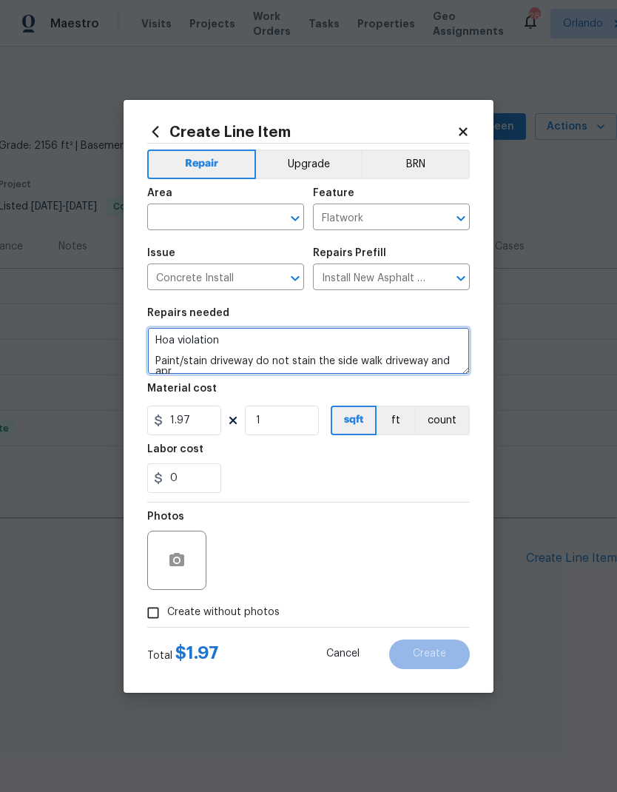
scroll to position [4, 0]
click at [297, 219] on icon "Open" at bounding box center [295, 218] width 18 height 18
type textarea "Hoa violation Paint/stain driveway do not stain the side walk driveway and apro…"
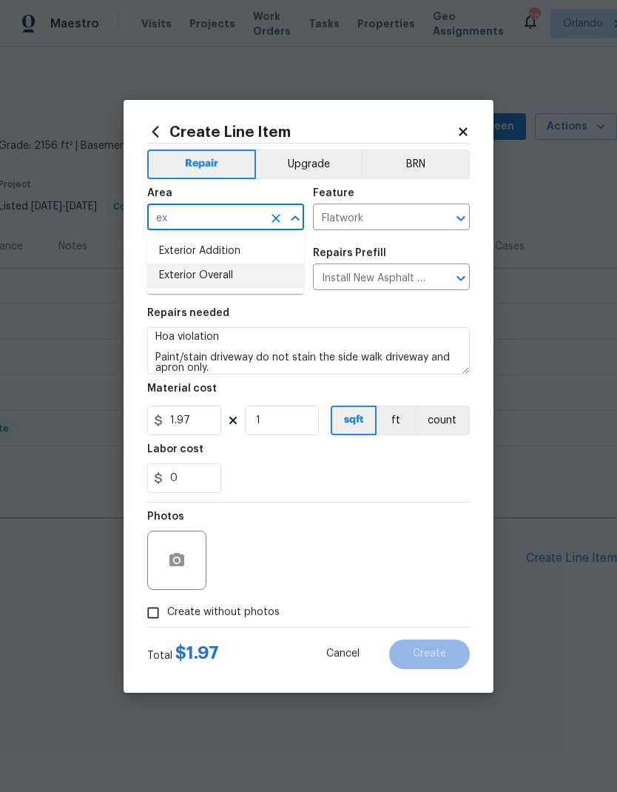
click at [253, 278] on li "Exterior Overall" at bounding box center [225, 275] width 157 height 24
type input "Exterior Overall"
click at [271, 284] on icon "Clear" at bounding box center [276, 278] width 15 height 15
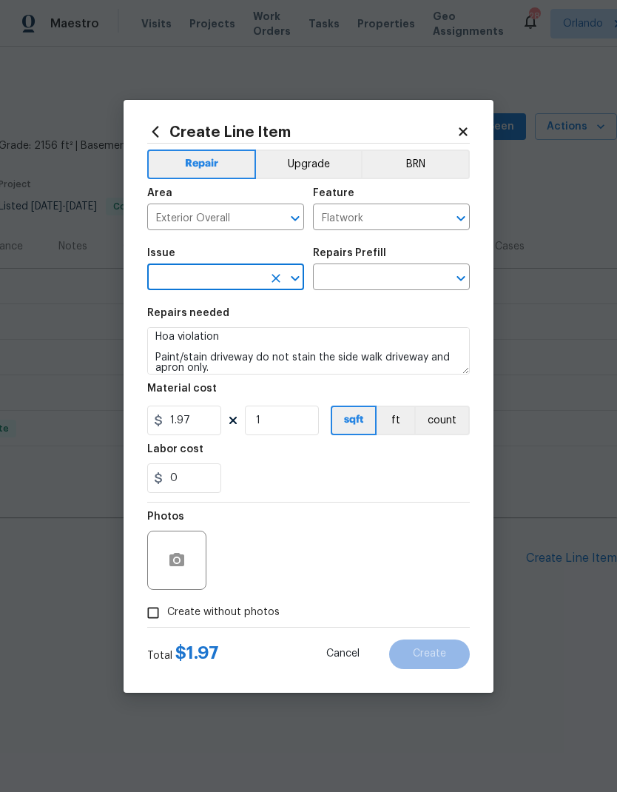
click at [301, 280] on icon "Open" at bounding box center [295, 278] width 18 height 18
type input "d"
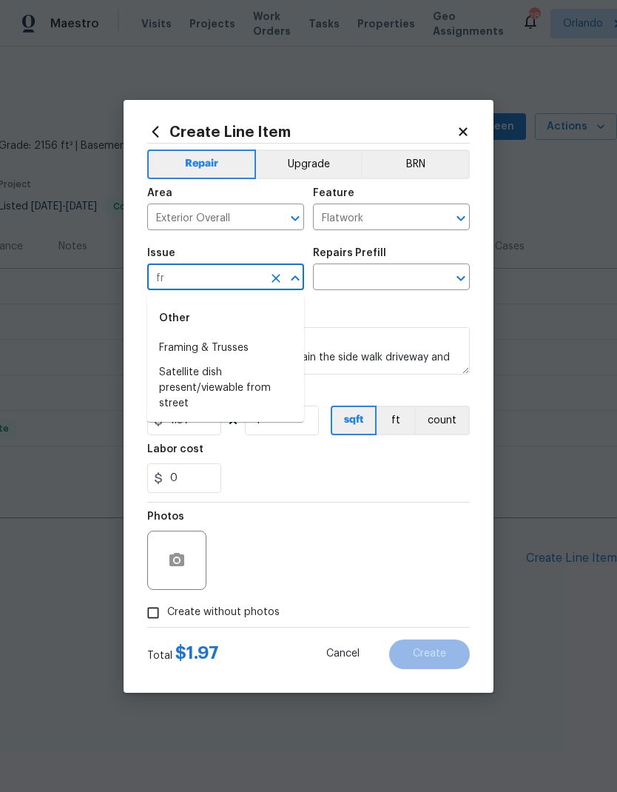
type input "f"
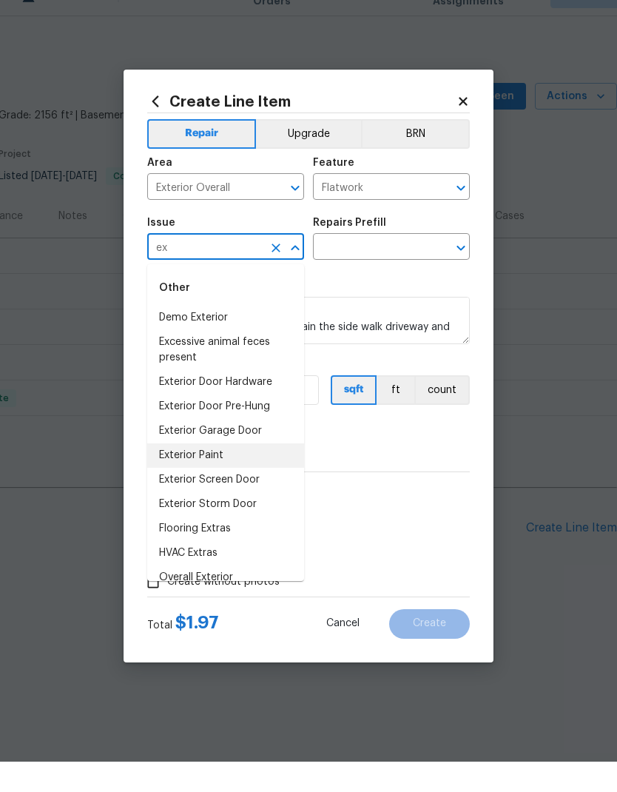
click at [266, 474] on li "Exterior Paint" at bounding box center [225, 486] width 157 height 24
type input "Exterior Paint"
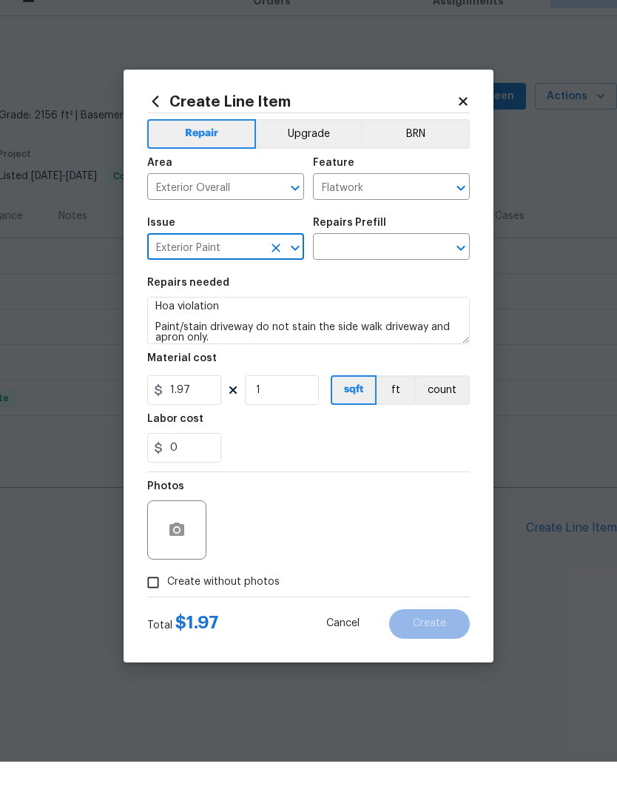
click at [459, 269] on icon "Open" at bounding box center [461, 278] width 18 height 18
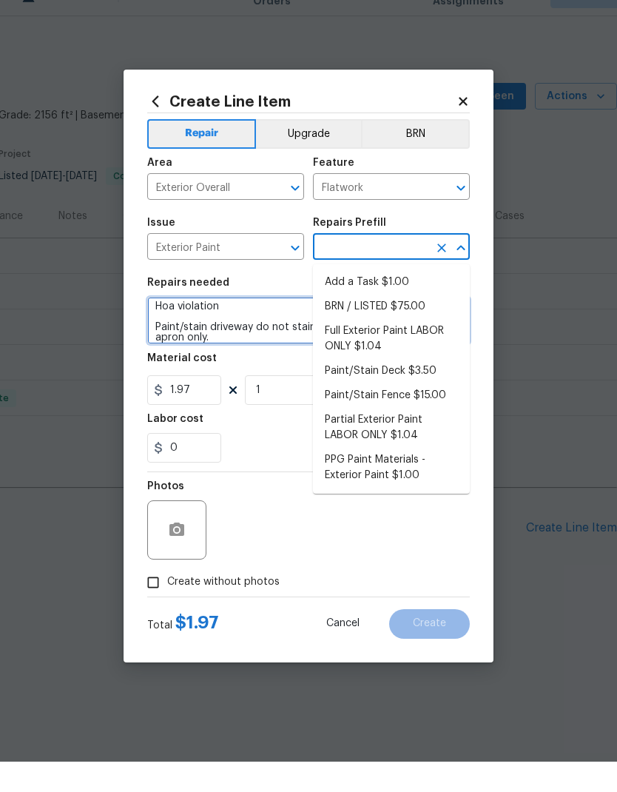
click at [161, 327] on textarea "Hoa violation Paint/stain driveway do not stain the side walk driveway and apro…" at bounding box center [308, 350] width 323 height 47
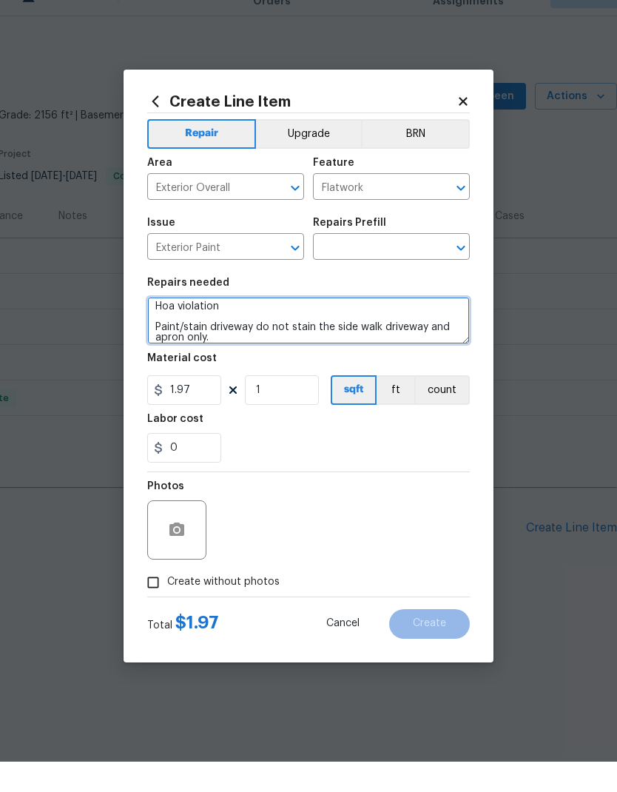
click at [162, 327] on textarea "Hoa violation Paint/stain driveway do not stain the side walk driveway and apro…" at bounding box center [308, 350] width 323 height 47
click at [161, 327] on textarea "Hoa violation Paint/stain driveway do not stain the side walk driveway and apro…" at bounding box center [308, 350] width 323 height 47
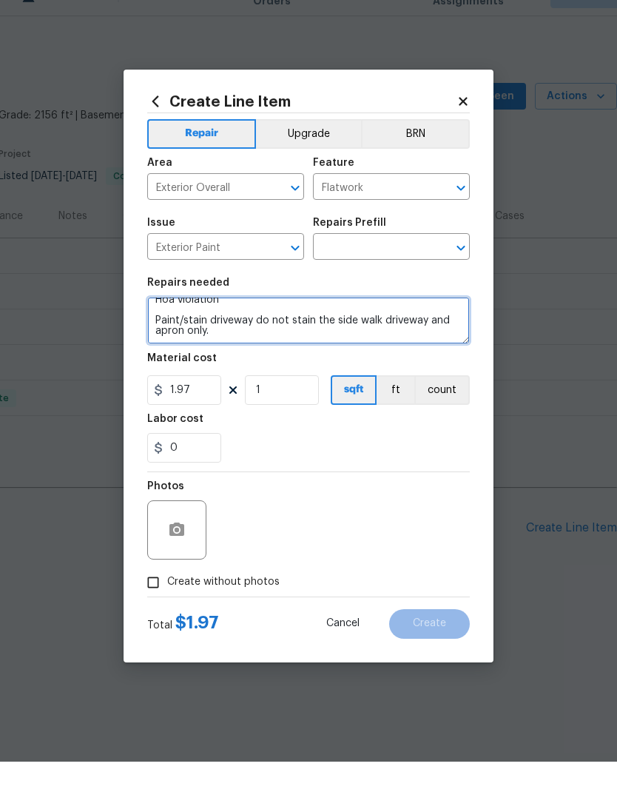
click at [467, 269] on icon "Open" at bounding box center [461, 278] width 18 height 18
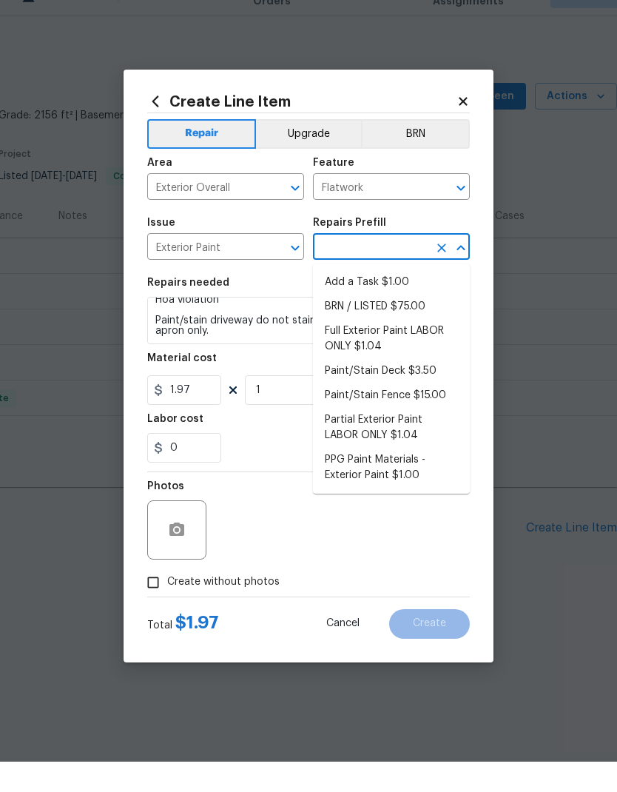
click at [432, 300] on li "Add a Task $1.00" at bounding box center [391, 312] width 157 height 24
type input "Add a Task $1.00"
type input "Overall Paint"
type textarea "HPM to detail"
type input "Add a Task $1.00"
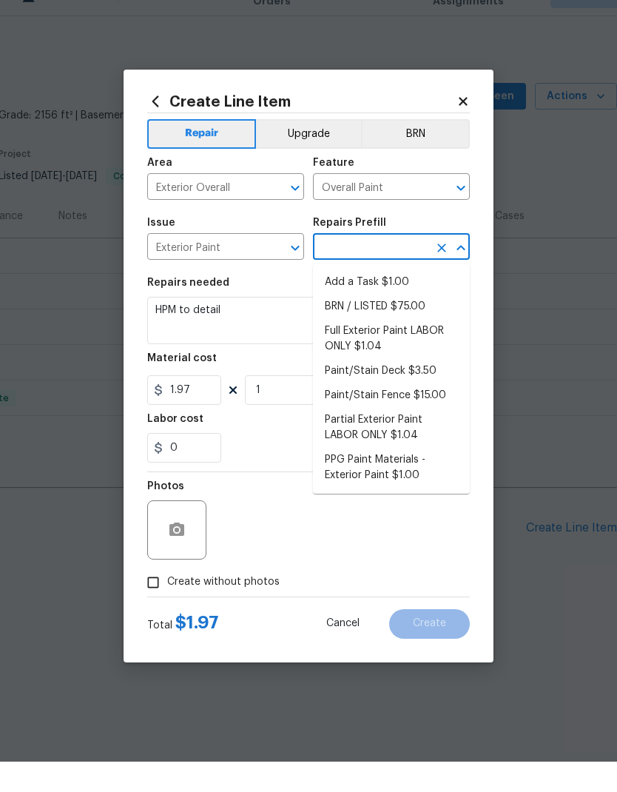
type input "1"
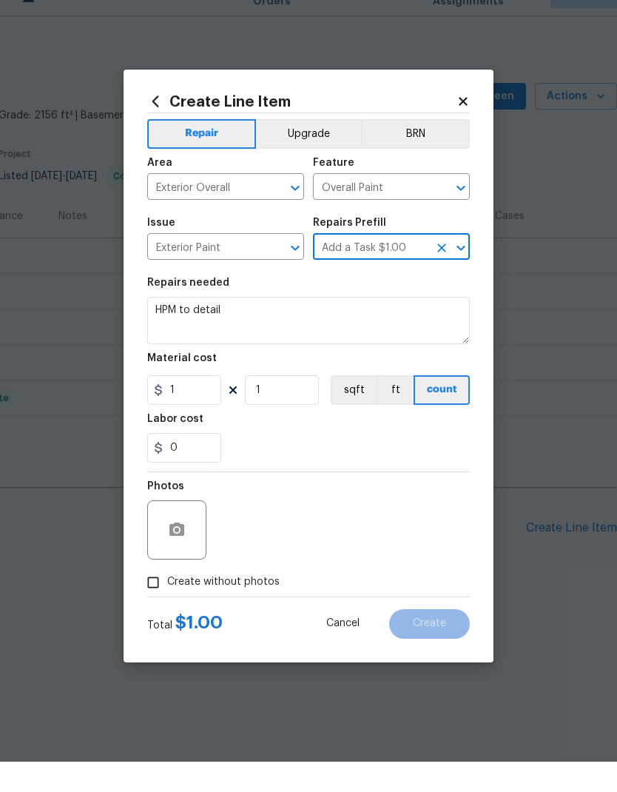
scroll to position [0, 0]
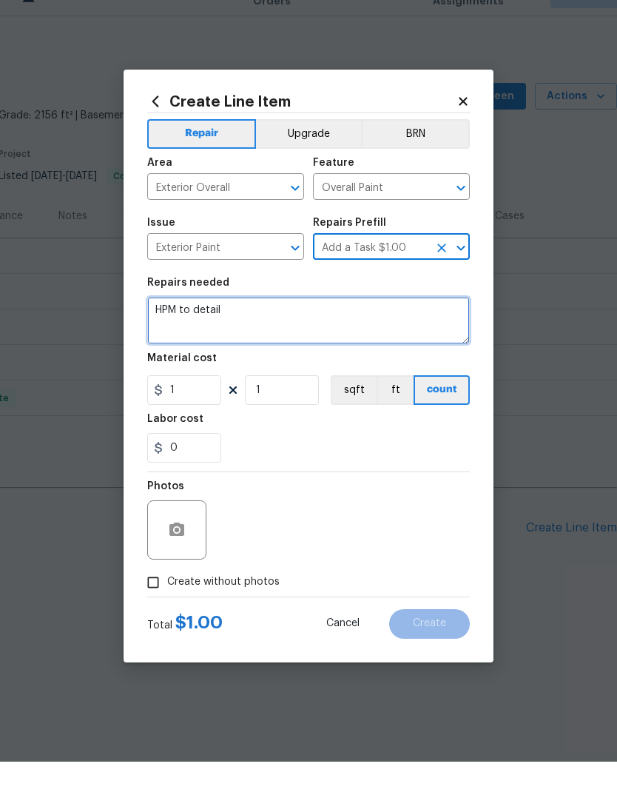
click at [241, 327] on textarea "HPM to detail" at bounding box center [308, 350] width 323 height 47
type textarea "H"
click at [260, 327] on textarea at bounding box center [308, 350] width 323 height 47
click at [257, 327] on textarea at bounding box center [308, 350] width 323 height 47
click at [242, 327] on textarea at bounding box center [308, 350] width 323 height 47
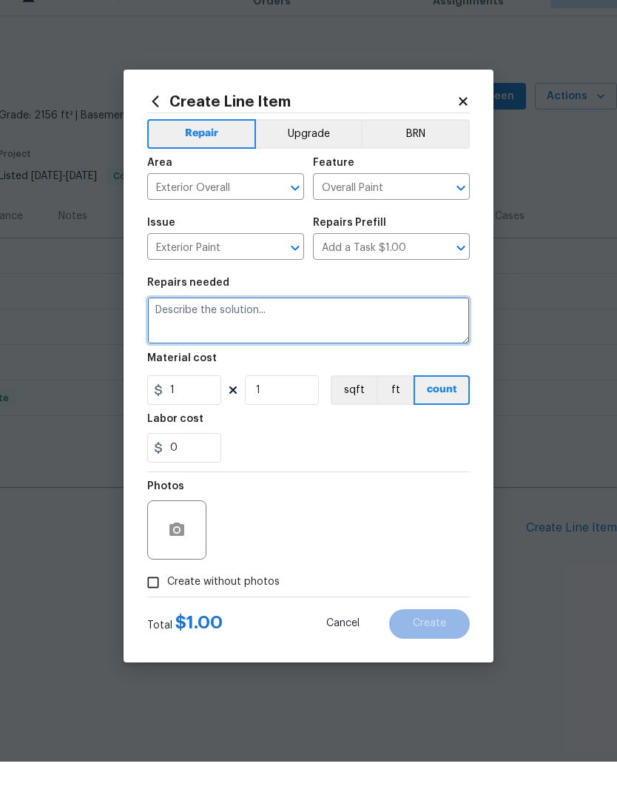
click at [211, 327] on textarea at bounding box center [308, 350] width 323 height 47
paste textarea "Hoa violation Paint/stain driveway do not stain the side walk driveway and apro…"
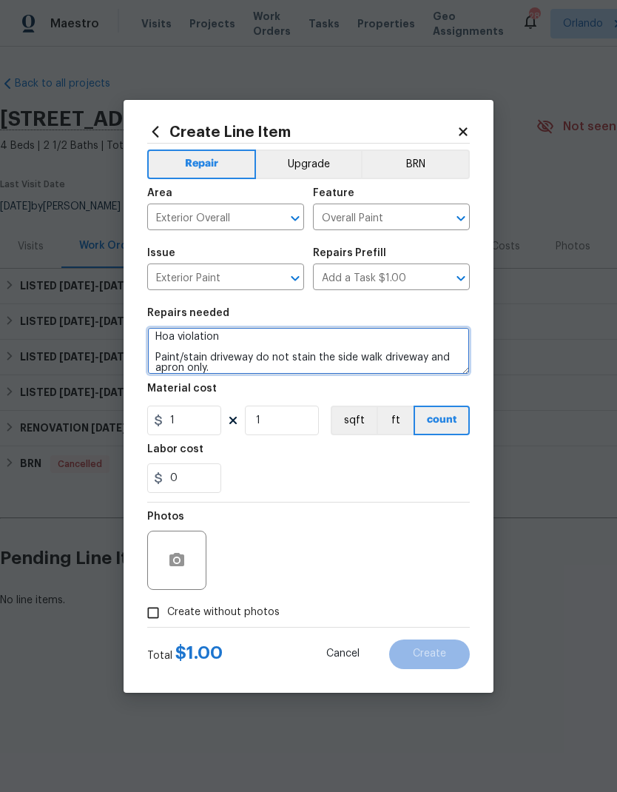
type textarea "Hoa violation Paint/stain driveway do not stain the side walk driveway and apro…"
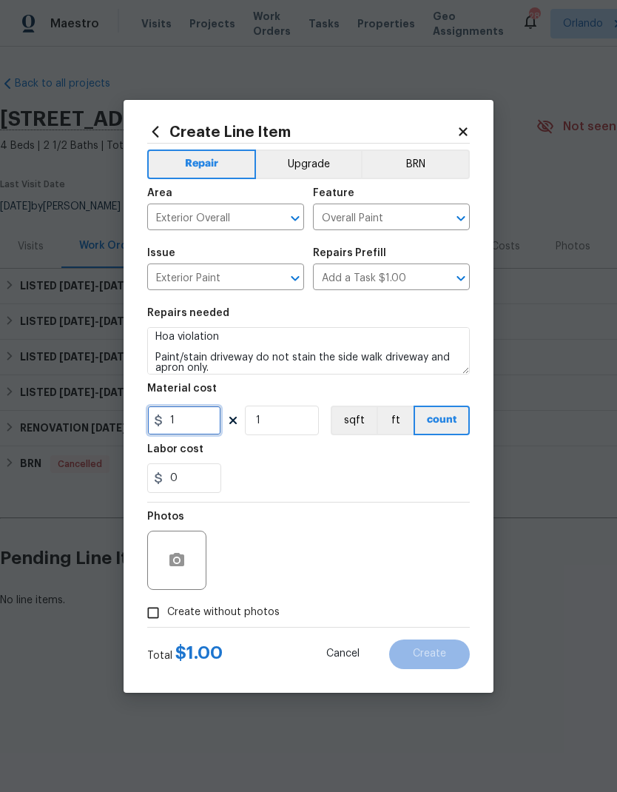
click at [198, 423] on input "1" at bounding box center [184, 421] width 74 height 30
type input "400"
click at [432, 459] on div "Labor cost" at bounding box center [308, 453] width 323 height 19
click at [186, 568] on button "button" at bounding box center [177, 560] width 36 height 36
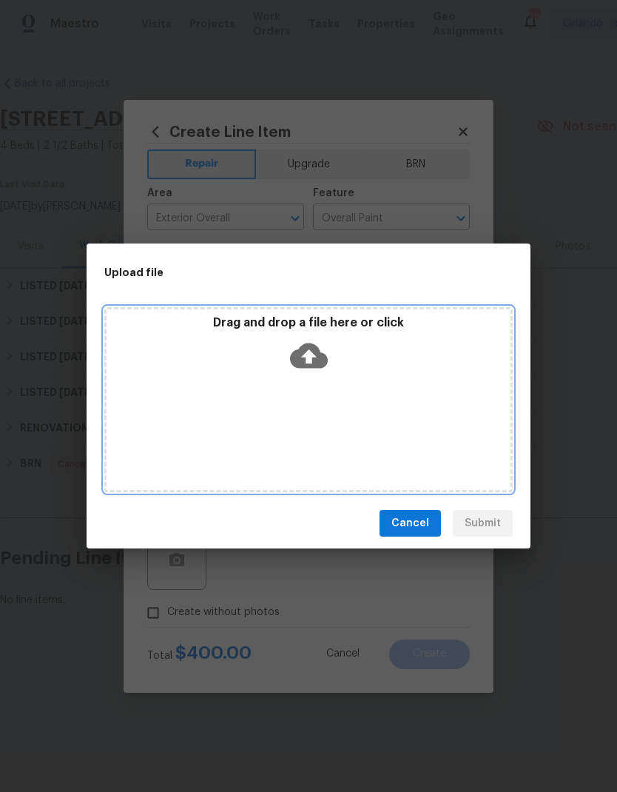
click at [309, 357] on icon at bounding box center [309, 356] width 38 height 38
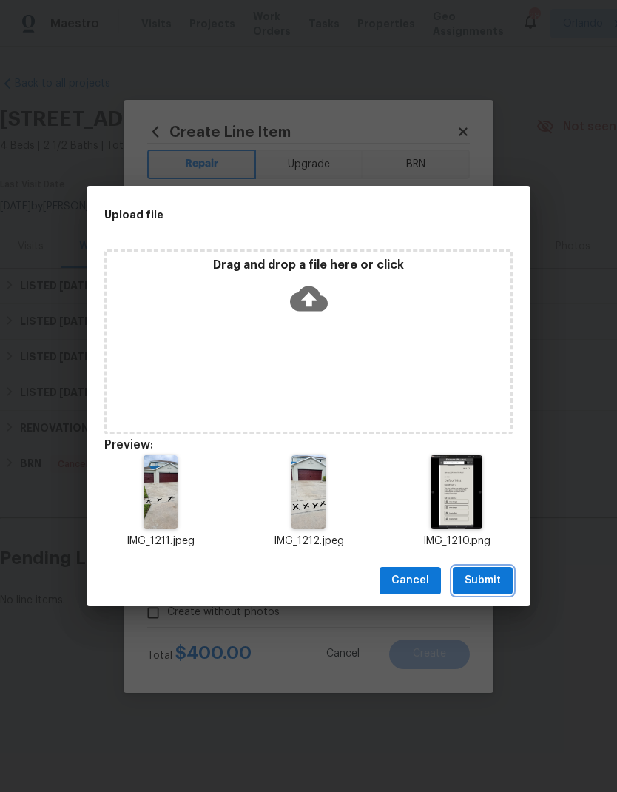
click at [498, 579] on span "Submit" at bounding box center [483, 580] width 36 height 19
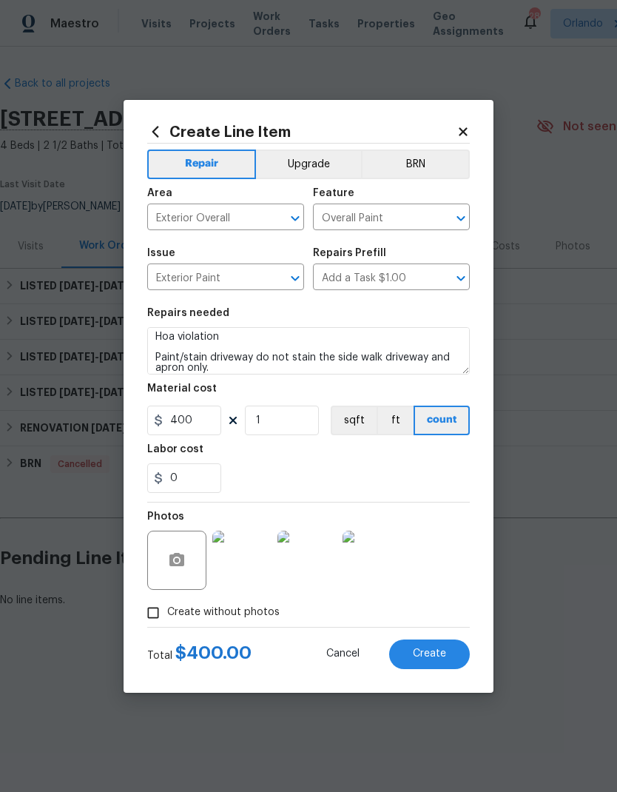
click at [450, 653] on button "Create" at bounding box center [429, 654] width 81 height 30
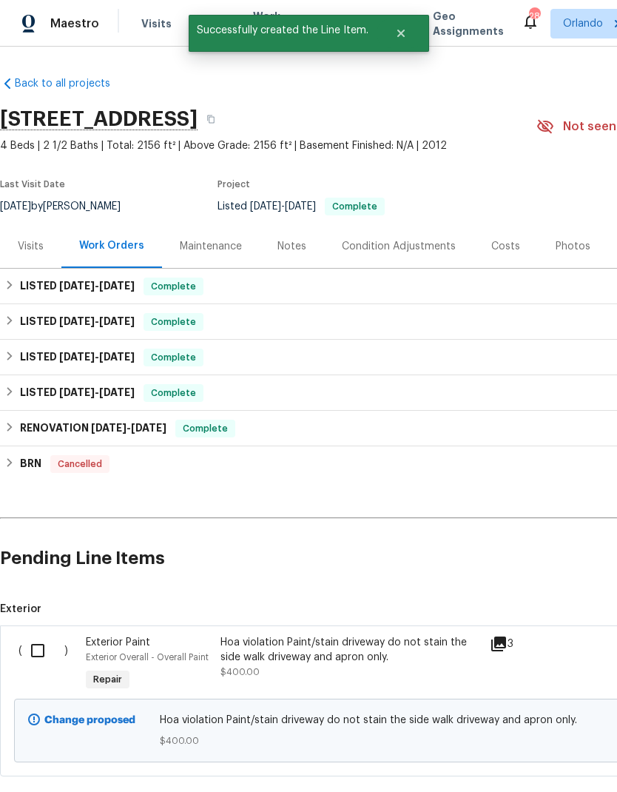
click at [42, 662] on input "checkbox" at bounding box center [43, 650] width 42 height 31
checkbox input "true"
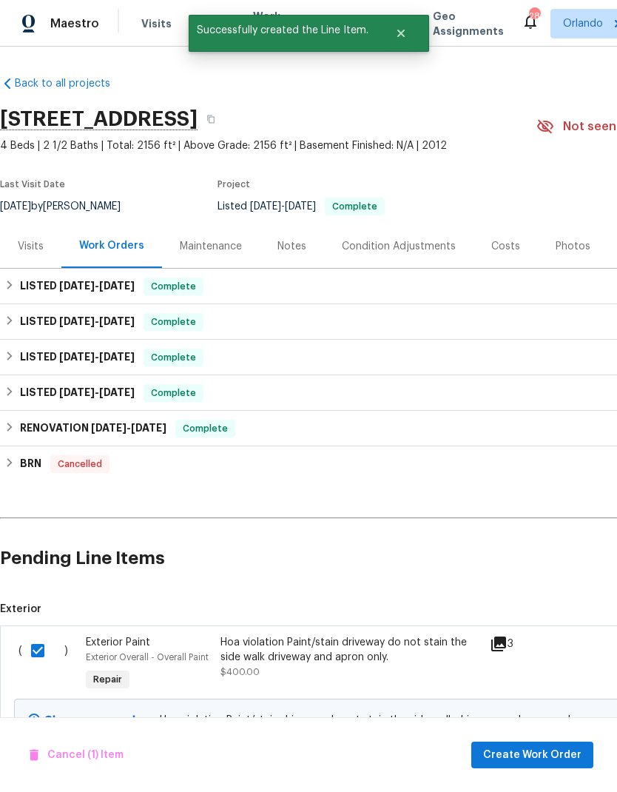
click at [526, 761] on span "Create Work Order" at bounding box center [532, 755] width 98 height 19
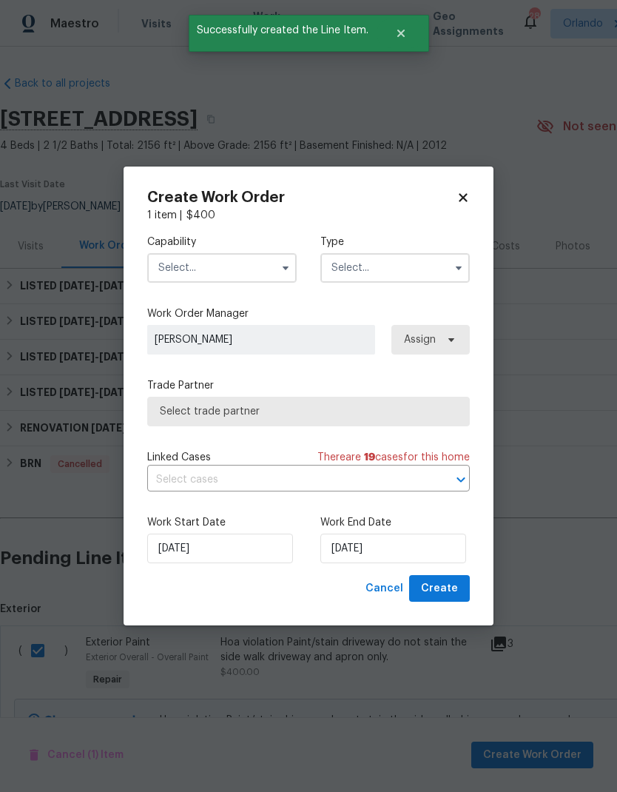
click at [274, 272] on input "text" at bounding box center [221, 268] width 149 height 30
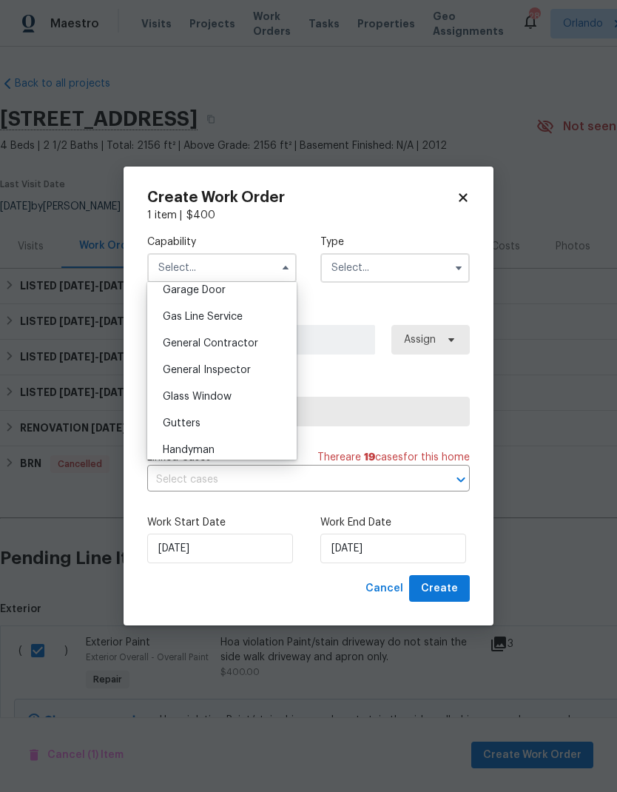
scroll to position [664, 0]
click at [271, 340] on div "General Contractor" at bounding box center [222, 342] width 142 height 27
type input "General Contractor"
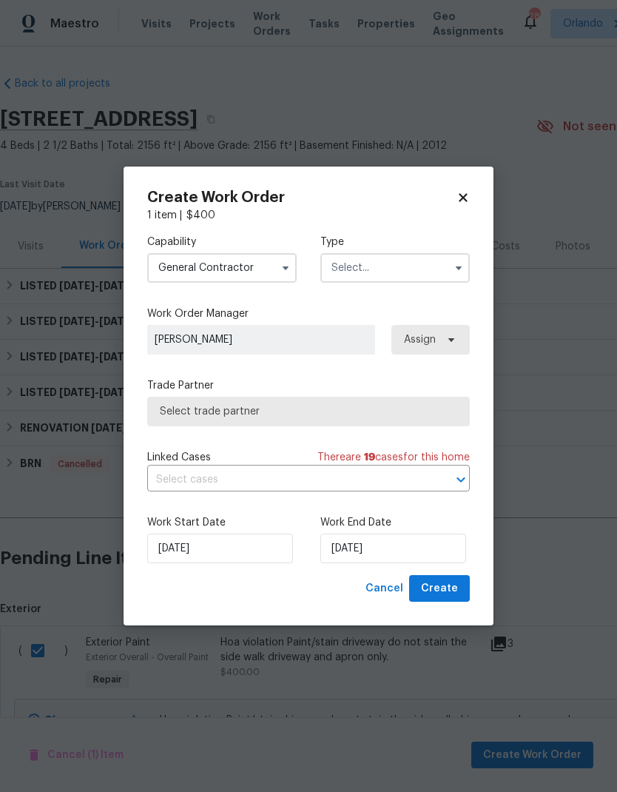
click at [460, 272] on icon "button" at bounding box center [459, 268] width 12 height 12
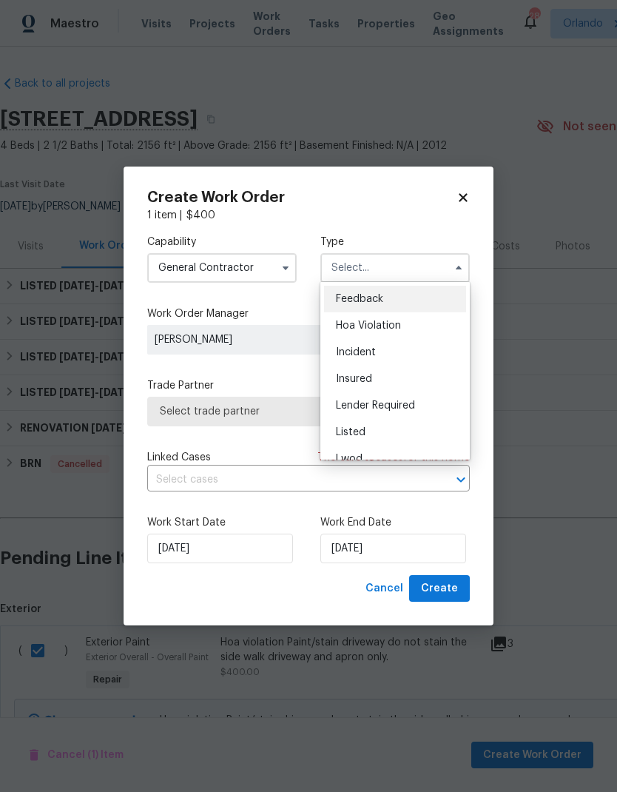
scroll to position [0, 0]
click at [402, 326] on div "Hoa Violation" at bounding box center [395, 325] width 142 height 27
type input "Hoa Violation"
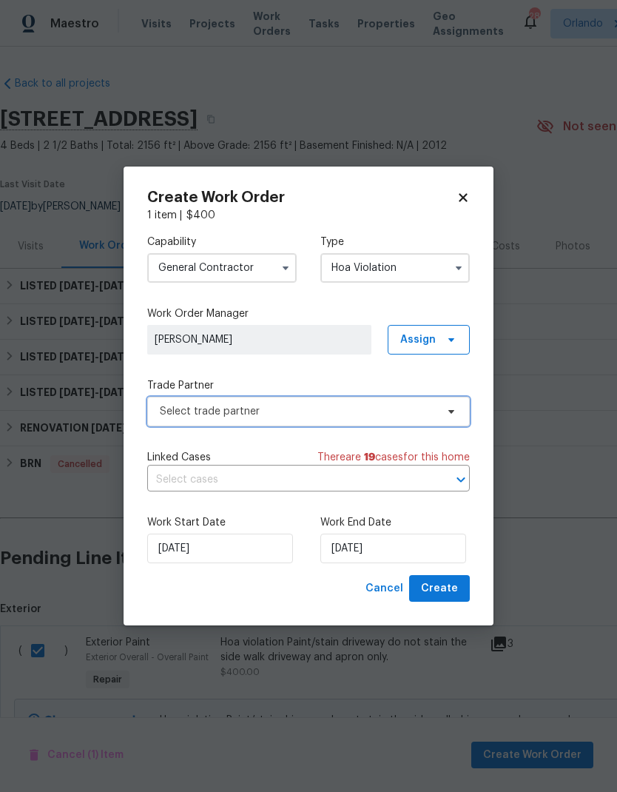
click at [433, 414] on span "Select trade partner" at bounding box center [298, 411] width 276 height 15
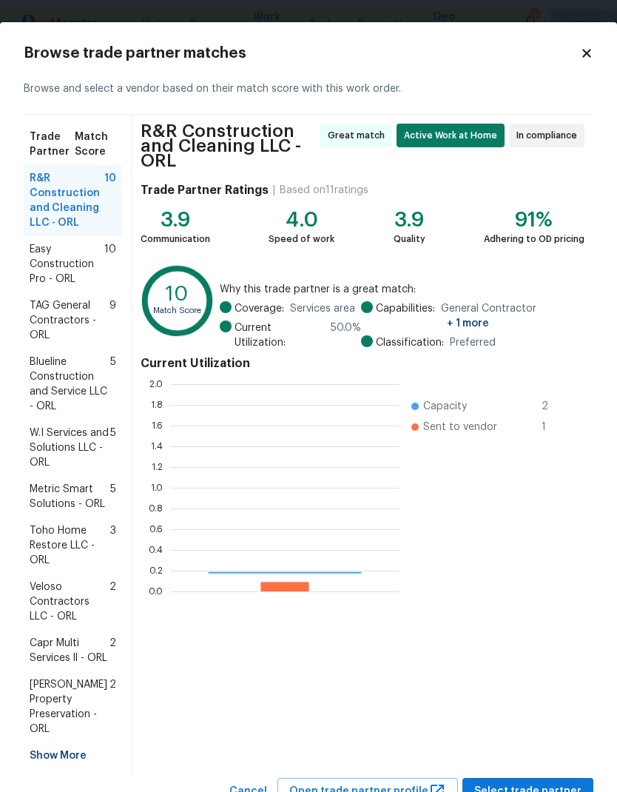
scroll to position [207, 229]
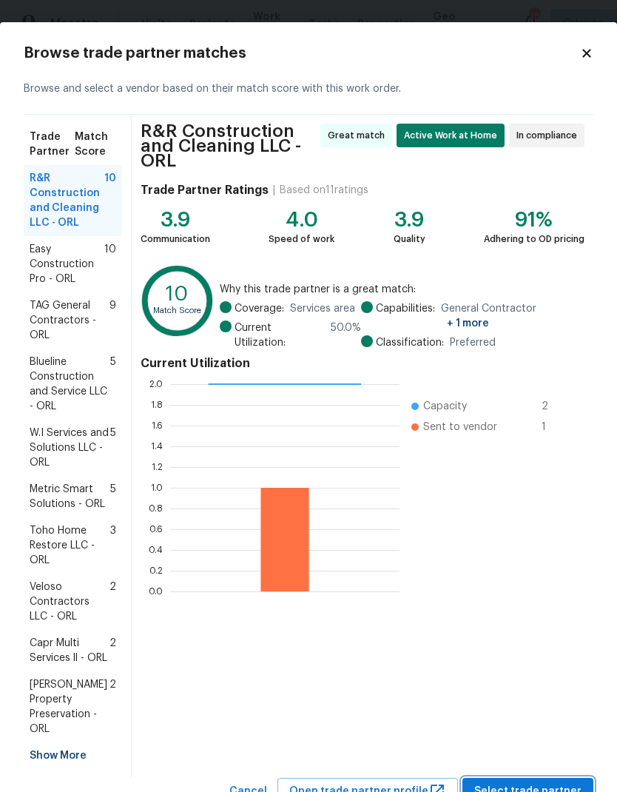
click at [547, 782] on span "Select trade partner" at bounding box center [527, 791] width 107 height 19
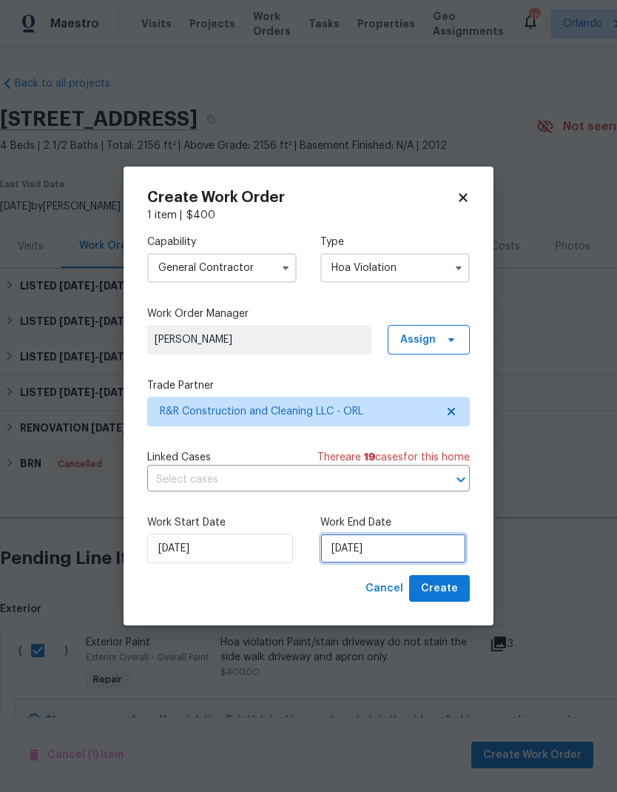
click at [399, 540] on input "[DATE]" at bounding box center [393, 549] width 146 height 30
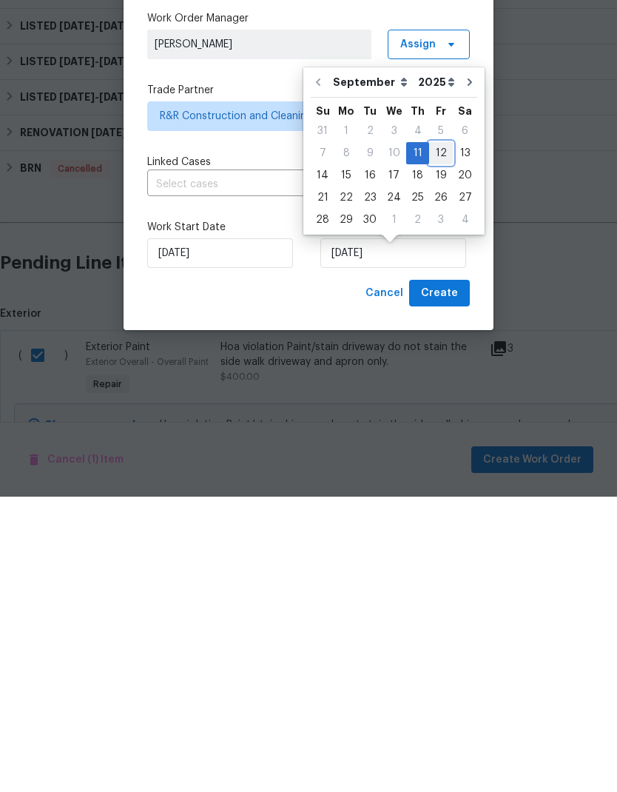
click at [437, 438] on div "12" at bounding box center [441, 448] width 24 height 21
type input "[DATE]"
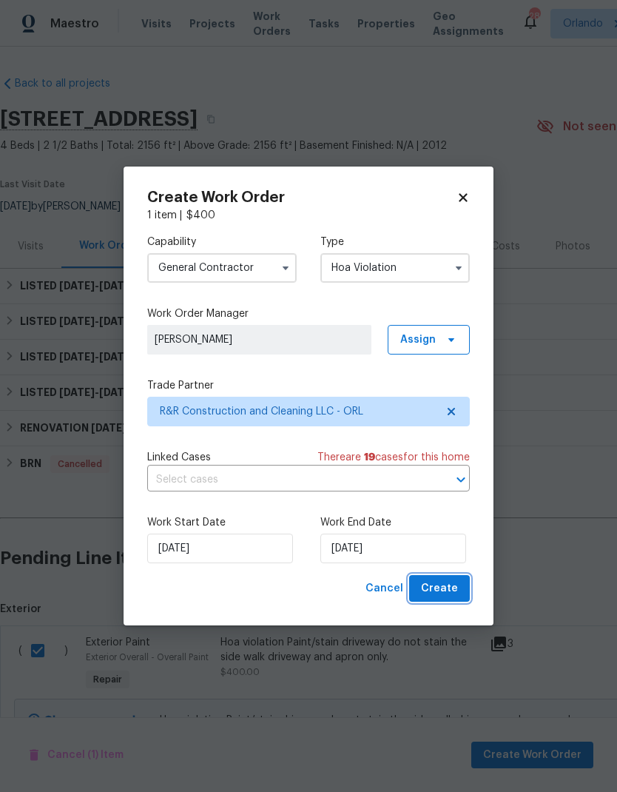
click at [459, 590] on button "Create" at bounding box center [439, 588] width 61 height 27
checkbox input "false"
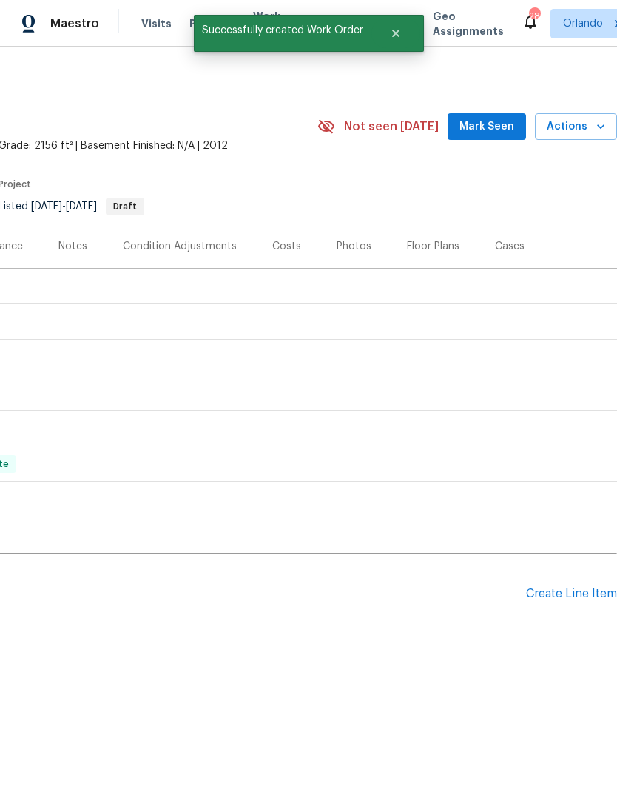
scroll to position [0, 219]
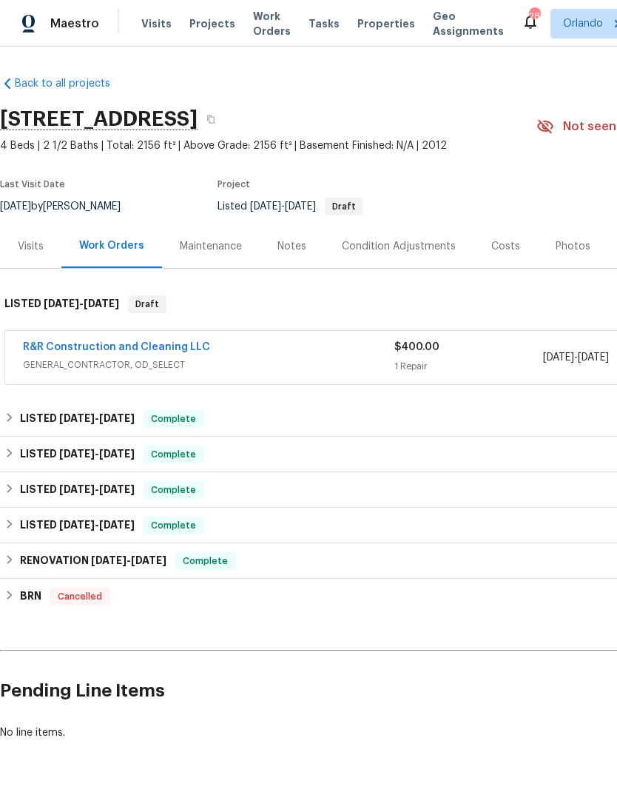
click at [167, 342] on link "R&R Construction and Cleaning LLC" at bounding box center [116, 347] width 187 height 10
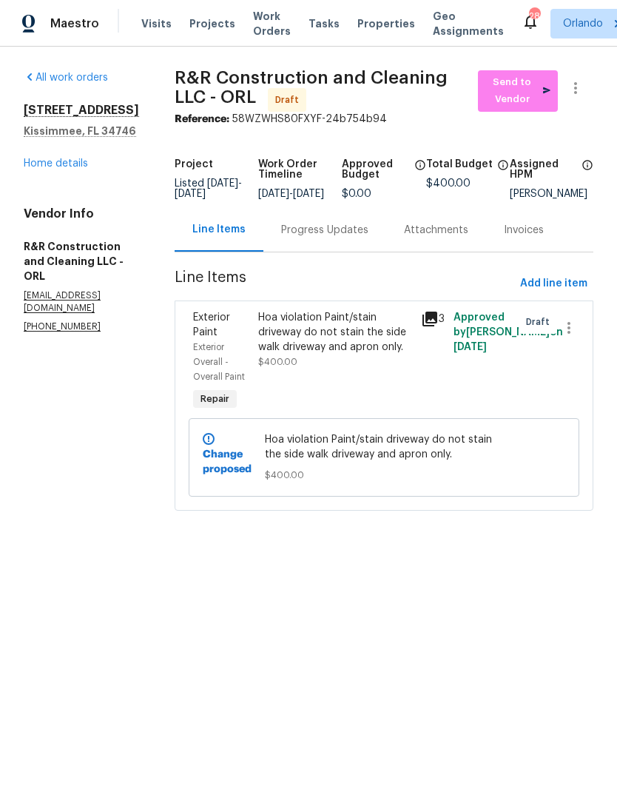
click at [363, 369] on div "Hoa violation Paint/stain driveway do not stain the side walk driveway and apro…" at bounding box center [335, 339] width 154 height 59
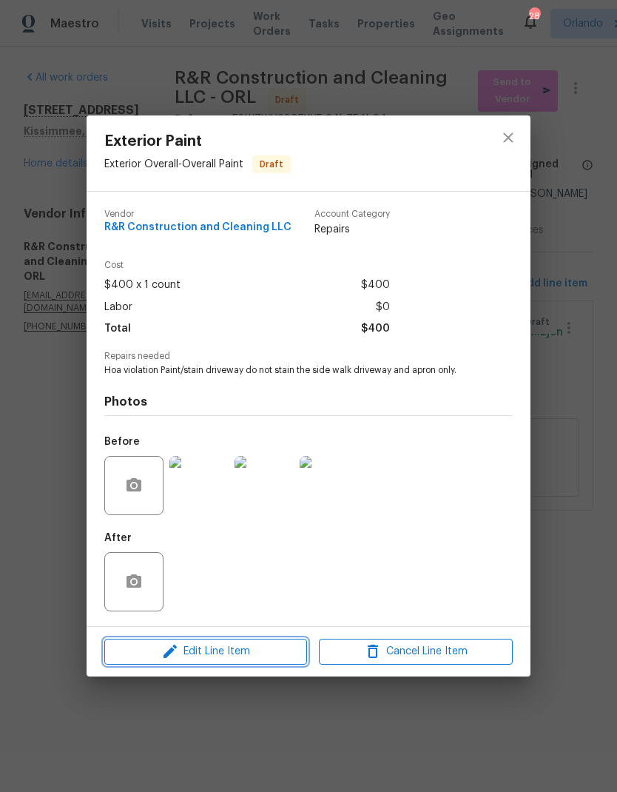
click at [263, 654] on span "Edit Line Item" at bounding box center [206, 651] width 194 height 19
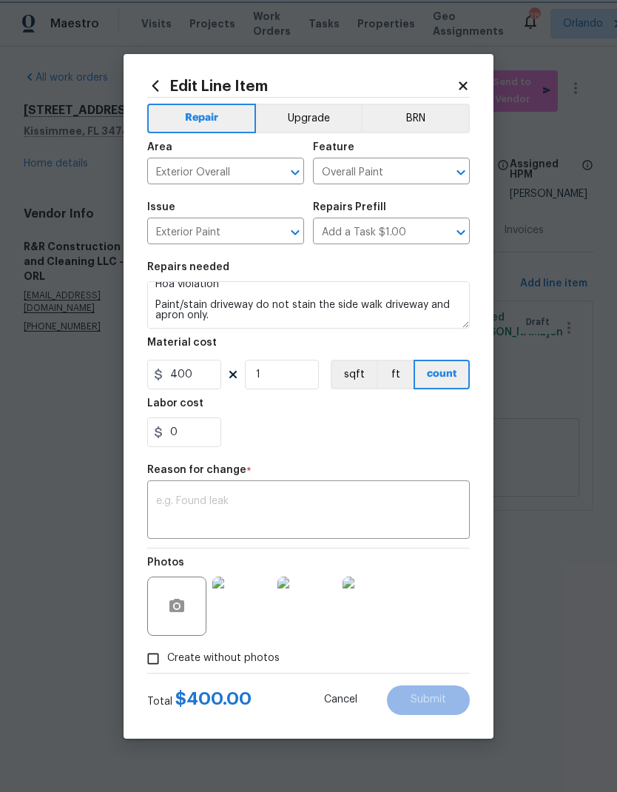
scroll to position [10, 0]
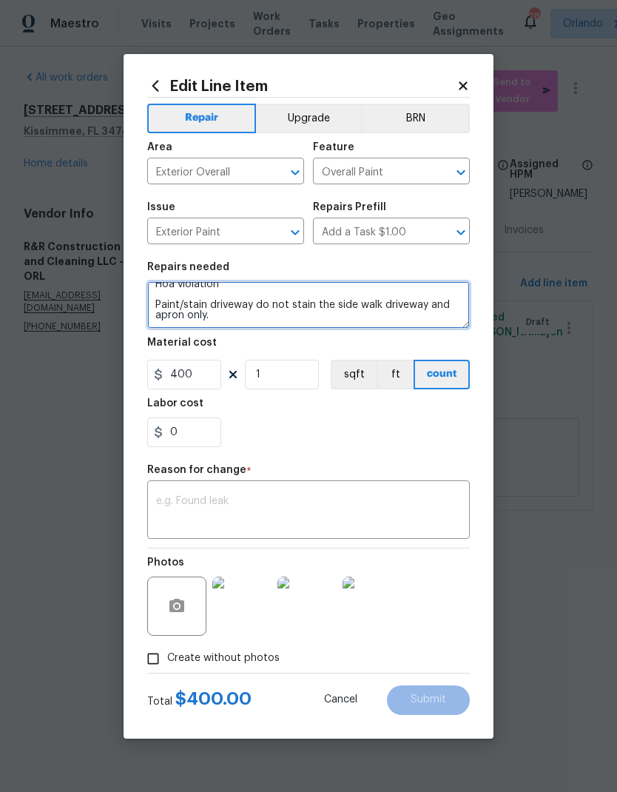
click at [346, 328] on textarea "Hoa violation Paint/stain driveway do not stain the side walk driveway and apro…" at bounding box center [308, 304] width 323 height 47
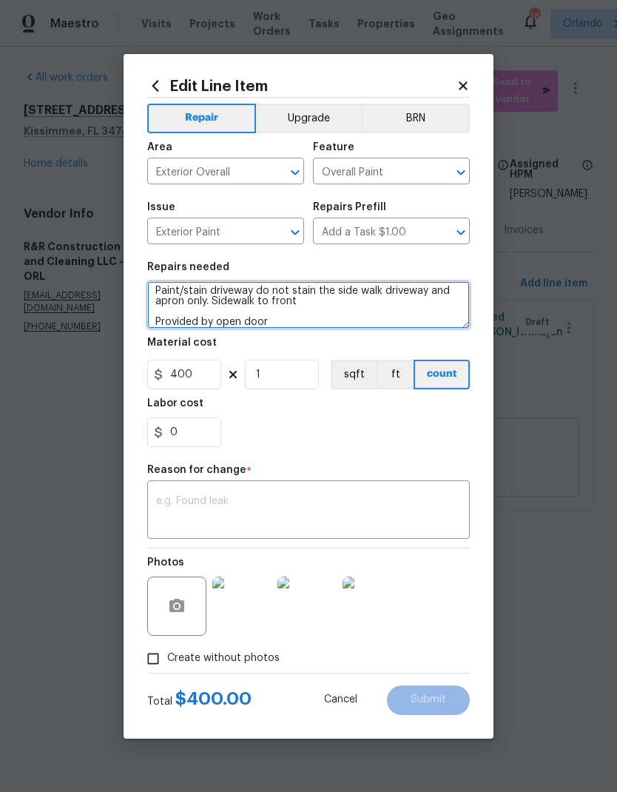
scroll to position [24, 0]
click at [156, 325] on textarea "Hoa violation Paint/stain driveway do not stain the side walk driveway and apro…" at bounding box center [308, 304] width 323 height 47
click at [208, 323] on textarea "Hoa violation Paint/stain driveway do not stain the side walk driveway and apro…" at bounding box center [308, 304] width 323 height 47
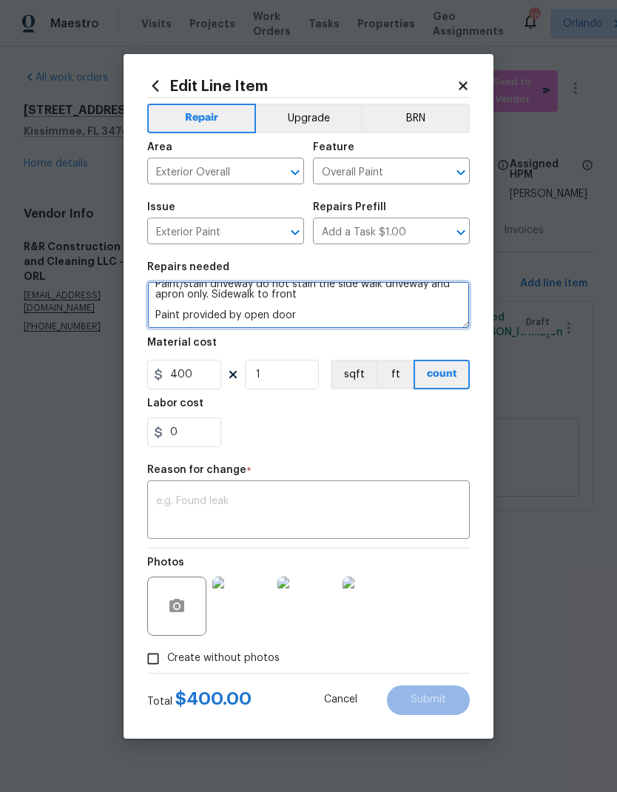
type textarea "Hoa violation Paint/stain driveway do not stain the side walk driveway and apro…"
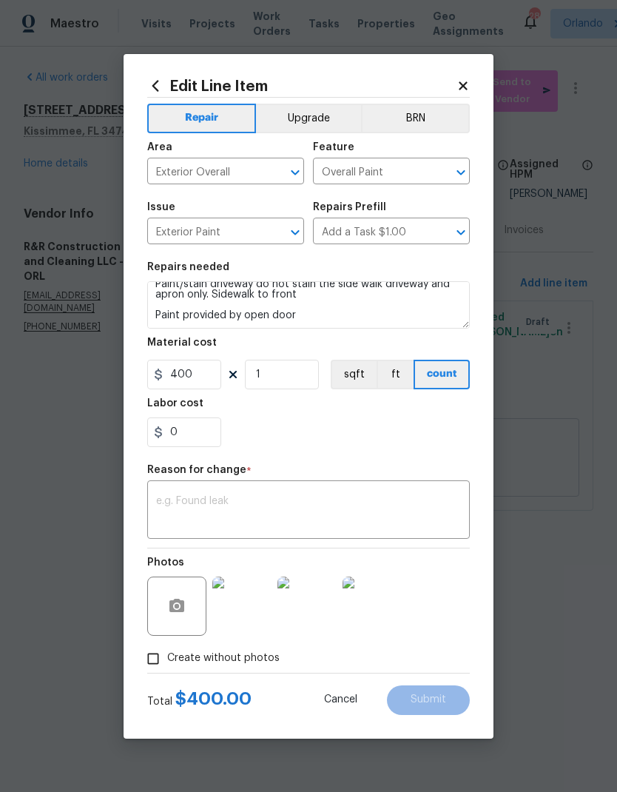
click at [398, 434] on div "0" at bounding box center [308, 432] width 323 height 30
click at [354, 509] on textarea at bounding box center [308, 511] width 305 height 31
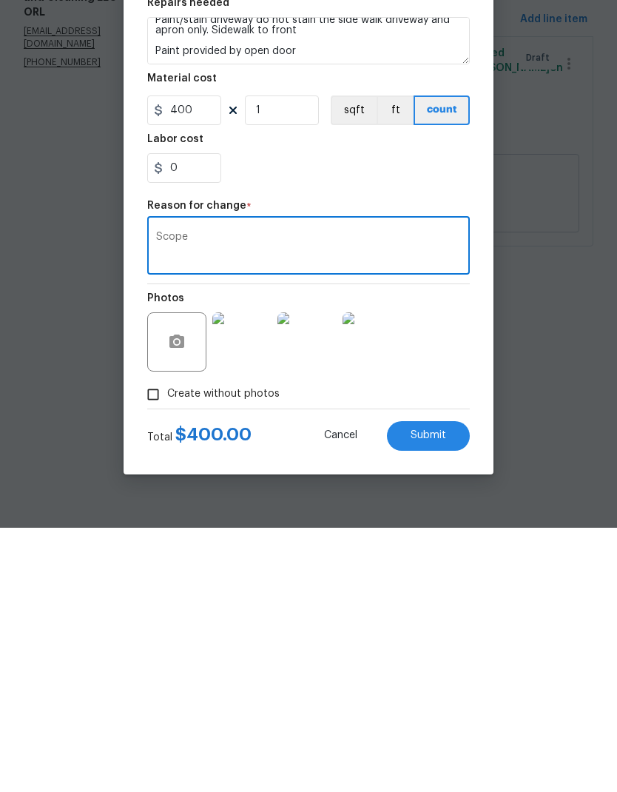
type textarea "Scope"
click at [453, 685] on button "Submit" at bounding box center [428, 700] width 83 height 30
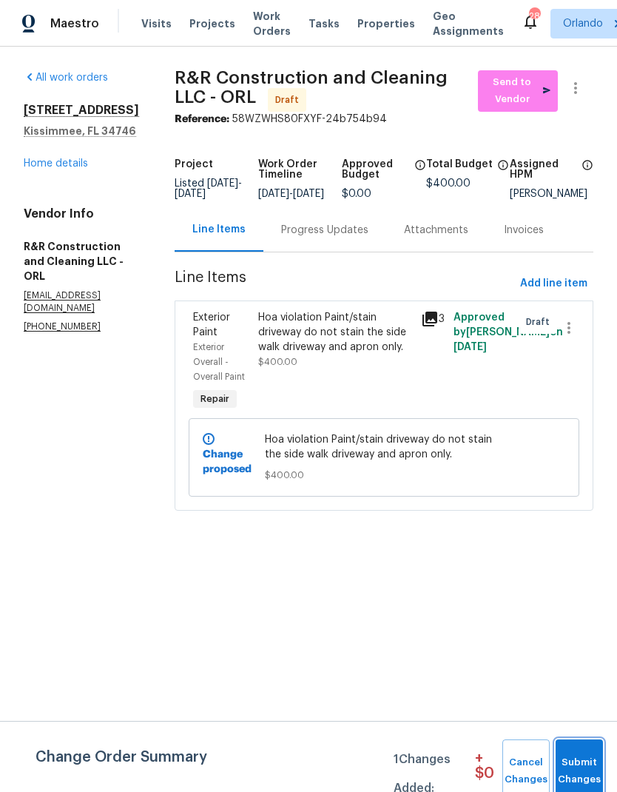
click at [592, 763] on span "Submit Changes" at bounding box center [579, 771] width 33 height 34
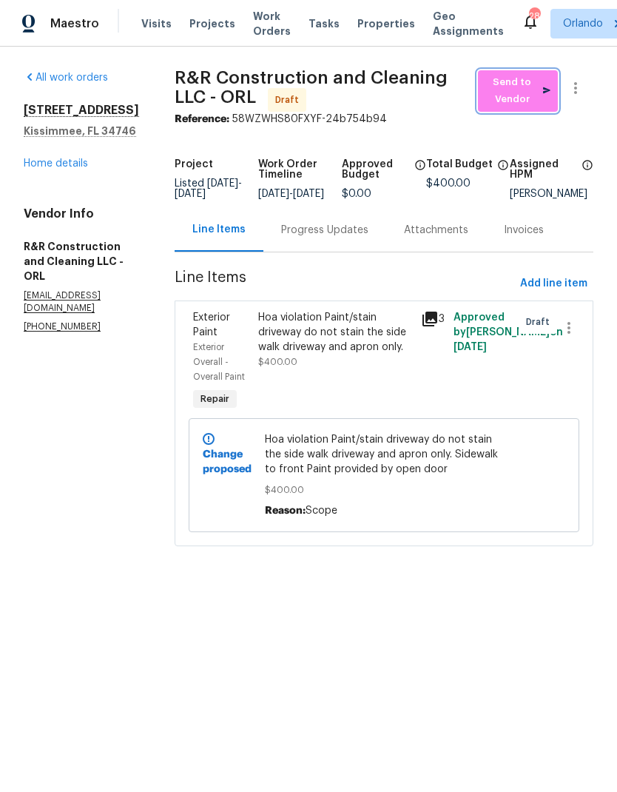
click at [521, 91] on span "Send to Vendor" at bounding box center [517, 91] width 65 height 34
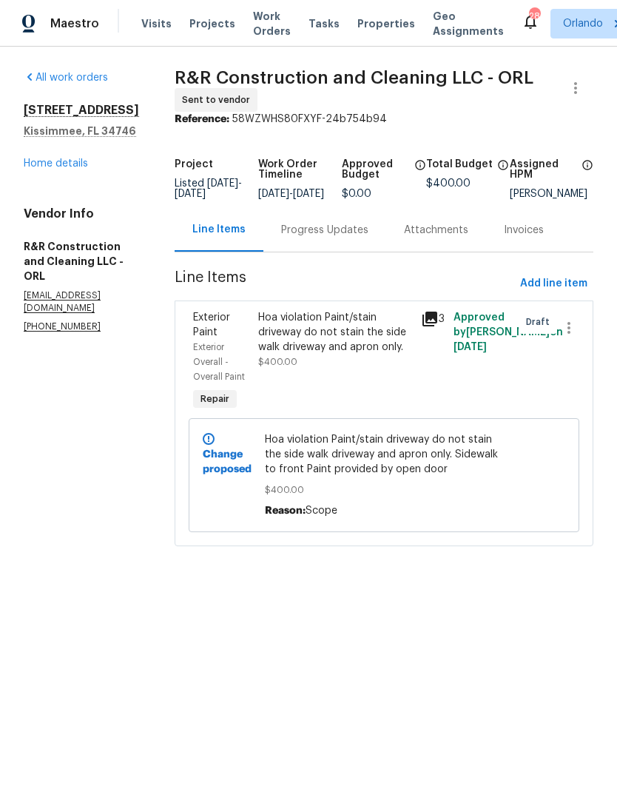
click at [70, 166] on link "Home details" at bounding box center [56, 163] width 64 height 10
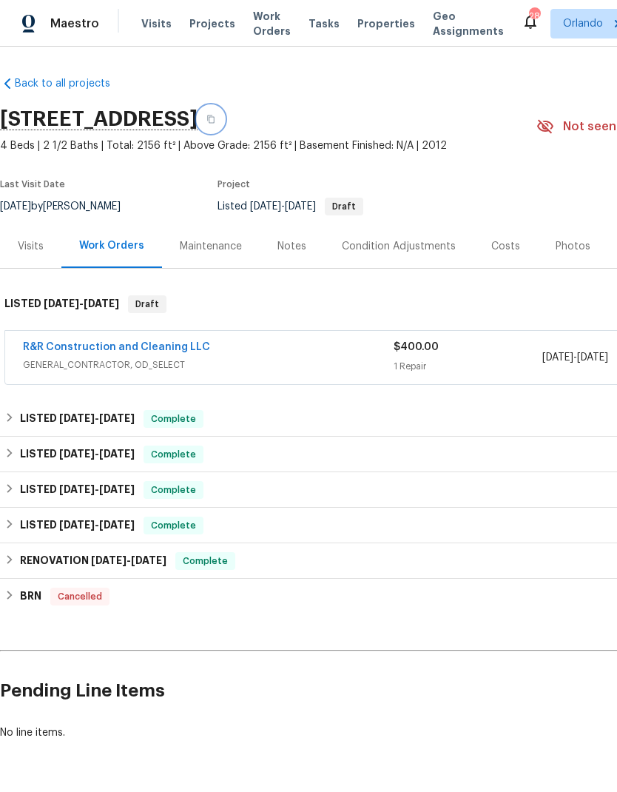
click at [215, 116] on icon "button" at bounding box center [210, 119] width 9 height 9
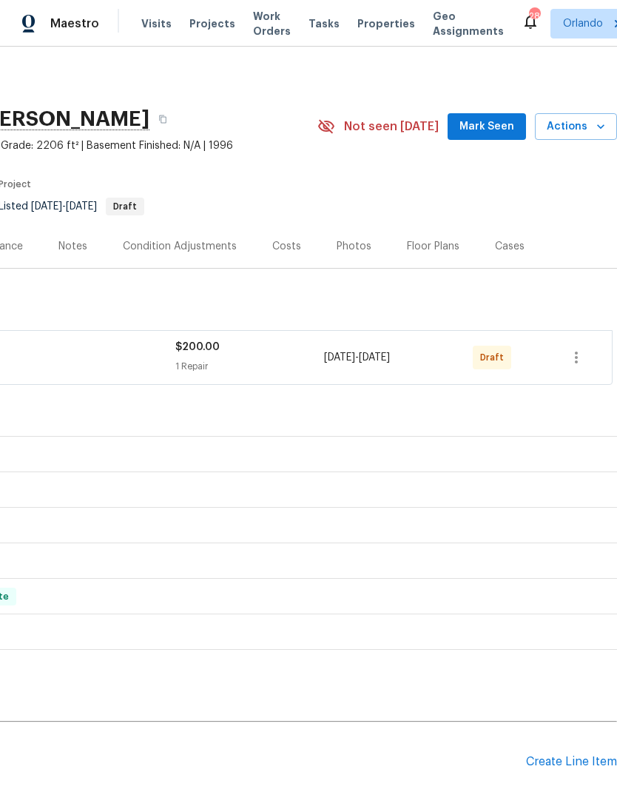
scroll to position [0, 219]
click at [591, 358] on button "button" at bounding box center [577, 358] width 36 height 36
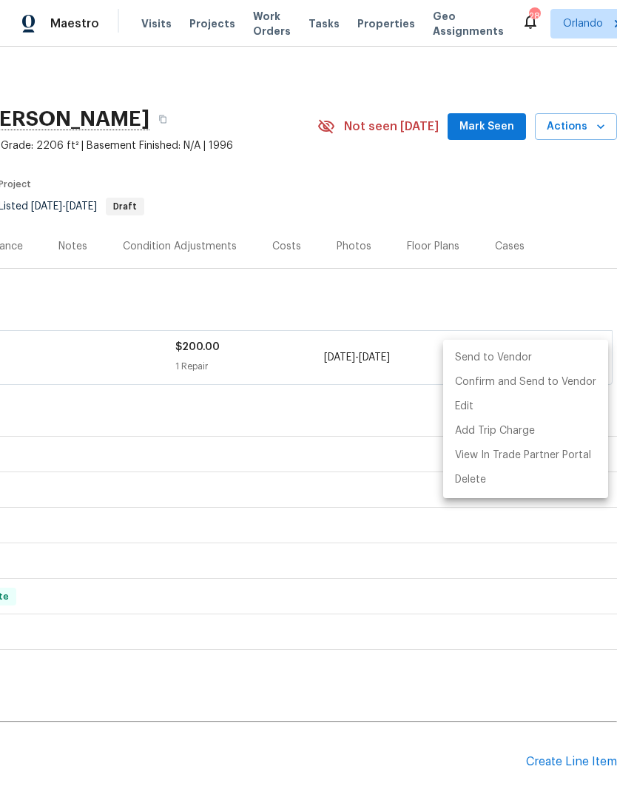
click at [551, 357] on li "Send to Vendor" at bounding box center [525, 358] width 165 height 24
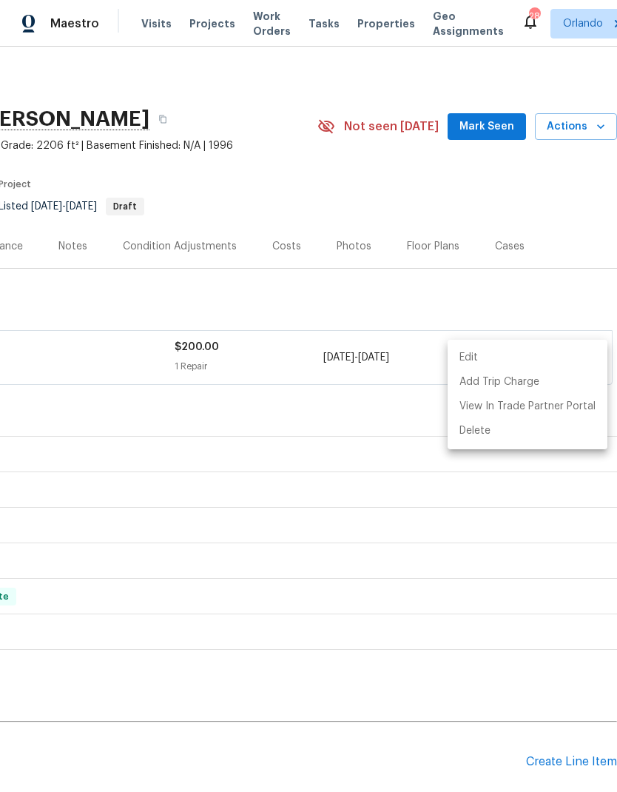
click at [534, 239] on div at bounding box center [308, 396] width 617 height 792
